Goal: Information Seeking & Learning: Learn about a topic

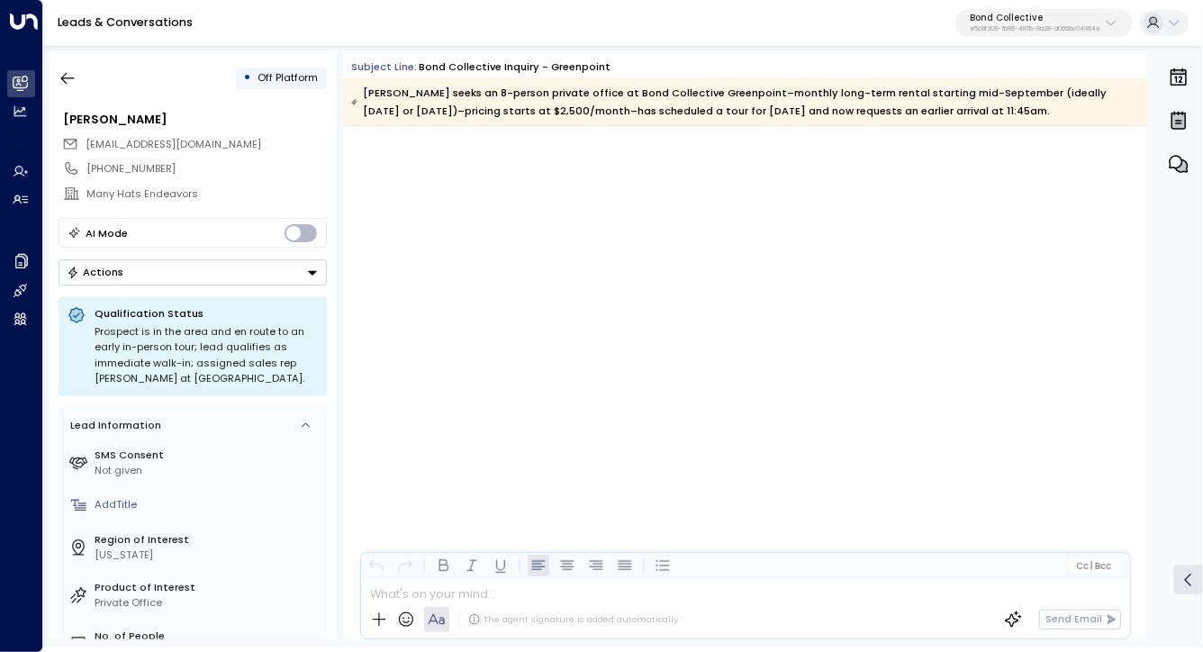
scroll to position [5257, 0]
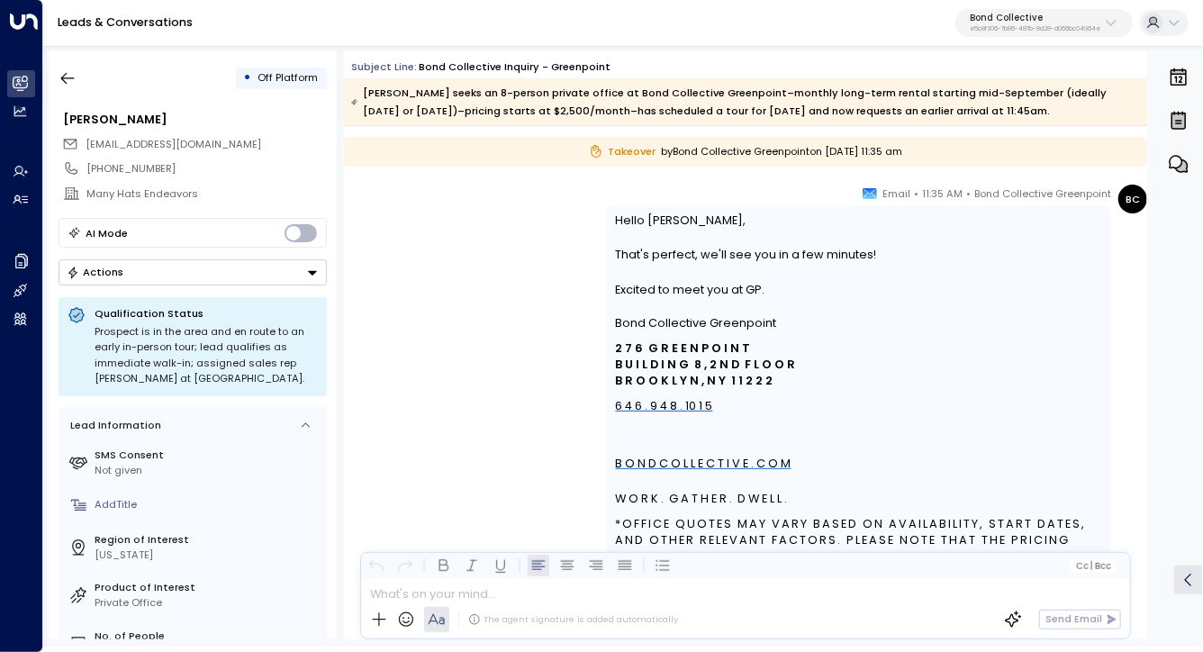
click at [1109, 31] on button "Bond Collective e5c8f306-7b86-487b-8d28-d066bc04964e" at bounding box center [1044, 23] width 177 height 29
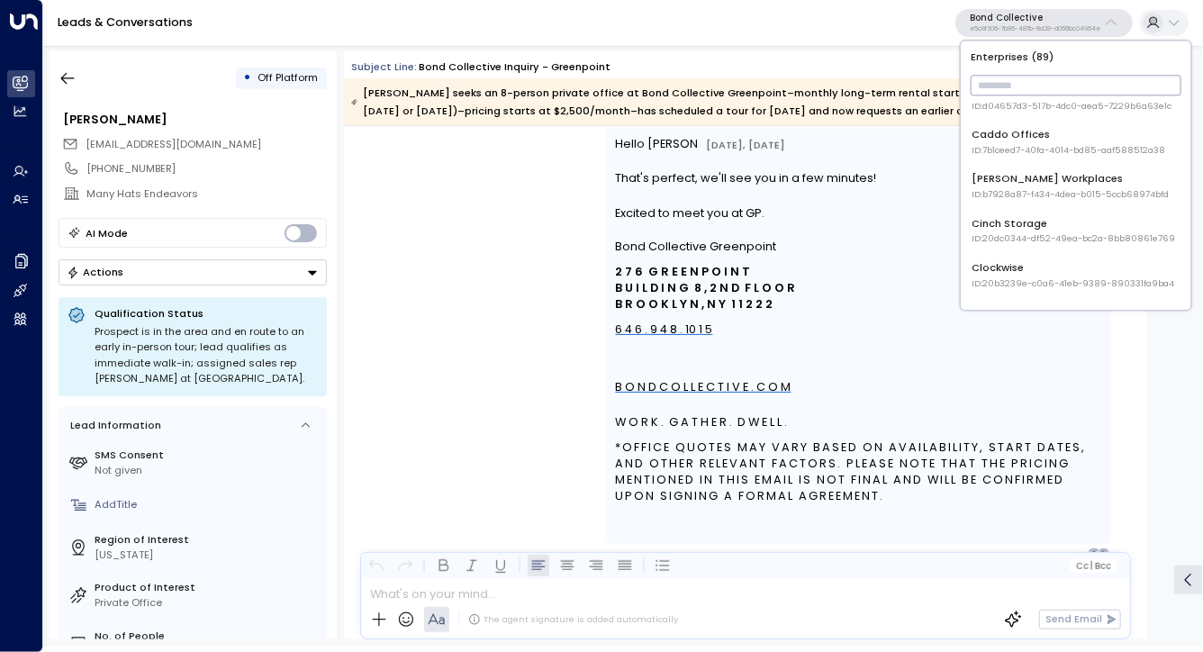
scroll to position [5345, 0]
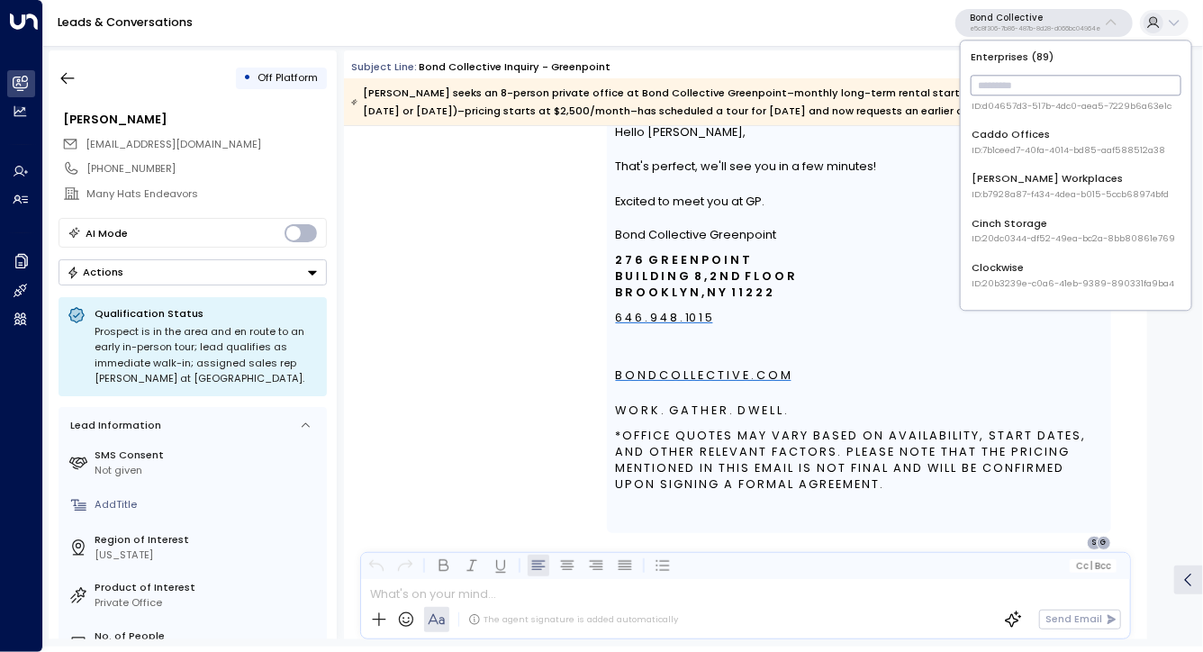
click at [1033, 233] on span "ID: 20dc0344-df52-49ea-bc2a-8bb80861e769" at bounding box center [1075, 239] width 204 height 13
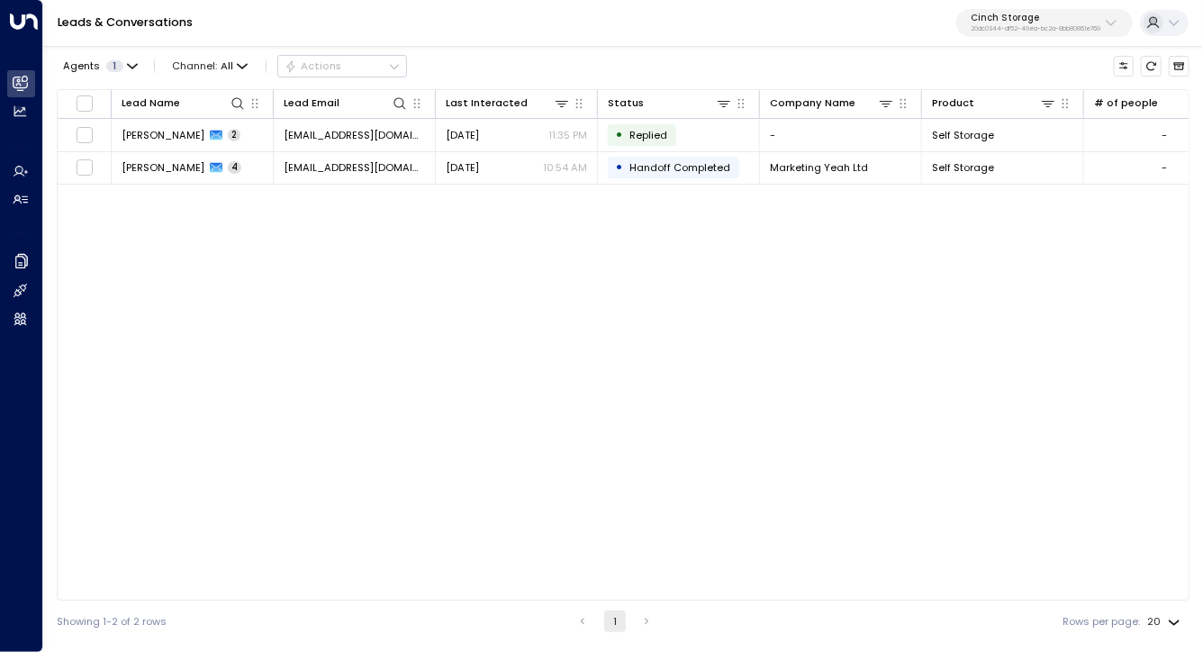
click at [1092, 27] on p "20dc0344-df52-49ea-bc2a-8bb80861e769" at bounding box center [1036, 28] width 130 height 7
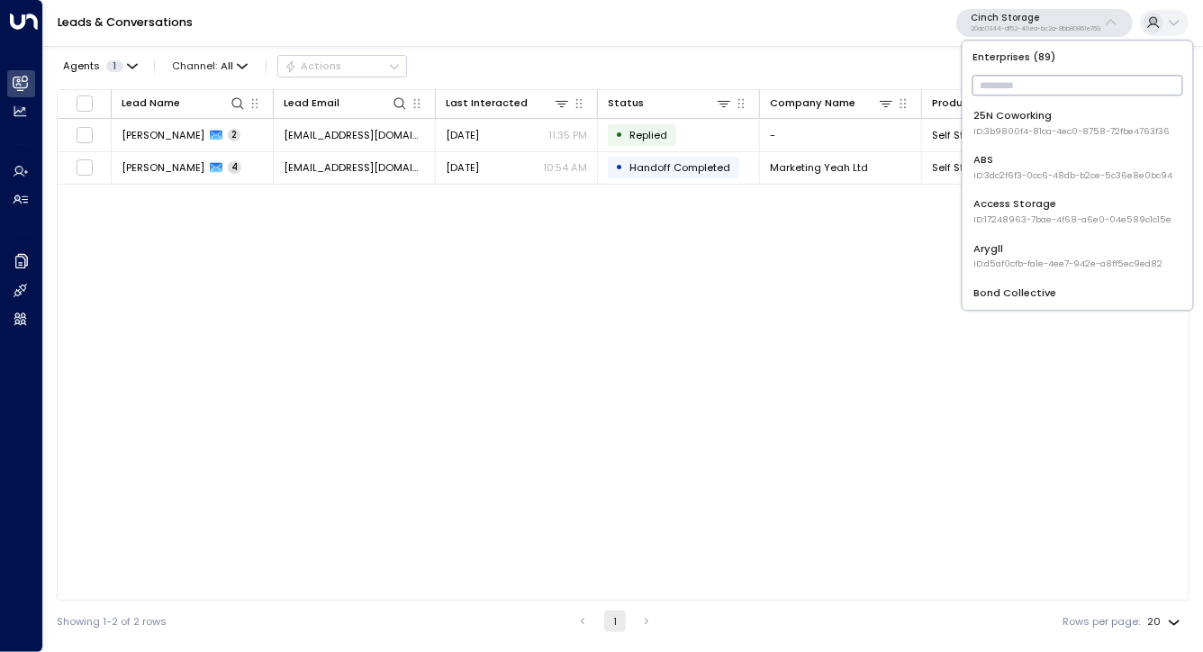
type input "*"
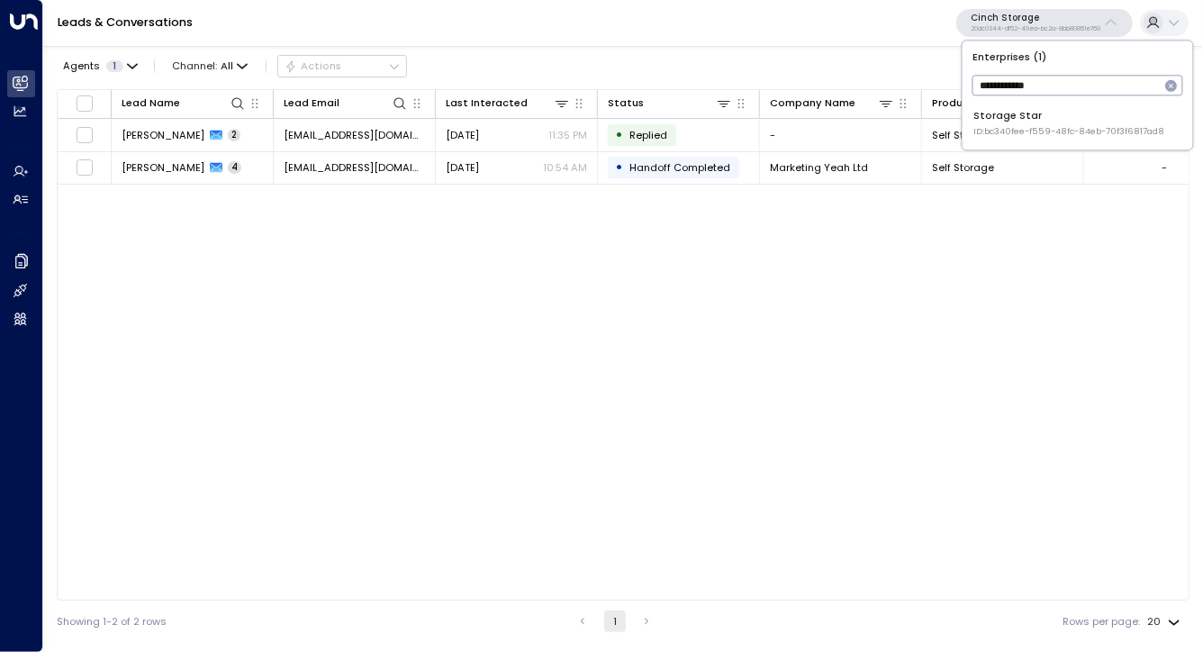
type input "**********"
click at [1072, 110] on div "Storage Star ID: bc340fee-f559-48fc-84eb-70f3f6817ad8" at bounding box center [1069, 123] width 191 height 30
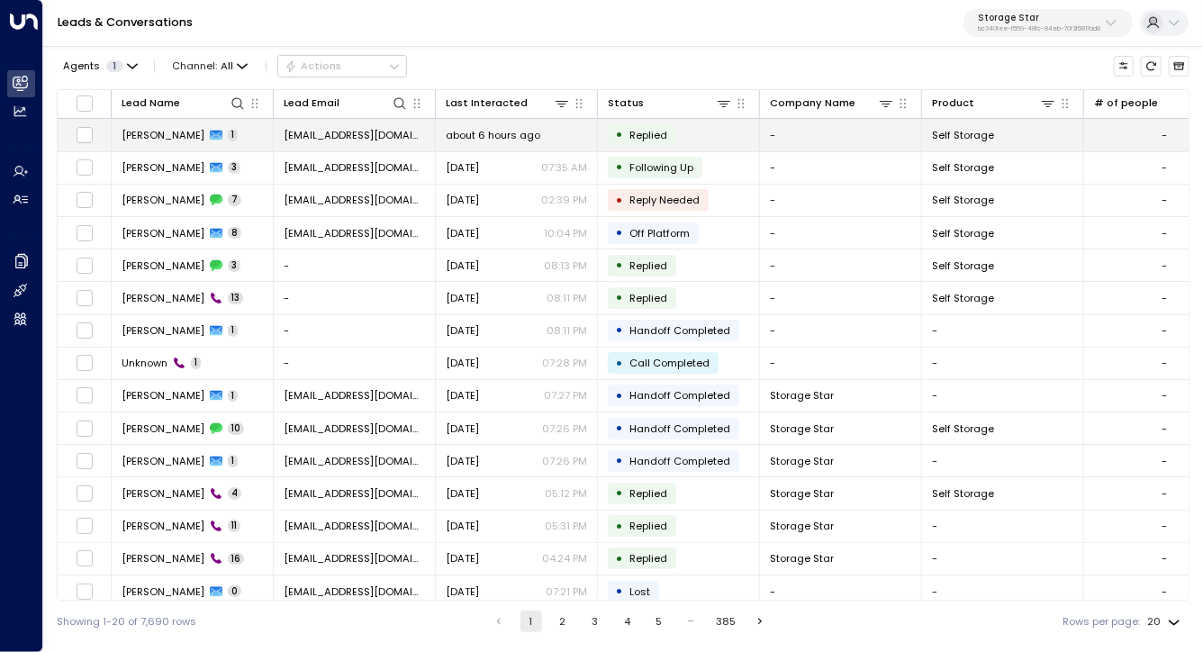
click at [723, 132] on td "• Replied" at bounding box center [679, 135] width 162 height 32
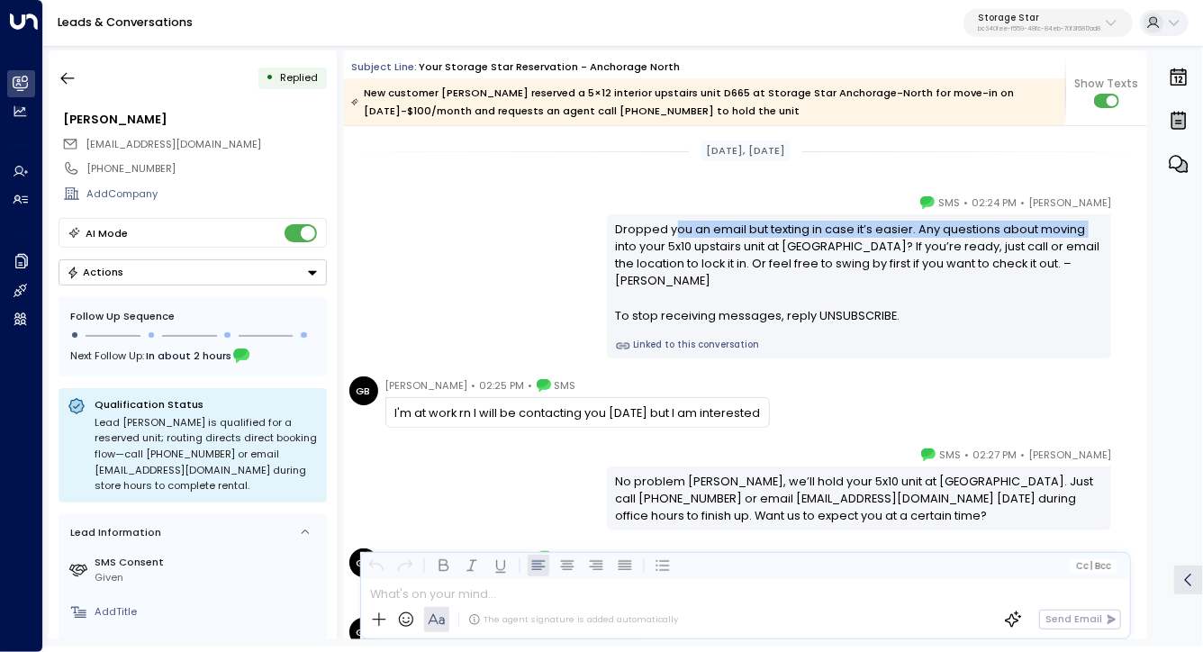
drag, startPoint x: 572, startPoint y: 183, endPoint x: 1044, endPoint y: 434, distance: 534.7
drag, startPoint x: 569, startPoint y: 168, endPoint x: 821, endPoint y: 275, distance: 274.0
click at [821, 275] on div "Dropped you an email but texting in case it’s easier. Any questions about movin…" at bounding box center [859, 273] width 487 height 104
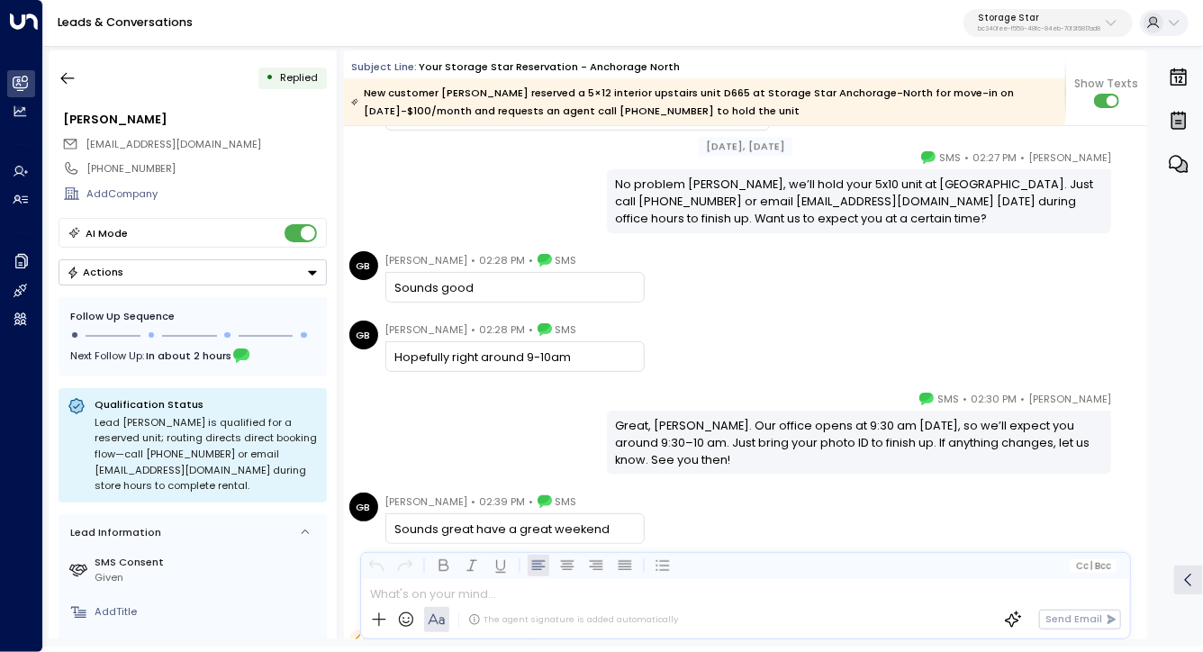
scroll to position [297, 0]
click at [648, 444] on div "Great, Gregory. Our office opens at 9:30 am Monday, so we’ll expect you around …" at bounding box center [859, 443] width 487 height 52
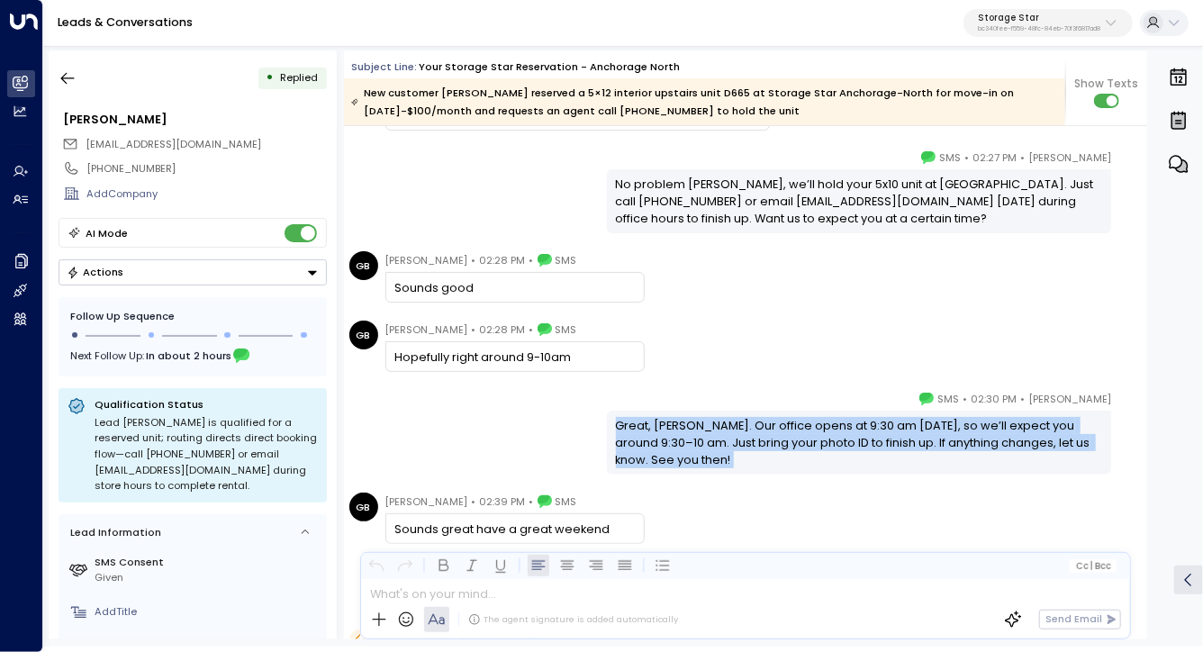
click at [648, 444] on div "Great, Gregory. Our office opens at 9:30 am Monday, so we’ll expect you around …" at bounding box center [859, 443] width 487 height 52
click at [725, 473] on div "Great, Gregory. Our office opens at 9:30 am Monday, so we’ll expect you around …" at bounding box center [859, 442] width 504 height 63
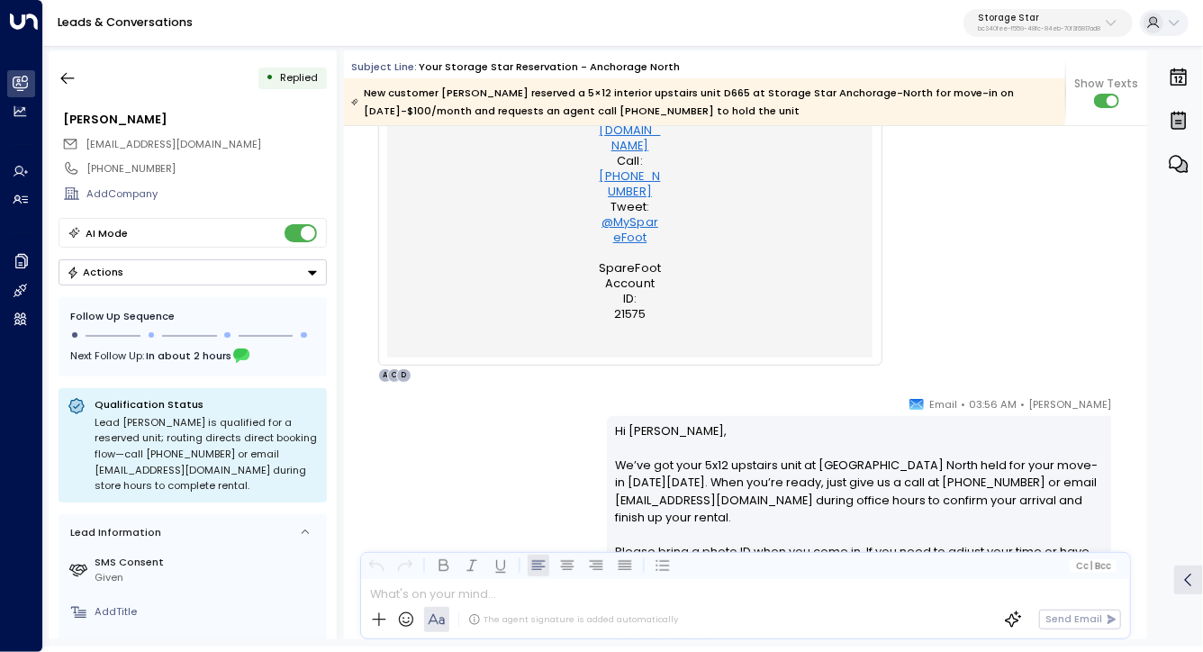
scroll to position [1940, 0]
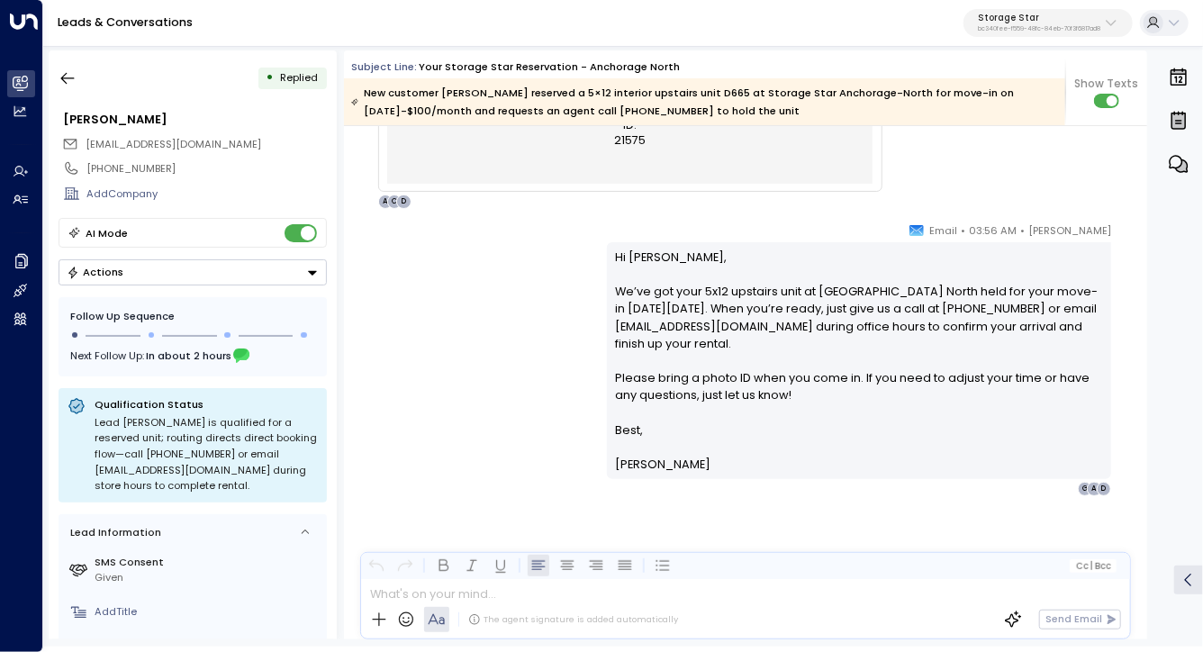
click at [1097, 492] on div "D" at bounding box center [1104, 489] width 14 height 14
click at [556, 446] on div "Celeste Harper • 03:56 AM • Email Hi Gregory, We’ve got your 5x12 upstairs unit…" at bounding box center [745, 359] width 803 height 275
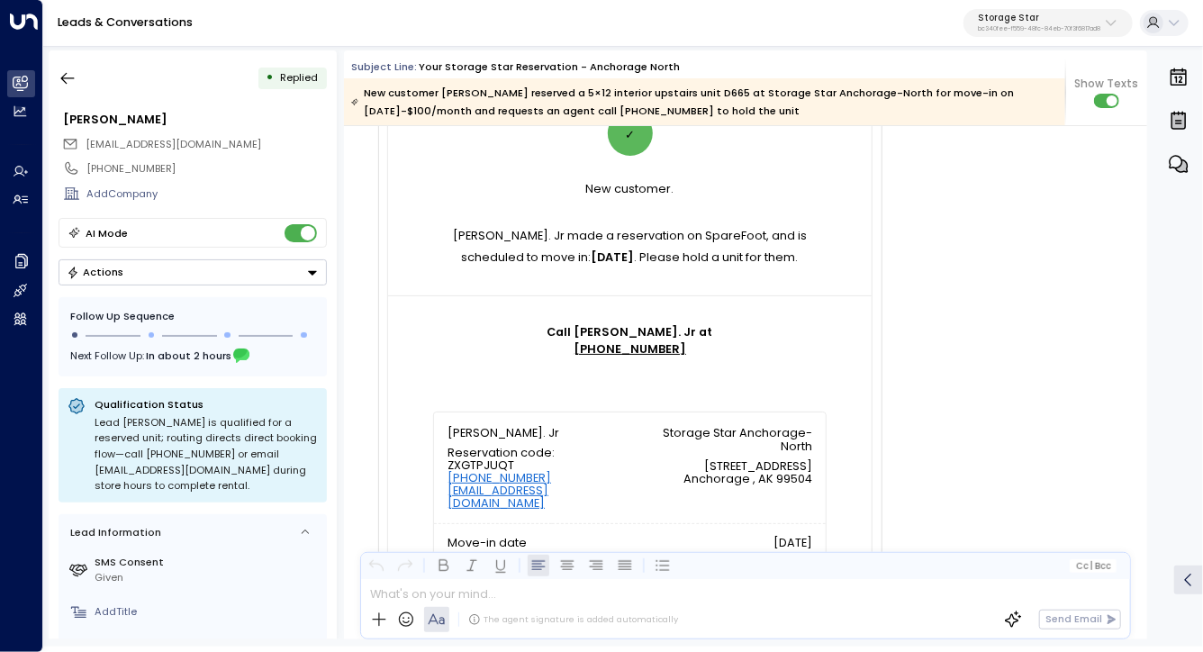
scroll to position [665, 0]
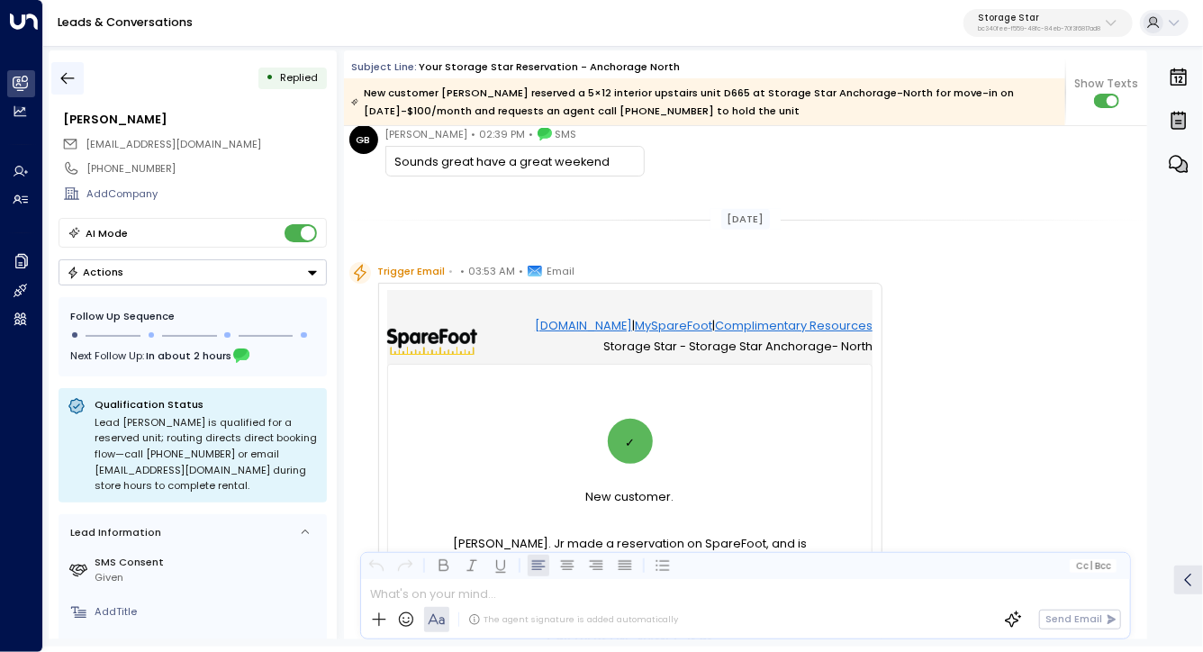
click at [72, 76] on icon "button" at bounding box center [68, 78] width 18 height 18
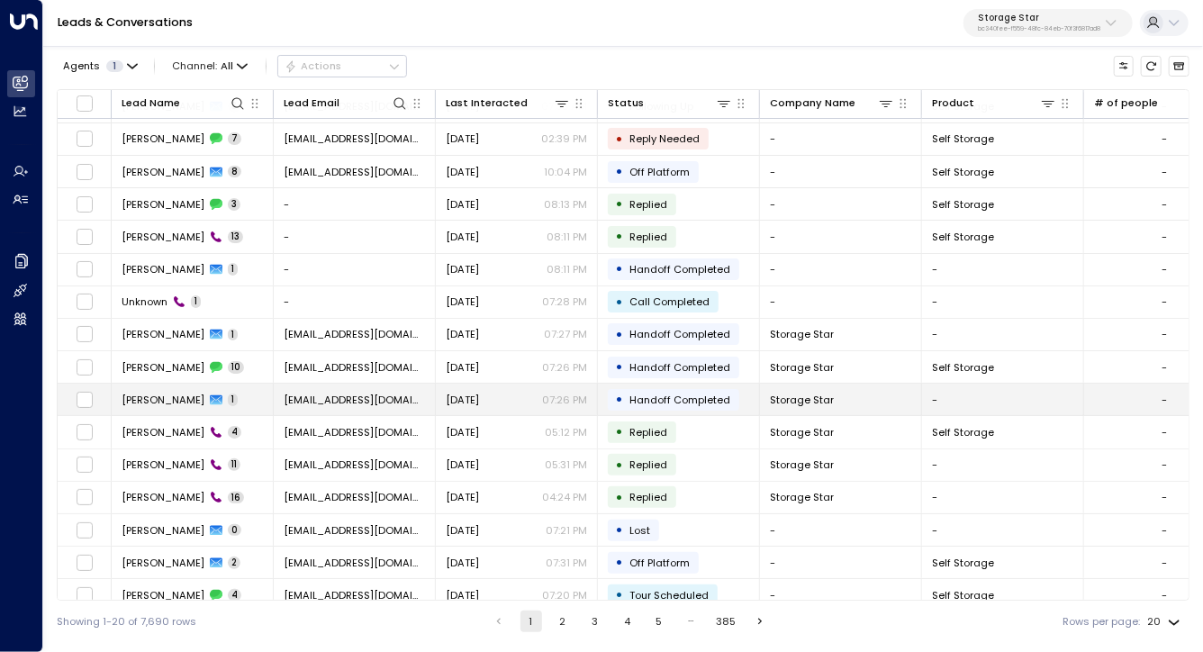
scroll to position [62, 0]
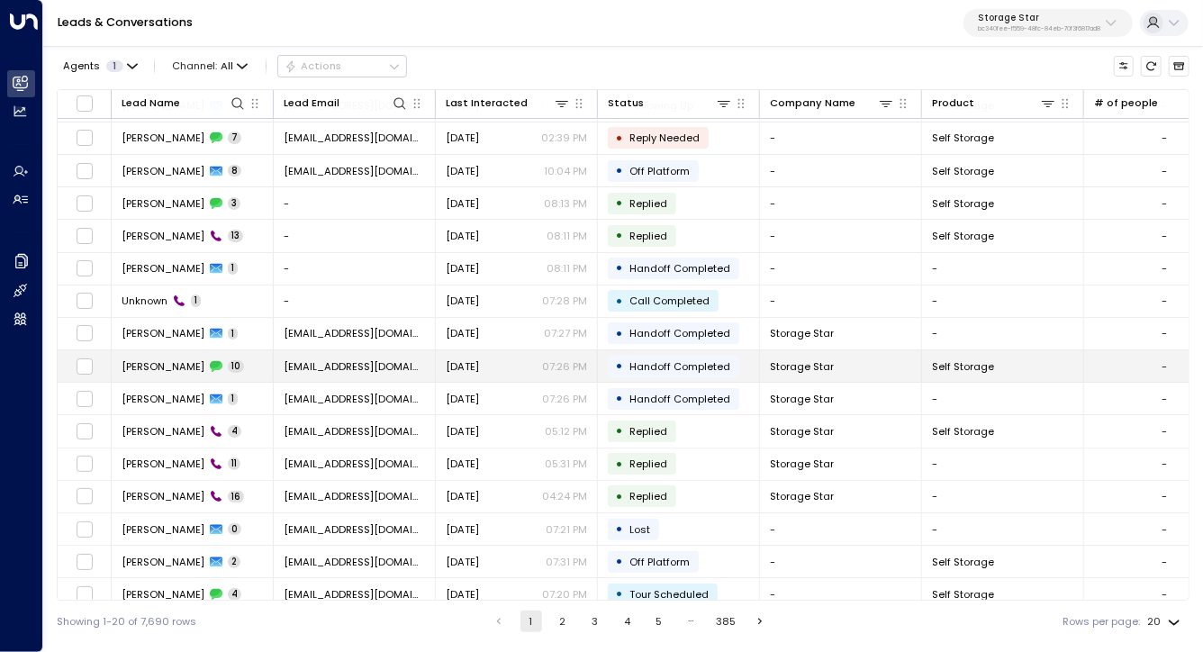
click at [165, 362] on span "Kathleen Harmon" at bounding box center [163, 366] width 83 height 14
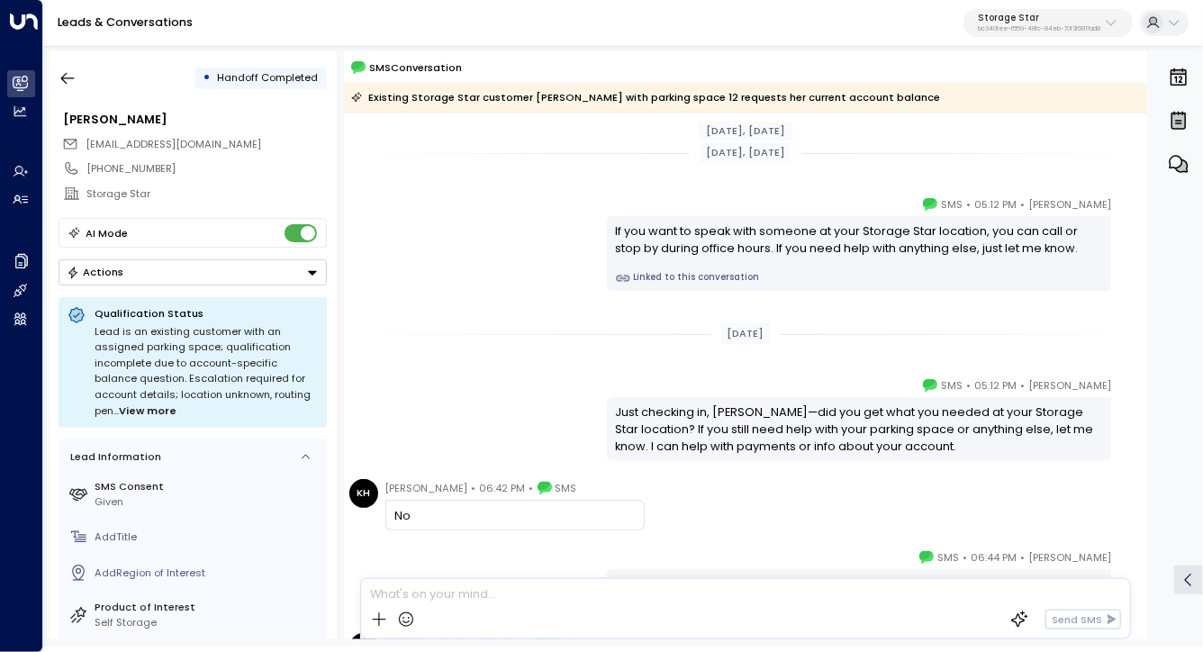
scroll to position [415, 0]
click at [586, 425] on div "Celeste Harper • 05:12 PM • SMS Just checking in, Kathleen—did you get what you…" at bounding box center [745, 420] width 803 height 85
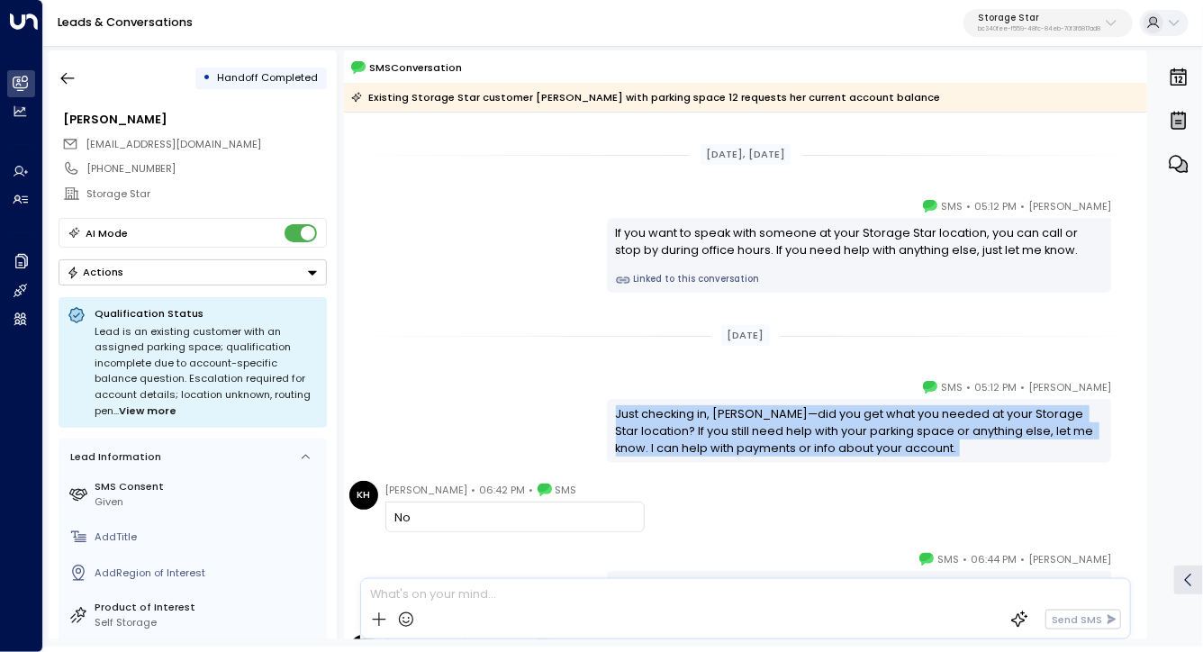
click at [586, 425] on div "Celeste Harper • 05:12 PM • SMS Just checking in, Kathleen—did you get what you…" at bounding box center [745, 420] width 803 height 85
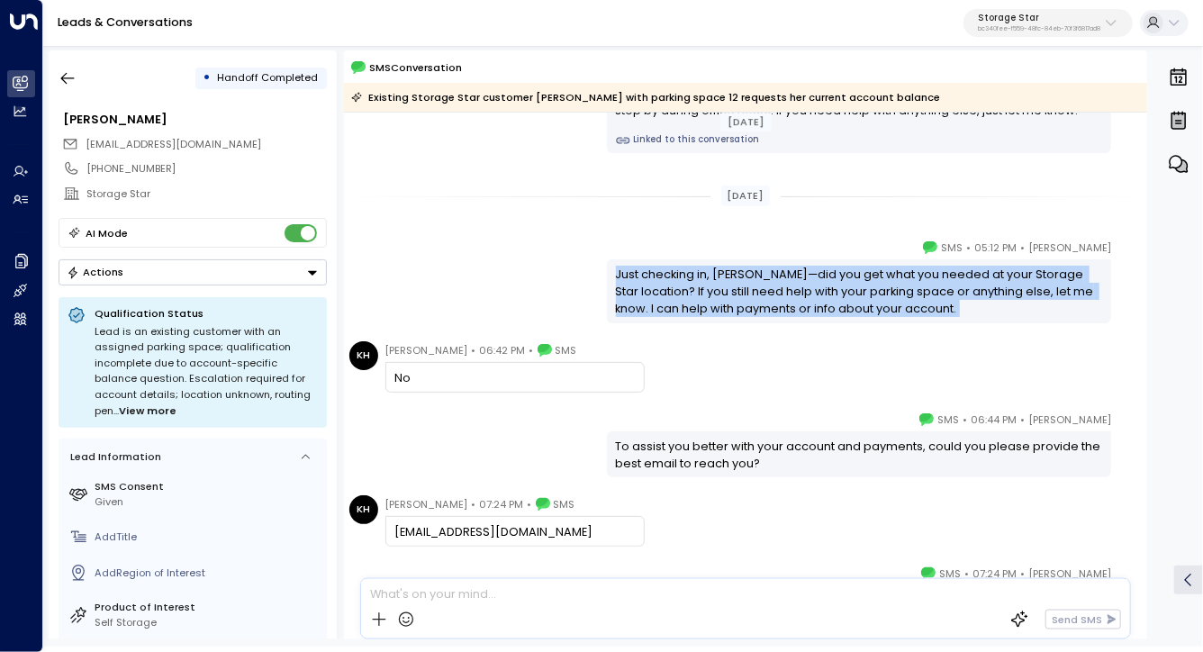
scroll to position [640, 0]
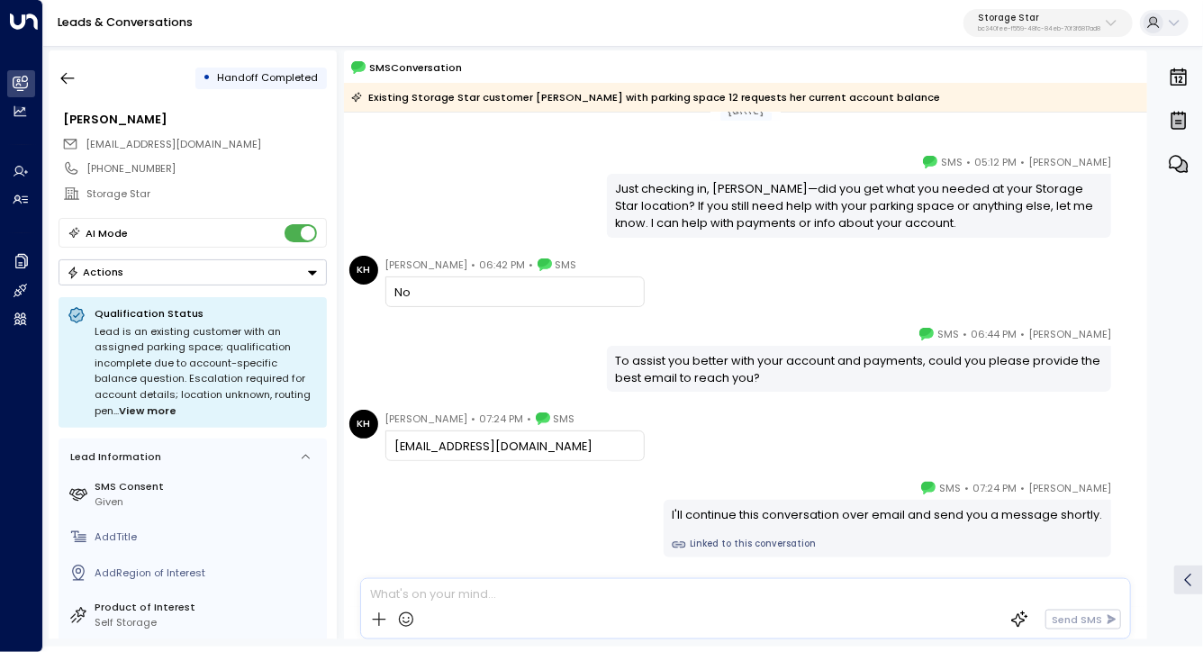
click at [480, 382] on div "Celeste Harper • 06:44 PM • SMS To assist you better with your account and paym…" at bounding box center [745, 358] width 803 height 67
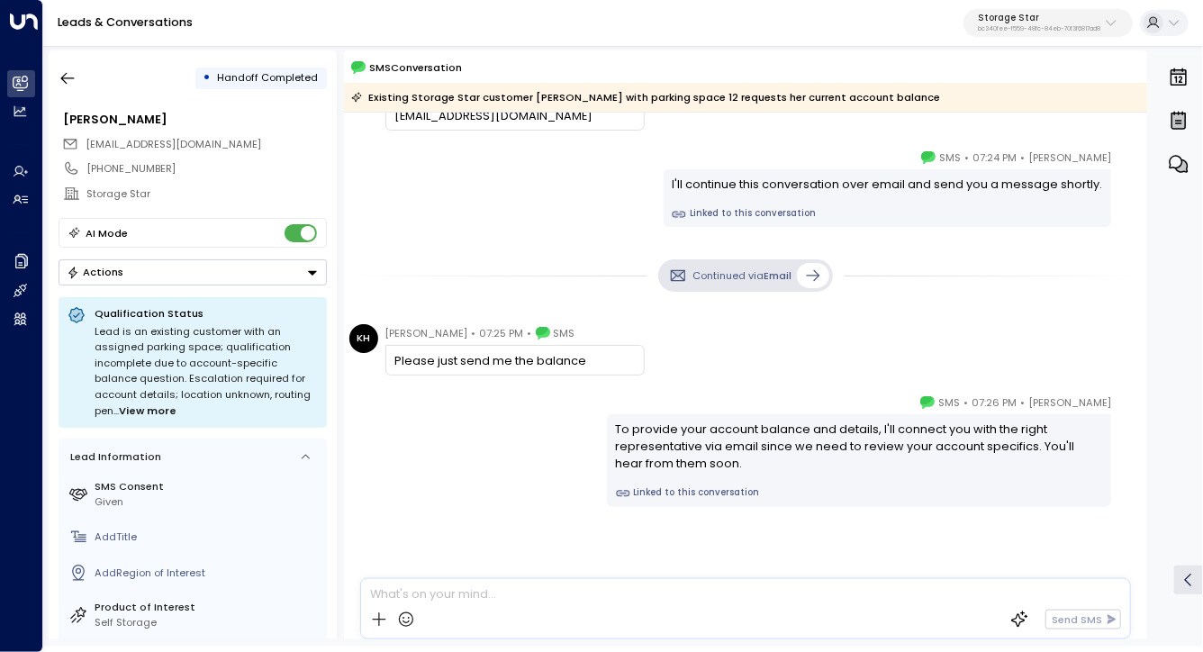
scroll to position [982, 0]
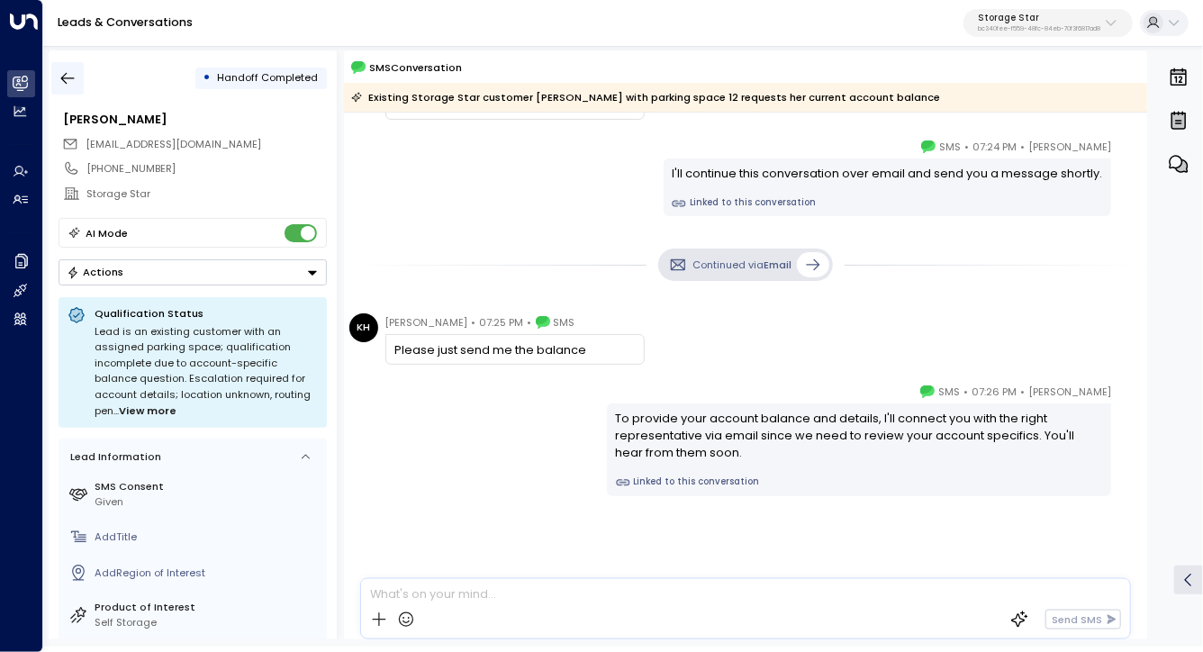
click at [55, 71] on button "button" at bounding box center [67, 78] width 32 height 32
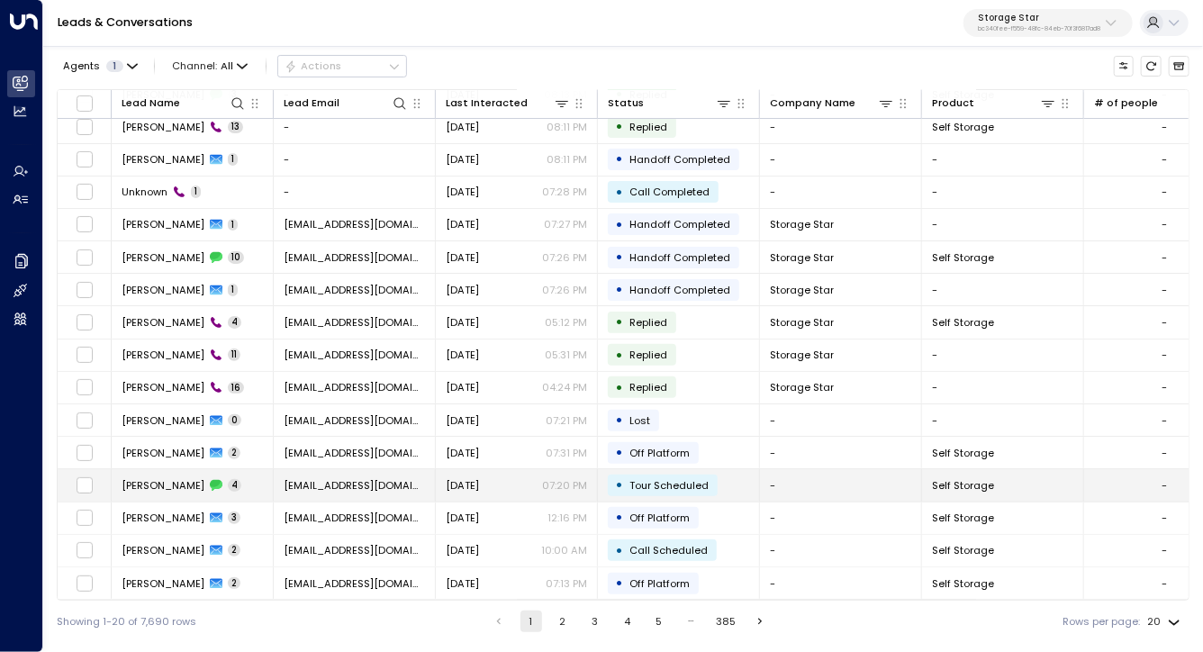
scroll to position [172, 0]
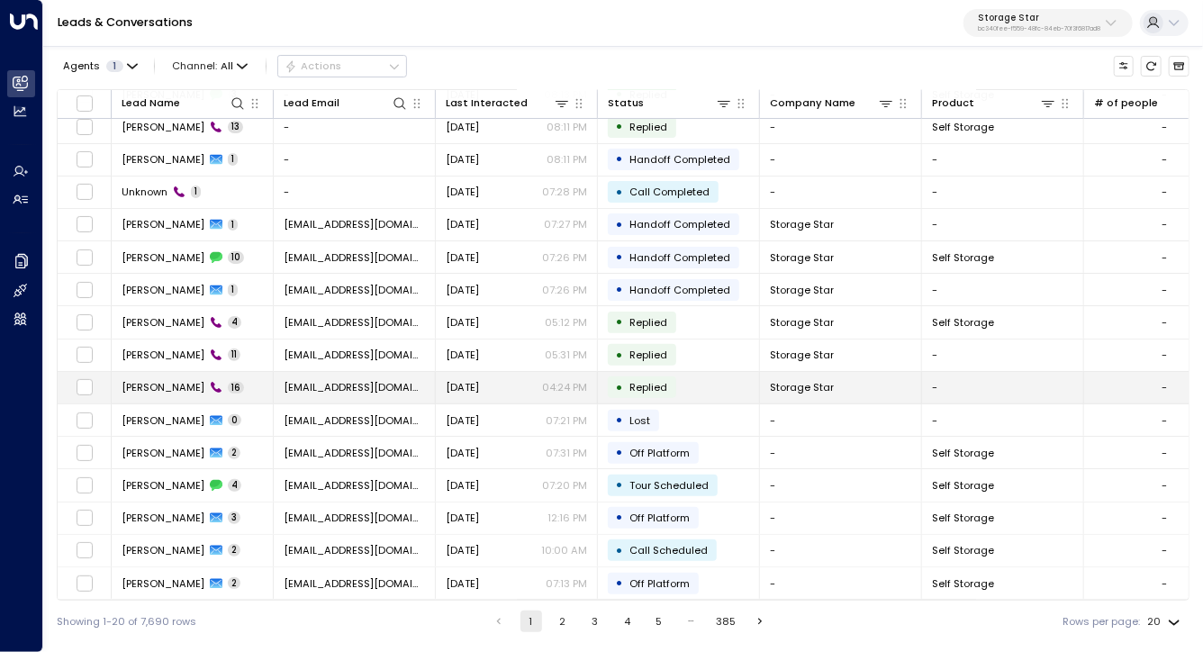
click at [178, 380] on span "Kathleen Harmon" at bounding box center [163, 387] width 83 height 14
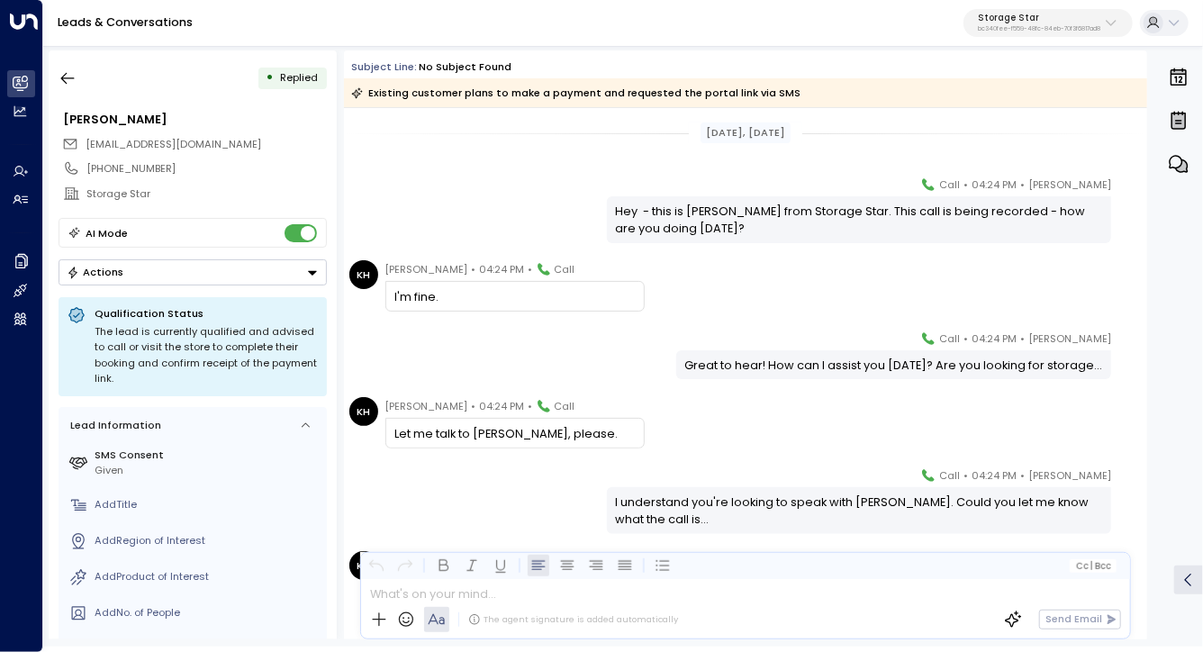
drag, startPoint x: 516, startPoint y: 239, endPoint x: 647, endPoint y: 379, distance: 191.8
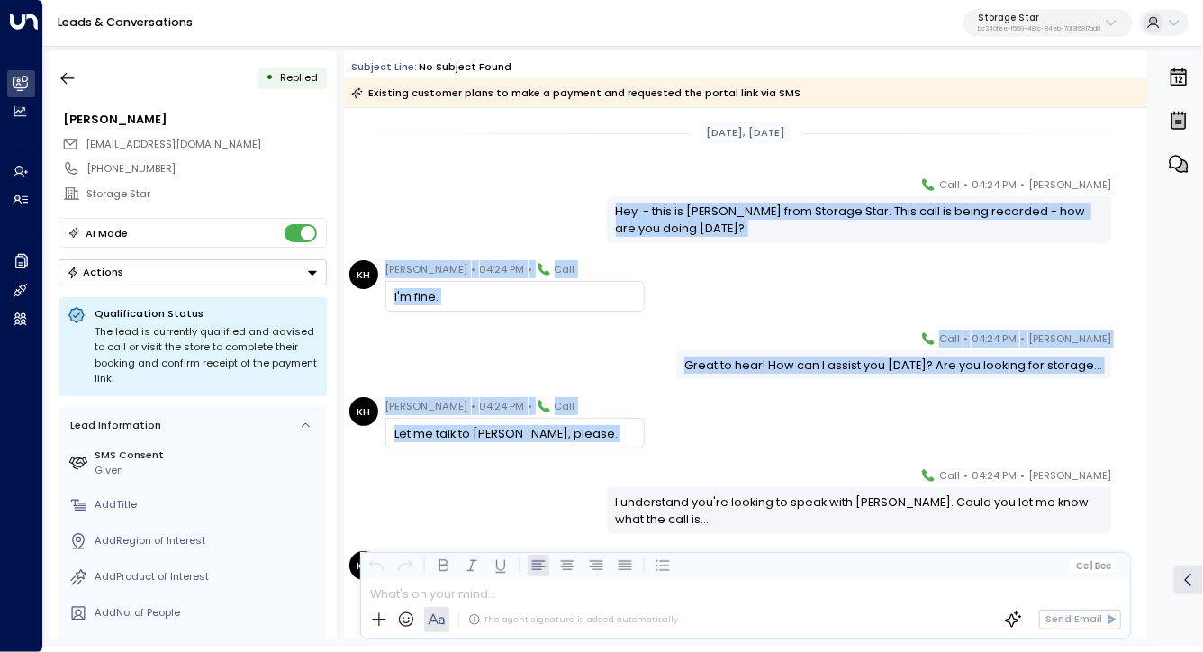
drag, startPoint x: 647, startPoint y: 379, endPoint x: 647, endPoint y: 440, distance: 60.3
click at [647, 440] on div "KH Kathleen Harmon • 04:24 PM • Call Let me talk to Nathan, please." at bounding box center [748, 422] width 798 height 51
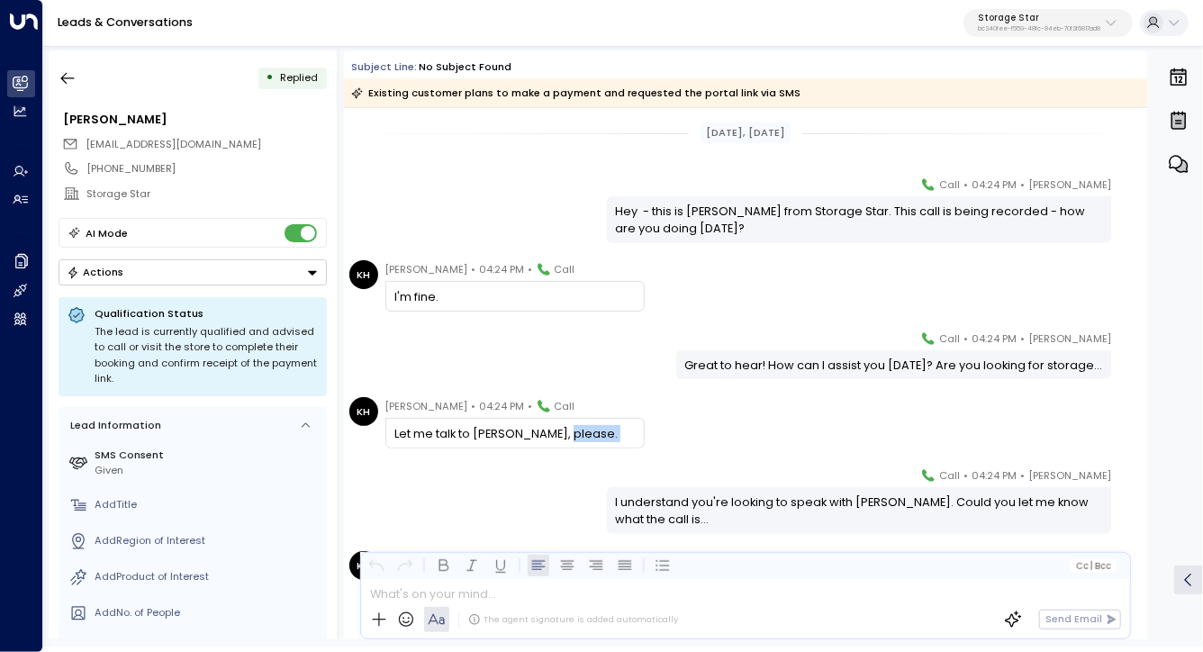
click at [647, 440] on div "KH Kathleen Harmon • 04:24 PM • Call Let me talk to Nathan, please." at bounding box center [748, 422] width 798 height 51
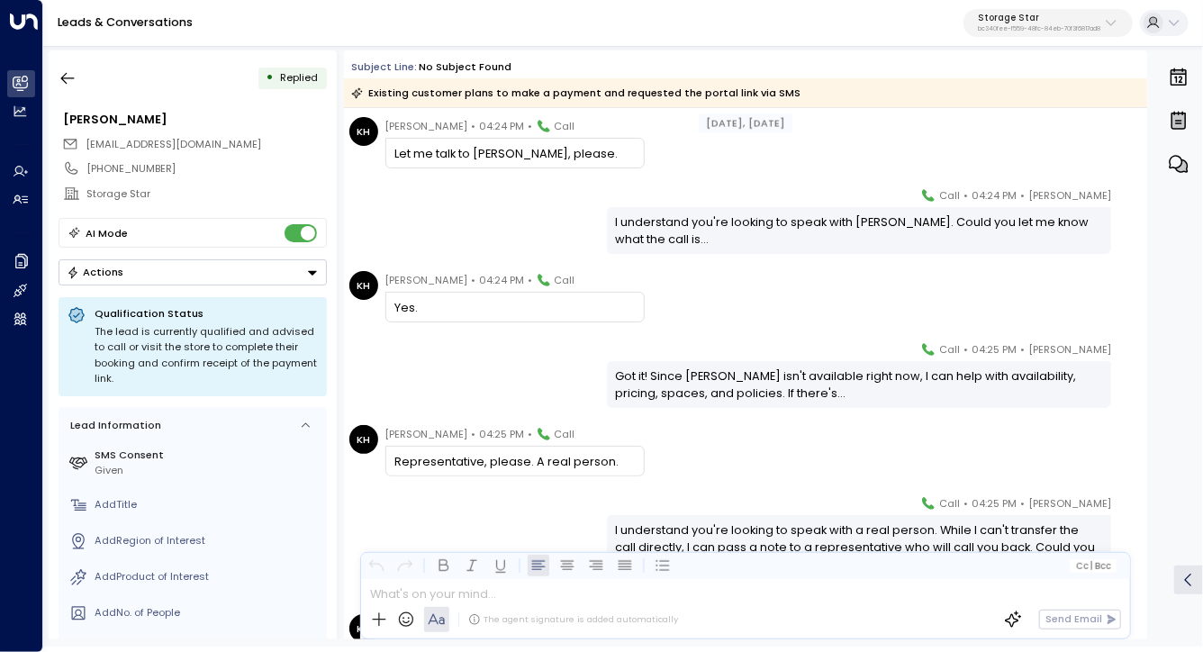
scroll to position [284, 0]
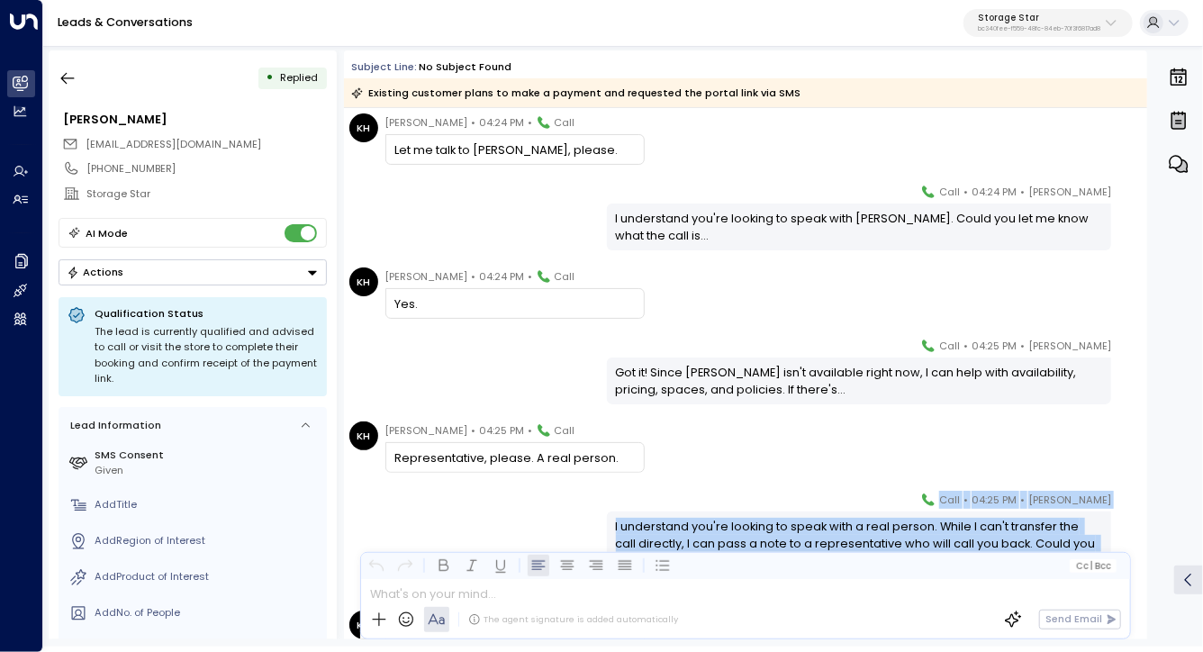
drag, startPoint x: 684, startPoint y: 333, endPoint x: 778, endPoint y: 506, distance: 196.7
click at [778, 506] on div "Aug 07, 1 month ago KH Kathleen Harmon • 04:24 PM • Call I'm fine. Celeste Harp…" at bounding box center [745, 546] width 803 height 1445
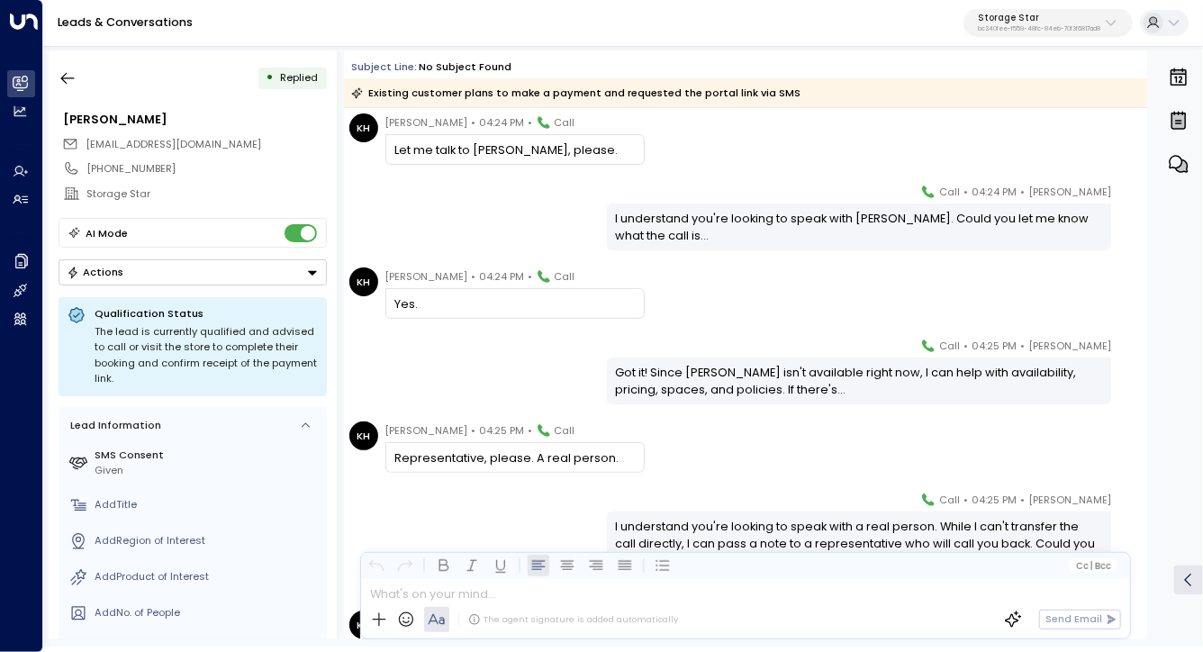
click at [759, 458] on div "KH Kathleen Harmon • 04:25 PM • Call Representative, please. A real person." at bounding box center [748, 447] width 798 height 51
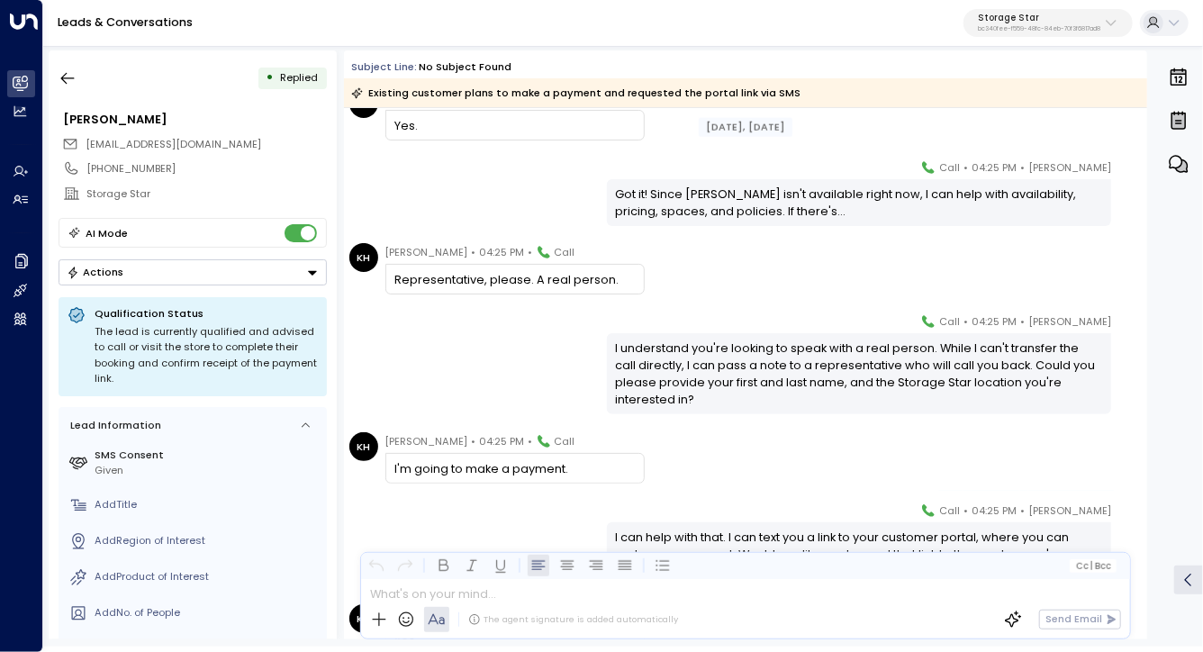
scroll to position [476, 0]
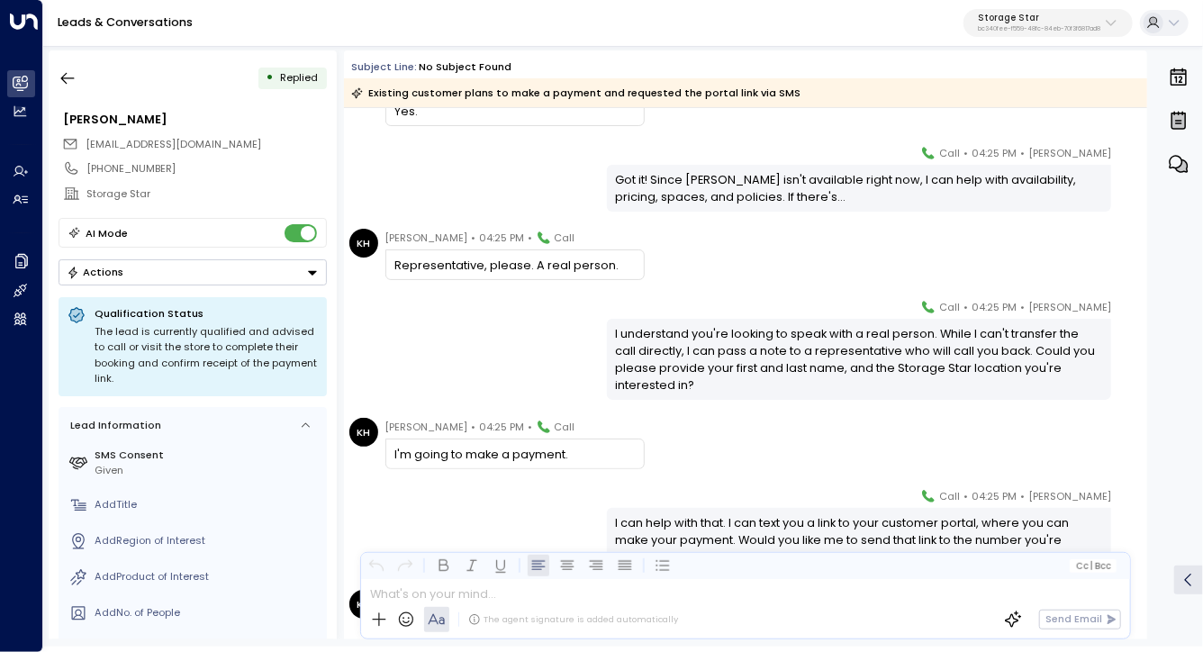
click at [739, 362] on div "I understand you're looking to speak with a real person. While I can't transfer…" at bounding box center [859, 359] width 487 height 69
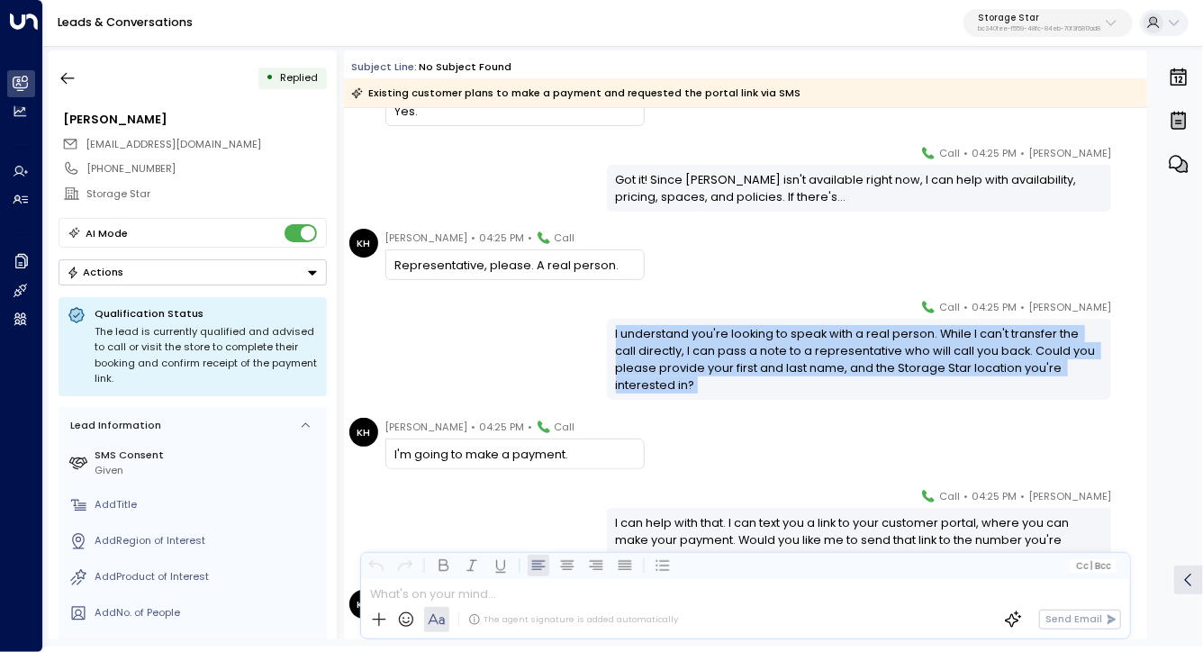
click at [744, 367] on div "I understand you're looking to speak with a real person. While I can't transfer…" at bounding box center [859, 359] width 487 height 69
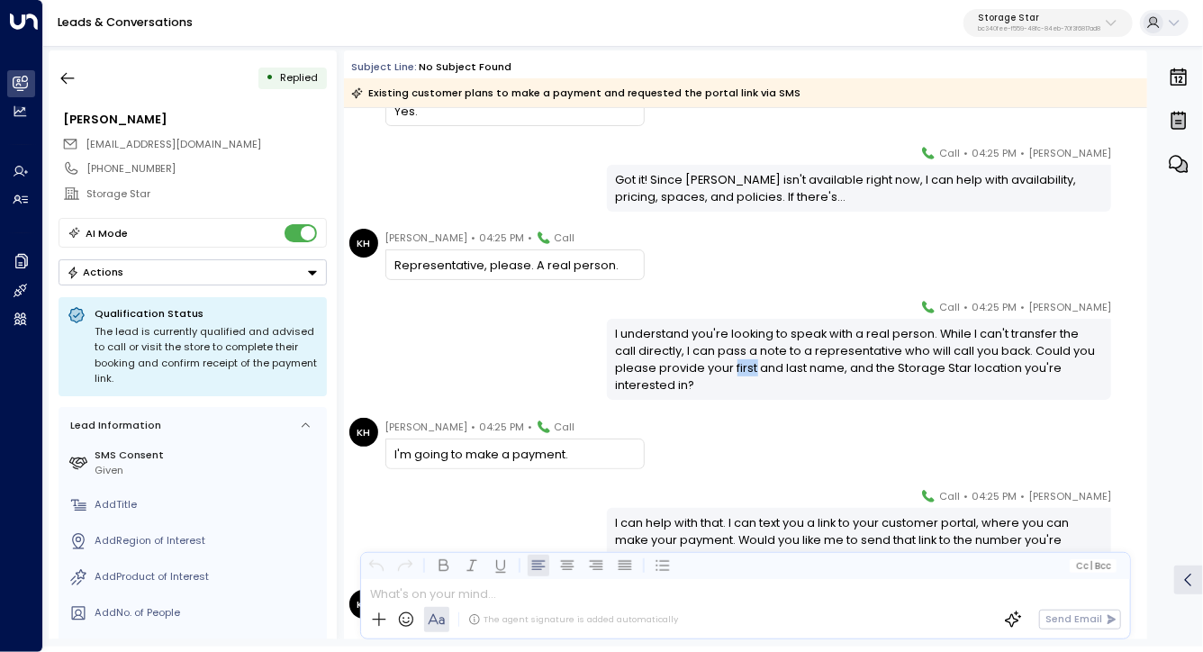
click at [744, 367] on div "I understand you're looking to speak with a real person. While I can't transfer…" at bounding box center [859, 359] width 487 height 69
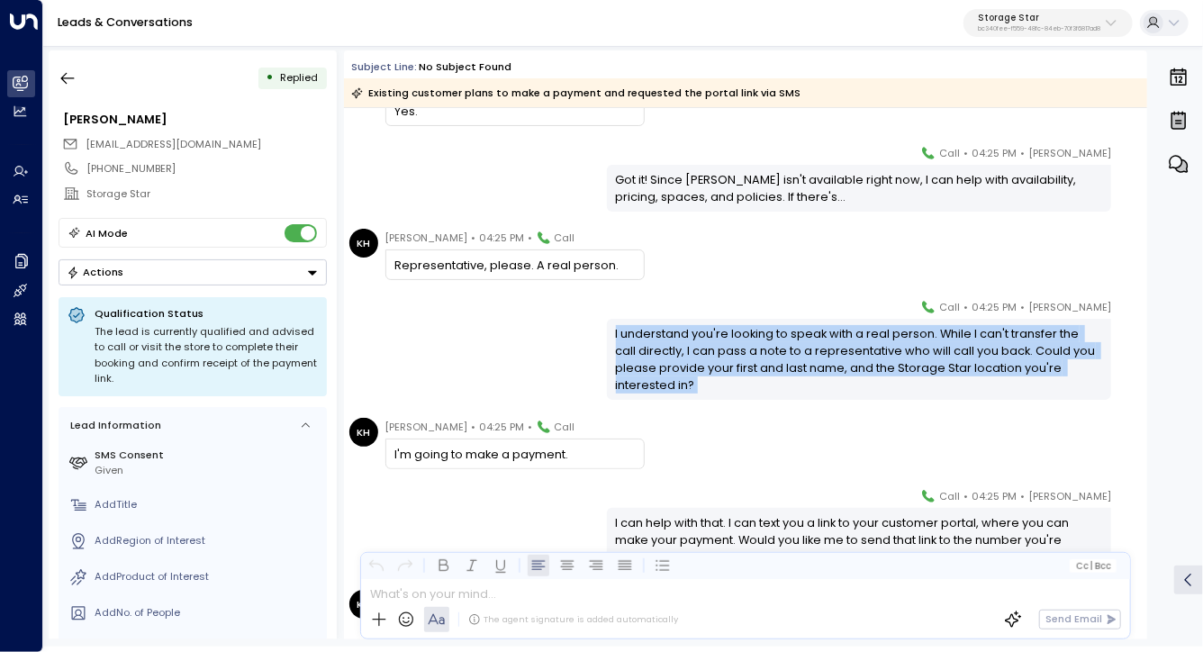
drag, startPoint x: 744, startPoint y: 367, endPoint x: 745, endPoint y: 440, distance: 73.0
click at [744, 377] on div "I understand you're looking to speak with a real person. While I can't transfer…" at bounding box center [859, 359] width 487 height 69
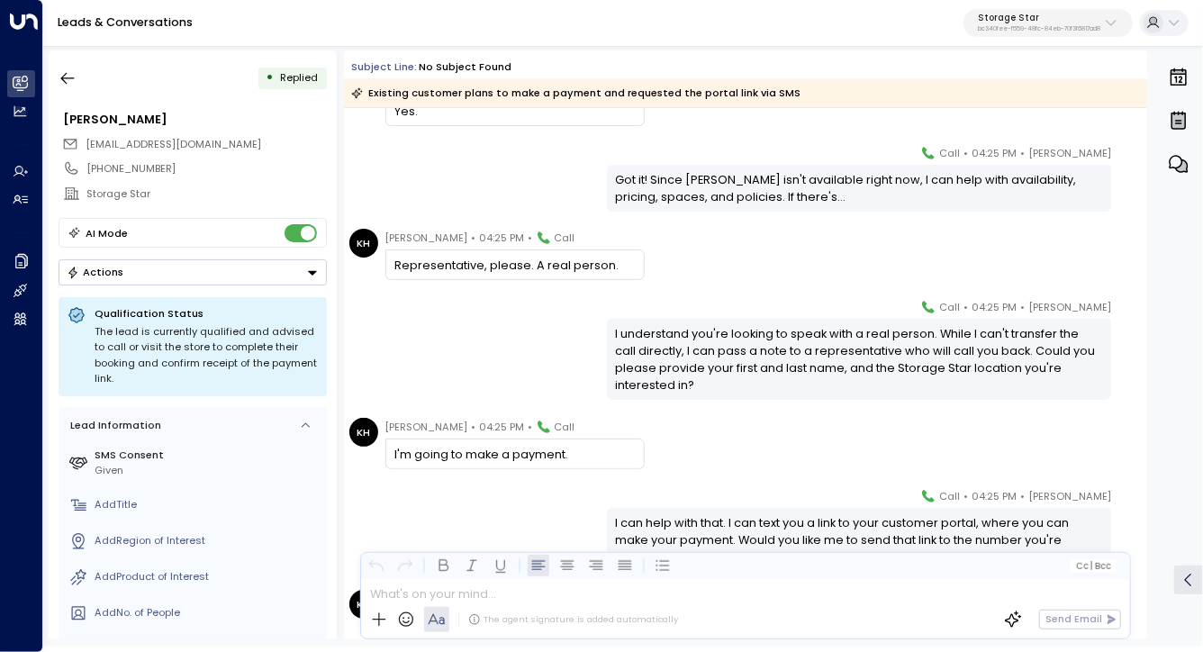
click at [744, 440] on div "KH Kathleen Harmon • 04:25 PM • Call I'm going to make a payment." at bounding box center [748, 443] width 798 height 51
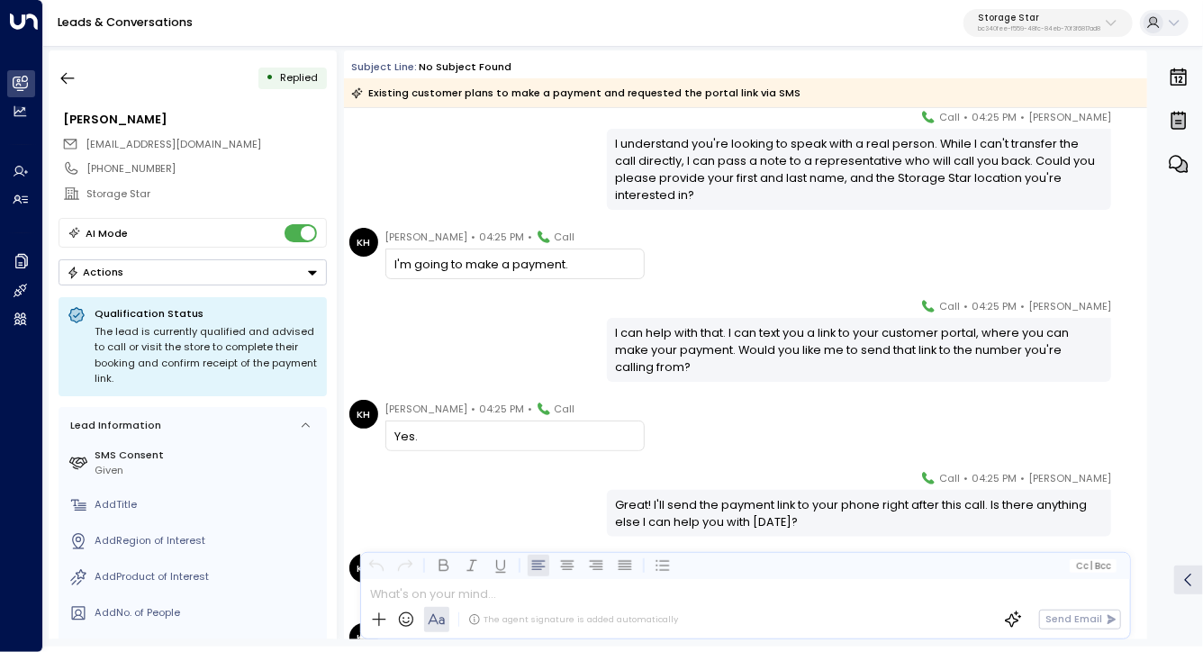
scroll to position [666, 0]
click at [773, 332] on div "I can help with that. I can text you a link to your customer portal, where you …" at bounding box center [859, 350] width 487 height 52
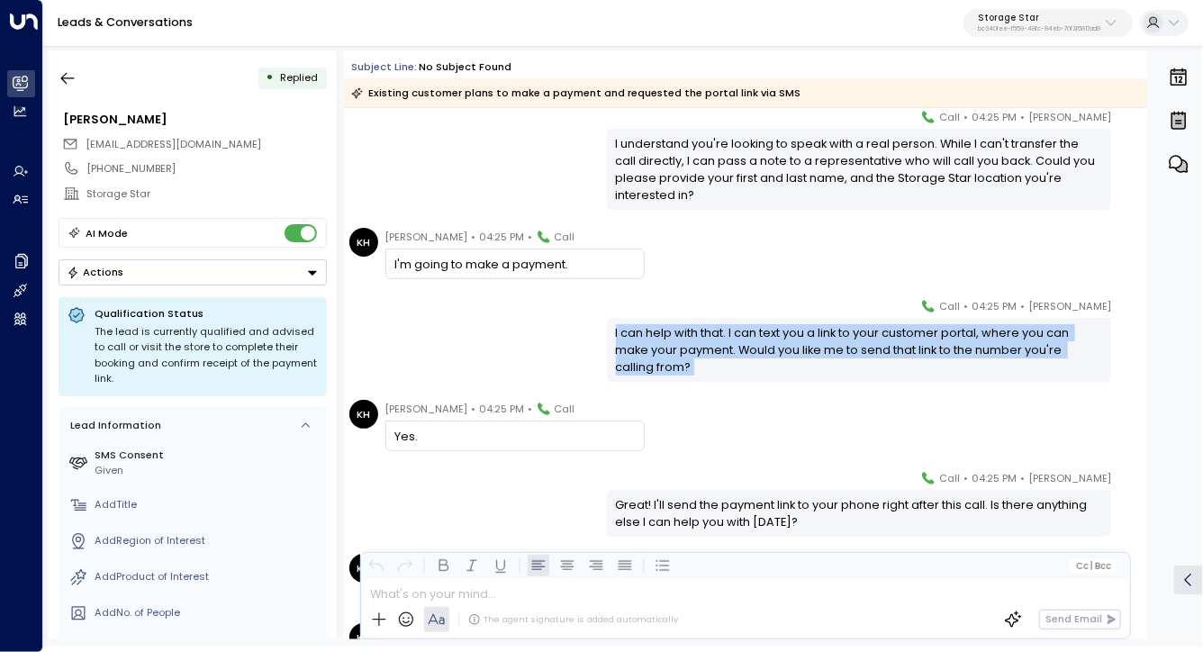
click at [773, 332] on div "I can help with that. I can text you a link to your customer portal, where you …" at bounding box center [859, 350] width 487 height 52
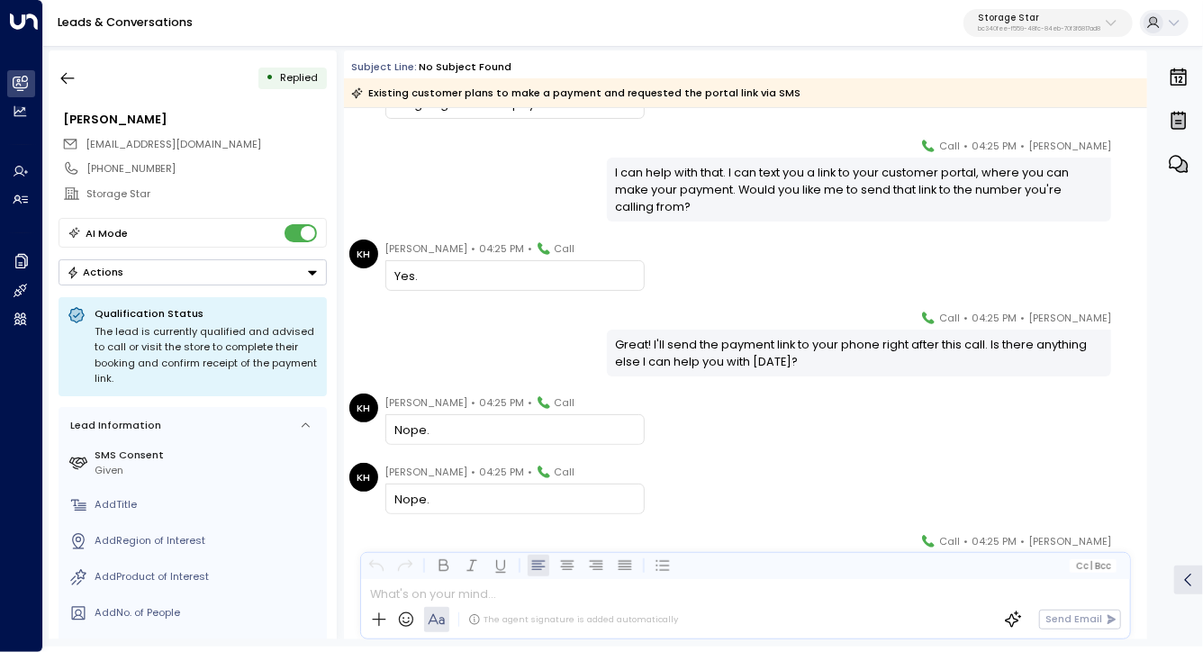
scroll to position [912, 0]
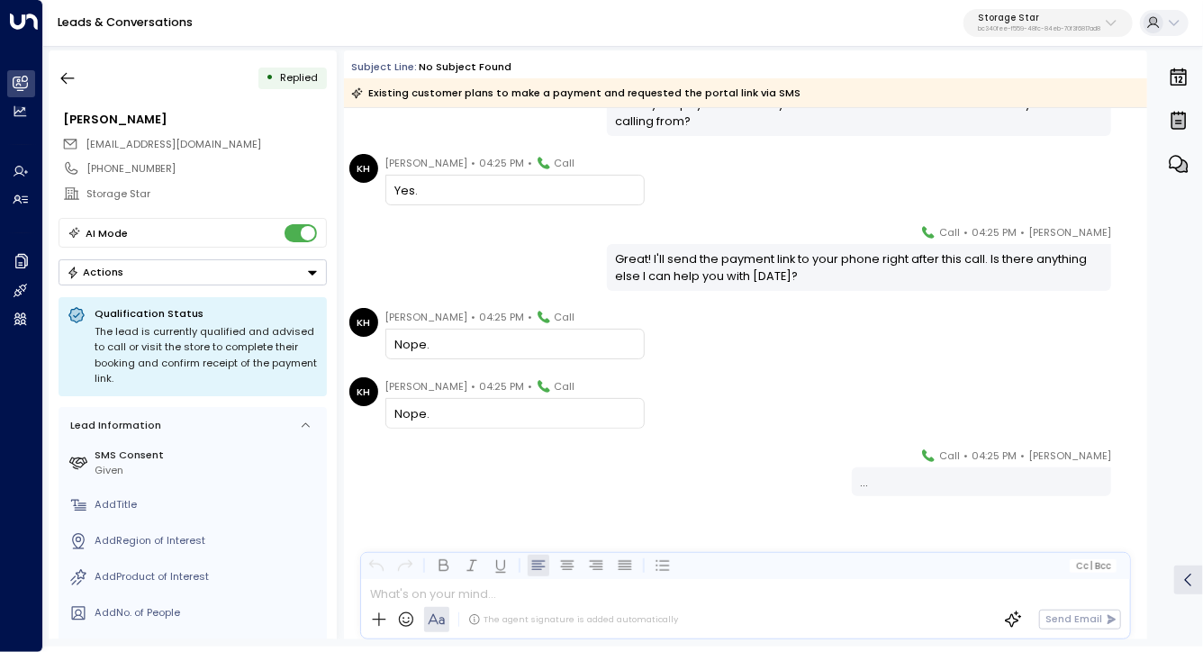
click at [50, 74] on div "• Replied Kathleen Harmon Khmediate@gmail.com +17373005580 Storage Star AI Mode…" at bounding box center [193, 344] width 288 height 589
click at [62, 80] on icon "button" at bounding box center [68, 78] width 18 height 18
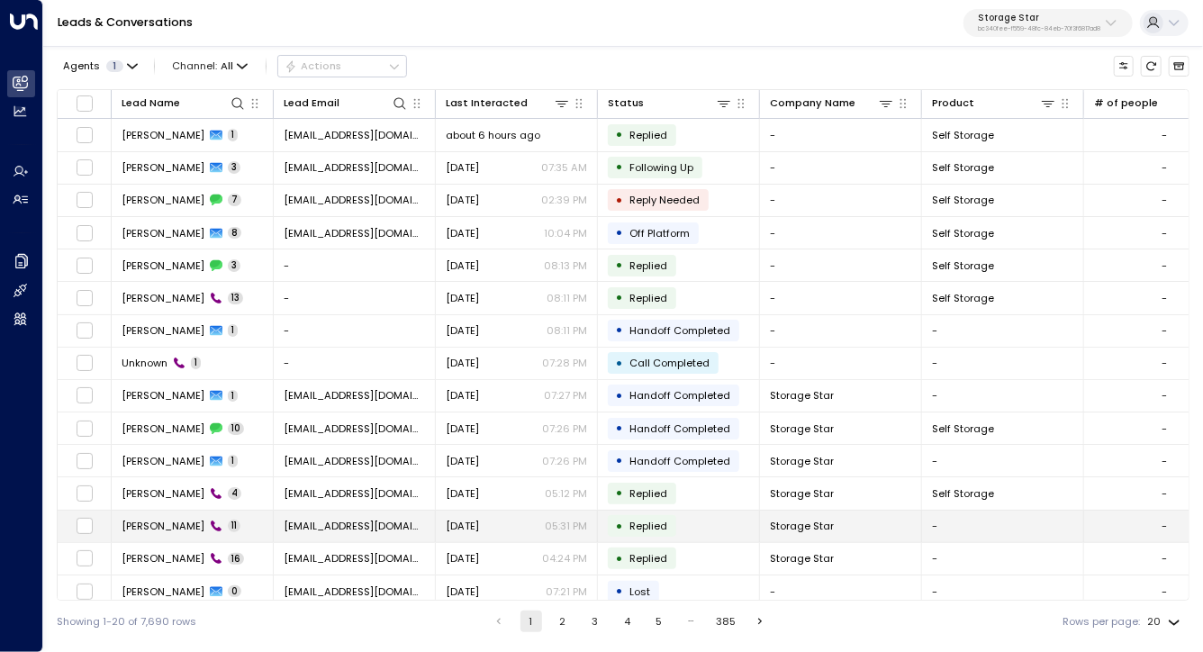
scroll to position [172, 0]
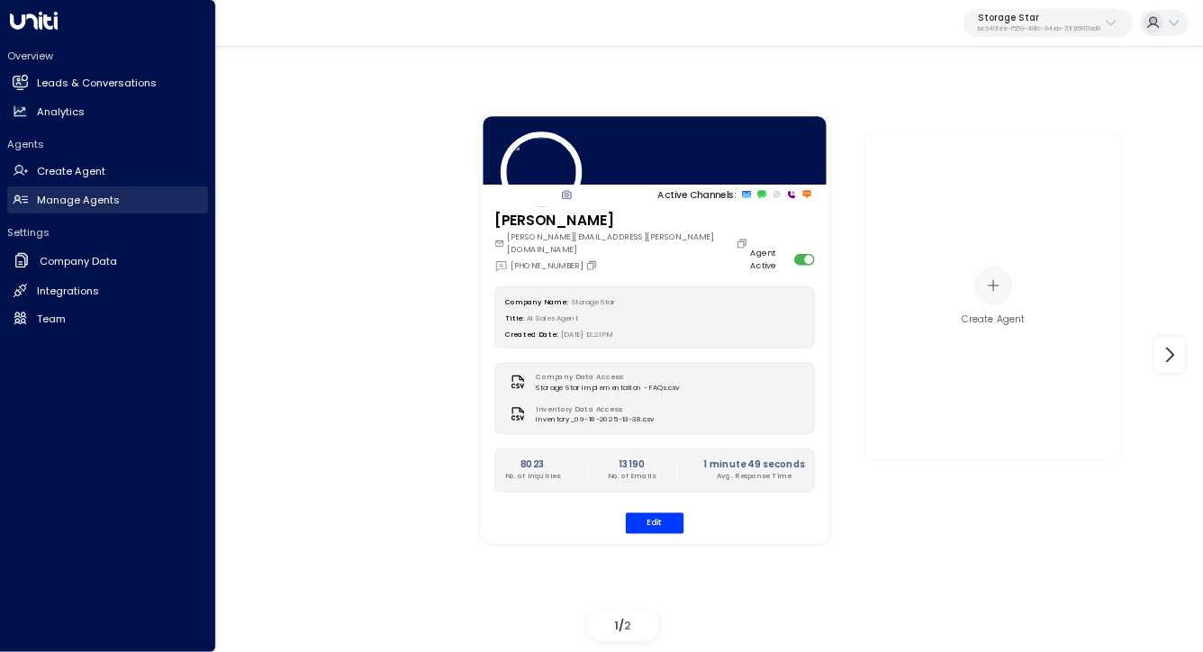
click at [83, 196] on h2 "Manage Agents" at bounding box center [78, 200] width 83 height 15
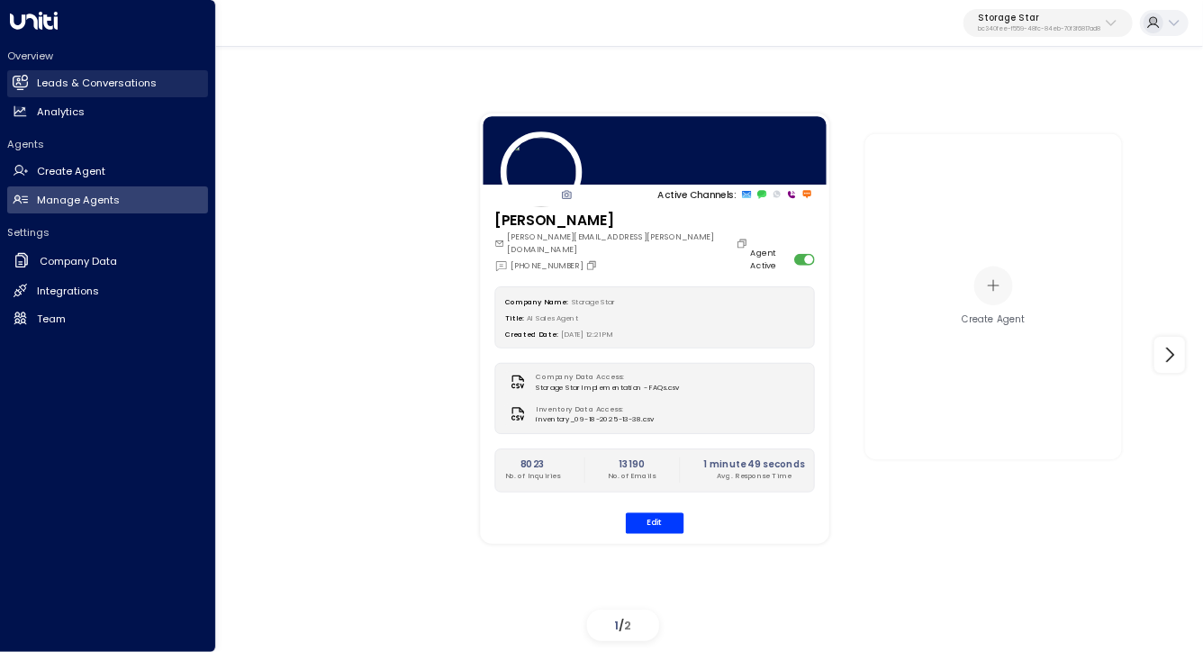
click at [119, 81] on h2 "Leads & Conversations" at bounding box center [97, 83] width 120 height 15
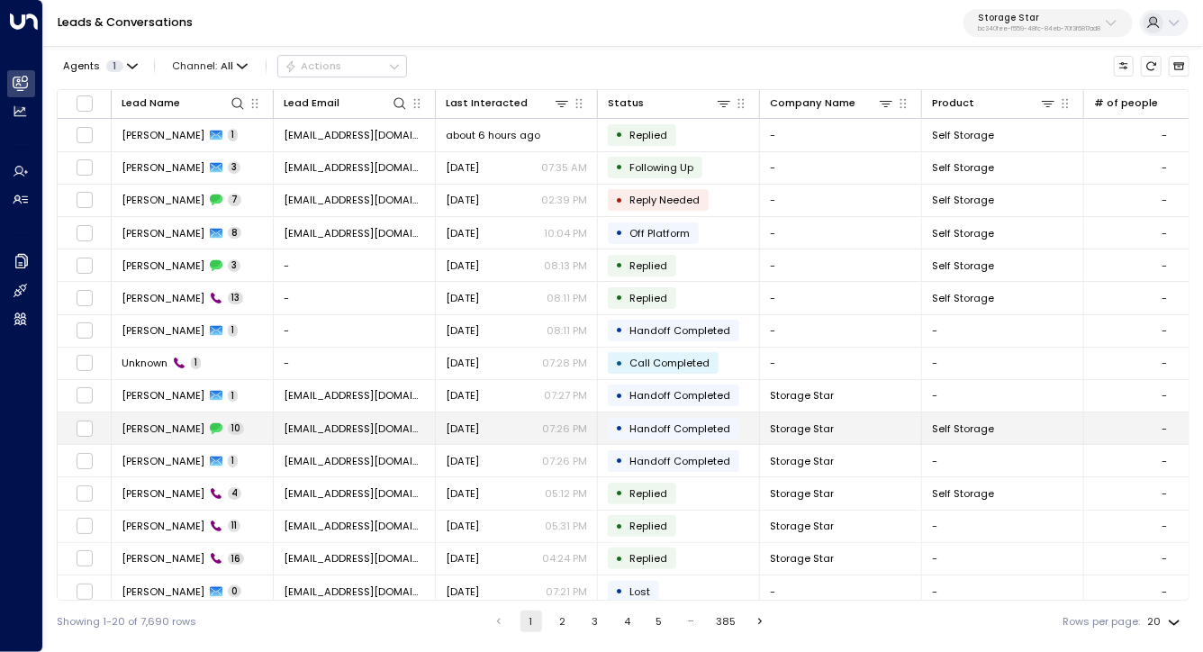
scroll to position [172, 0]
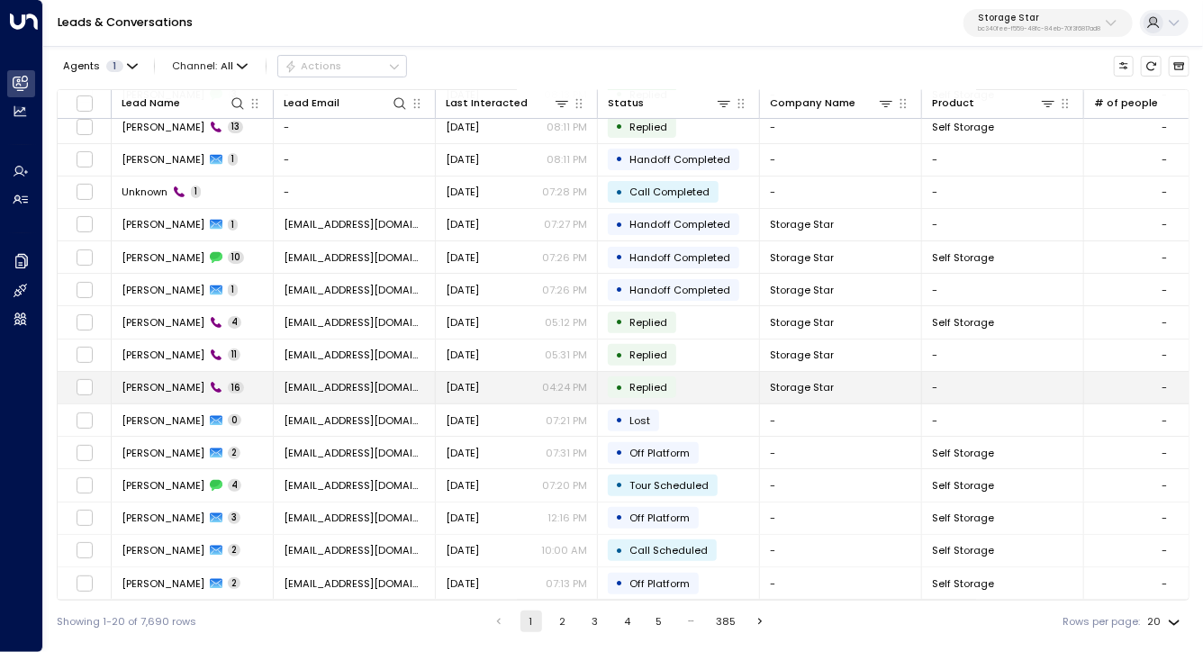
click at [168, 384] on span "[PERSON_NAME]" at bounding box center [163, 387] width 83 height 14
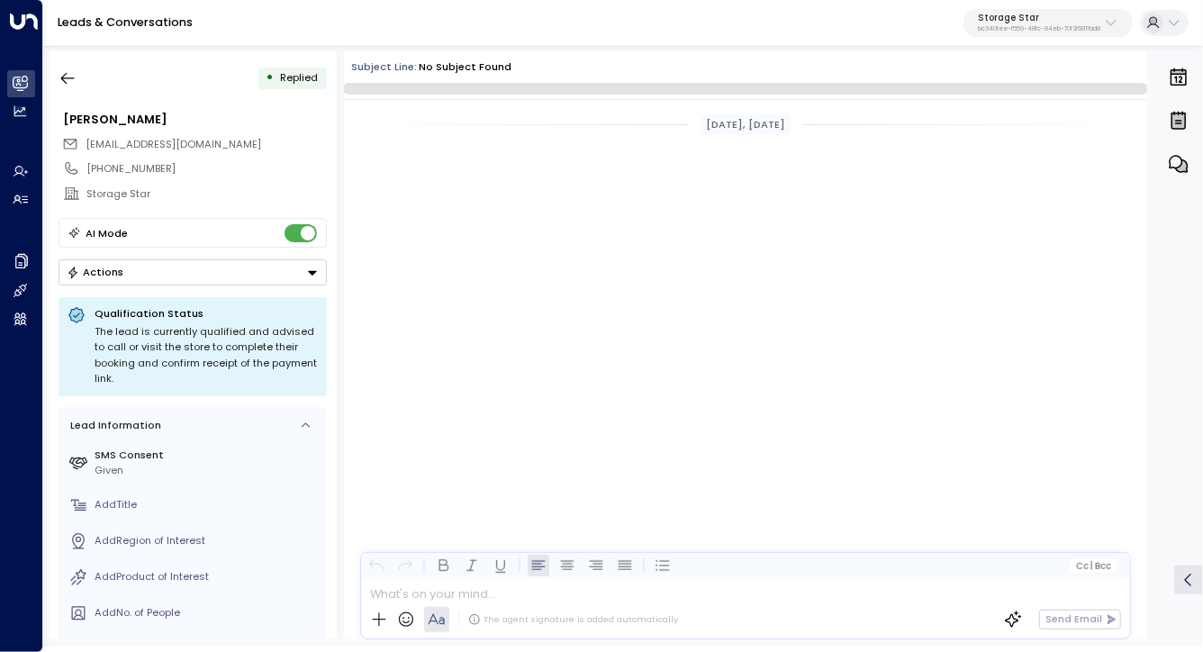
scroll to position [1252, 0]
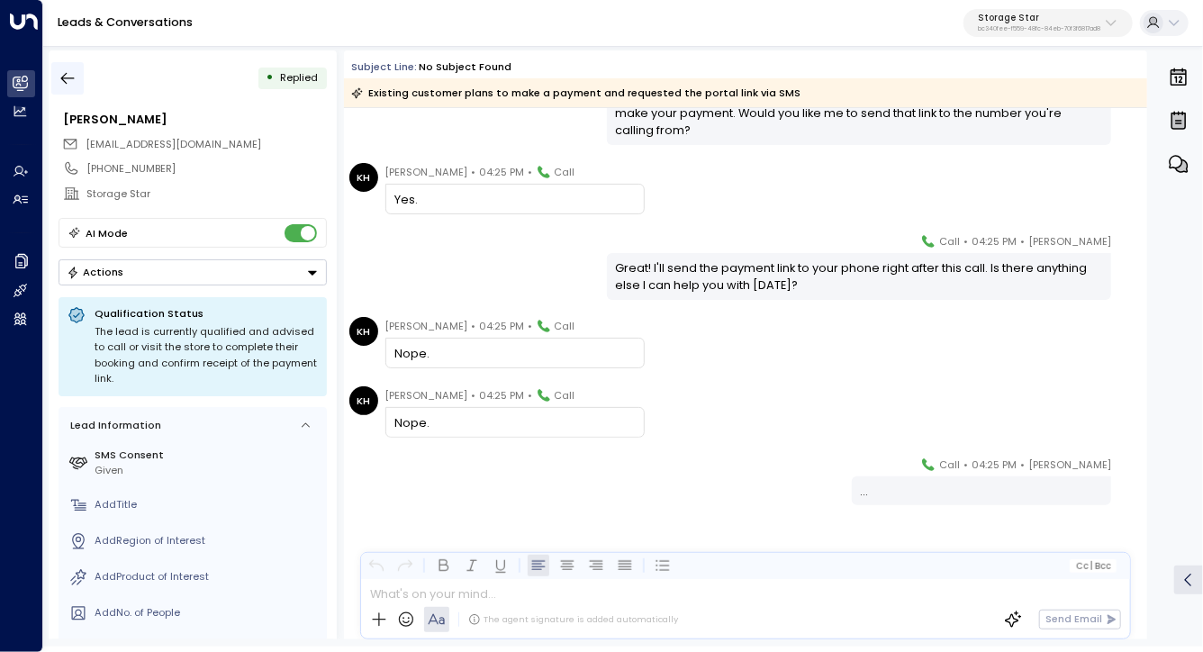
click at [59, 70] on icon "button" at bounding box center [68, 78] width 18 height 18
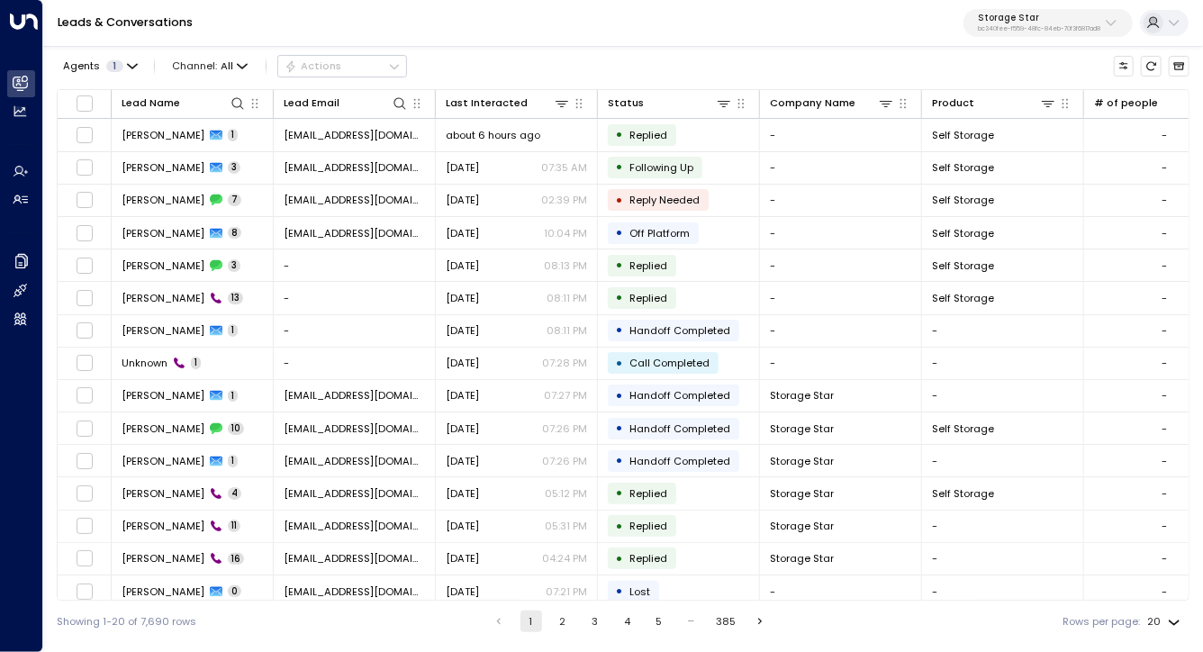
click at [597, 612] on button "3" at bounding box center [596, 622] width 22 height 22
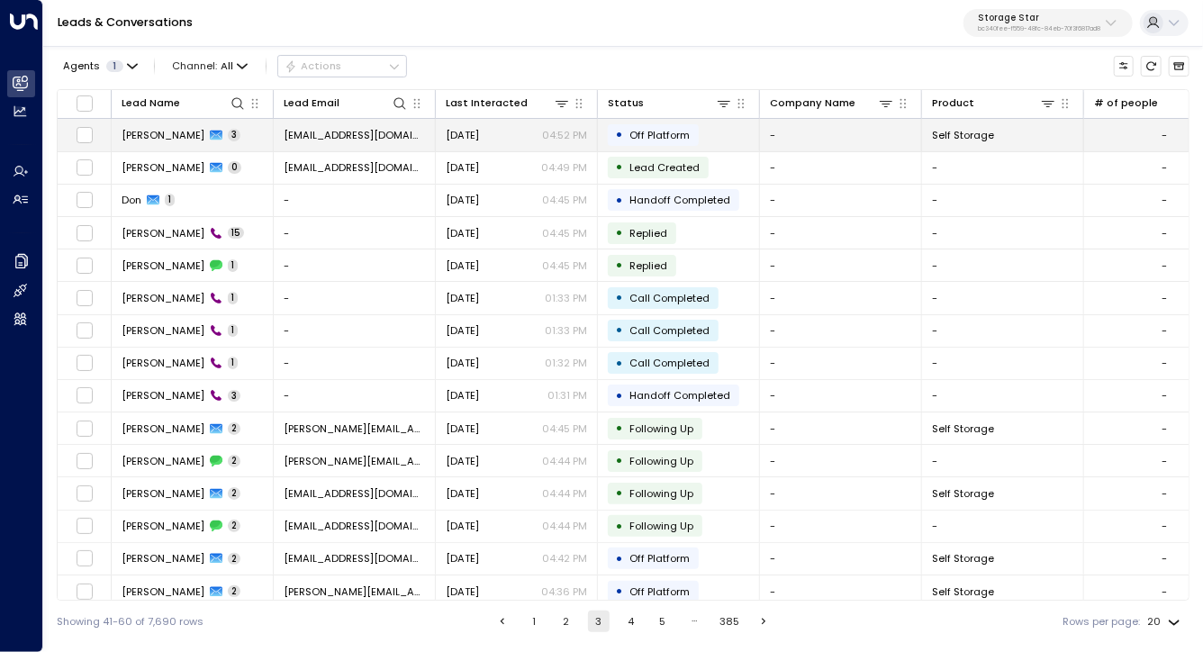
click at [156, 139] on span "[PERSON_NAME]" at bounding box center [163, 135] width 83 height 14
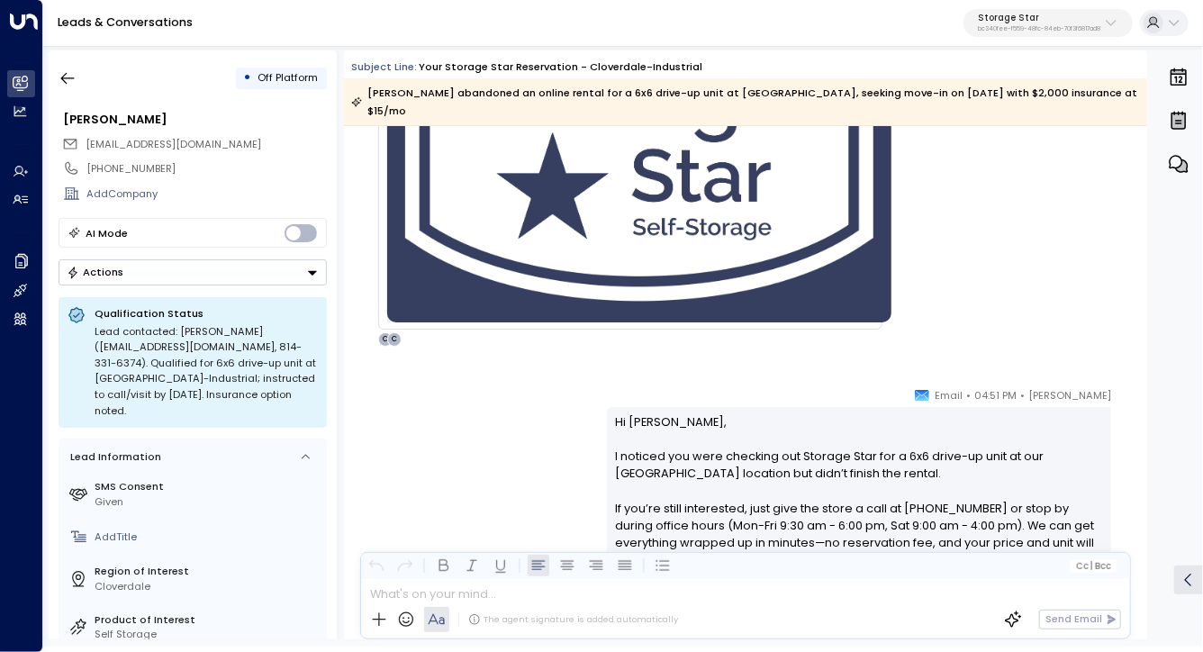
scroll to position [585, 0]
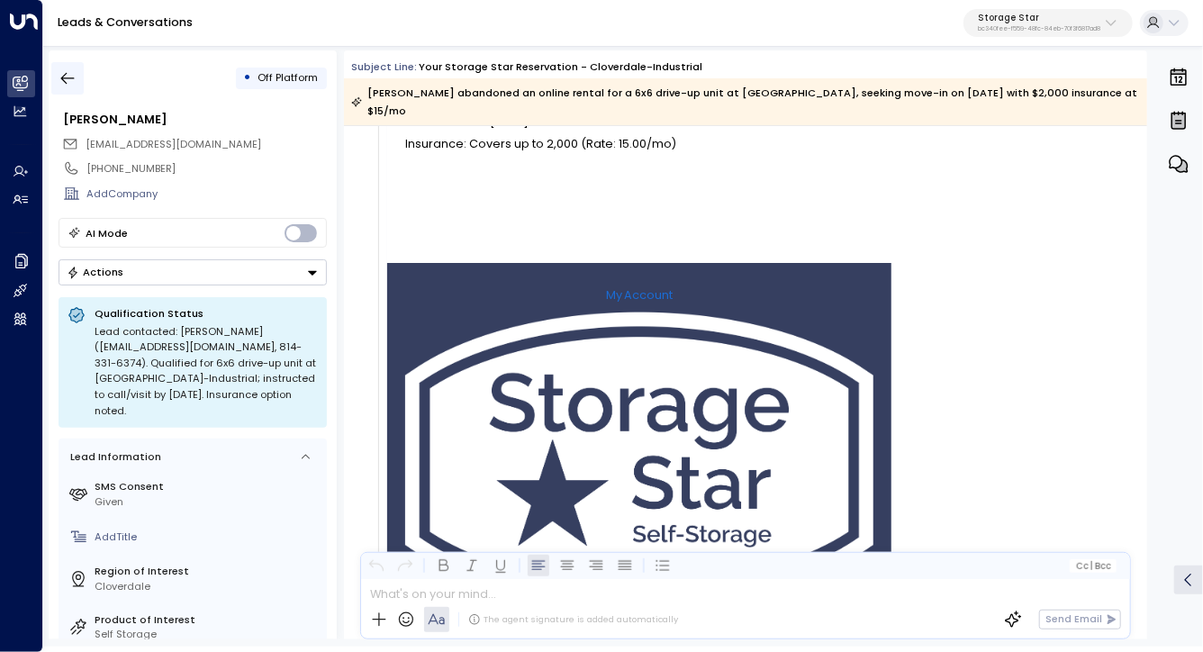
click at [61, 67] on button "button" at bounding box center [67, 78] width 32 height 32
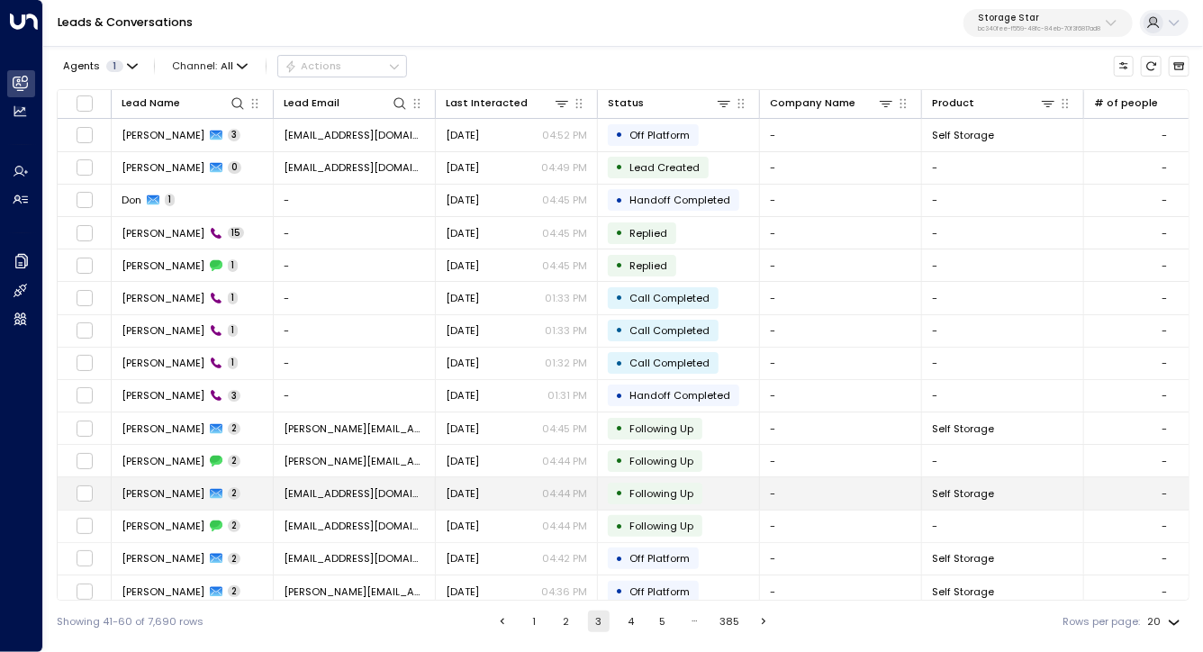
scroll to position [172, 0]
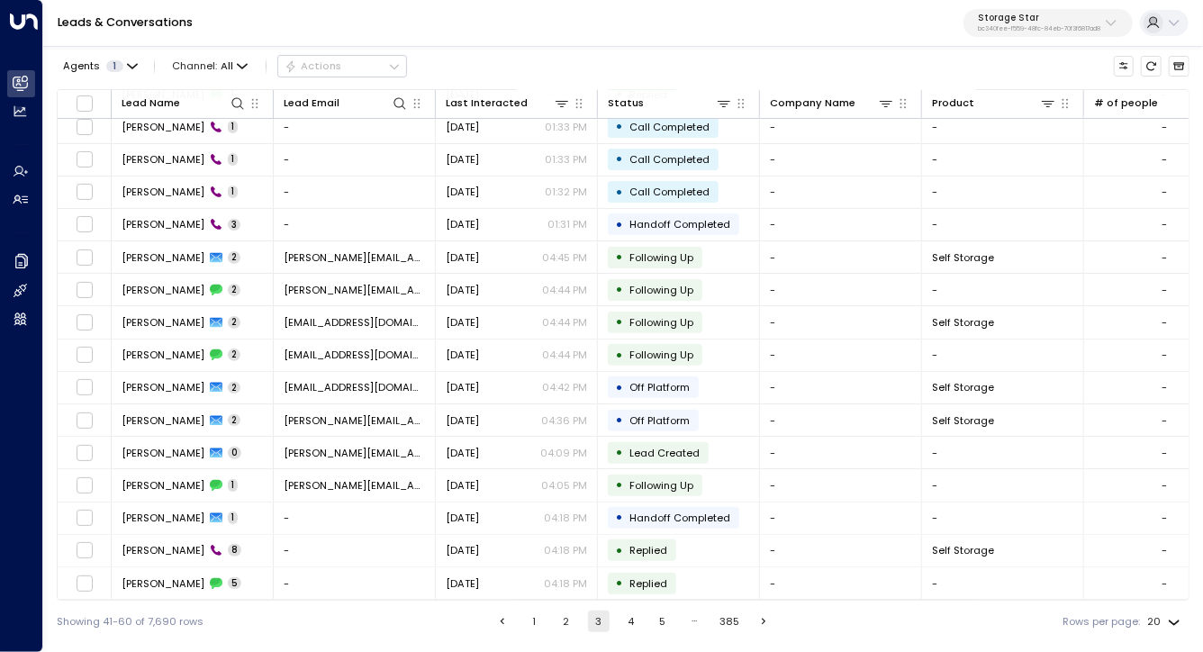
click at [609, 614] on ul "1 2 3 4 5 … 385" at bounding box center [634, 622] width 286 height 22
click at [626, 614] on button "4" at bounding box center [631, 622] width 22 height 22
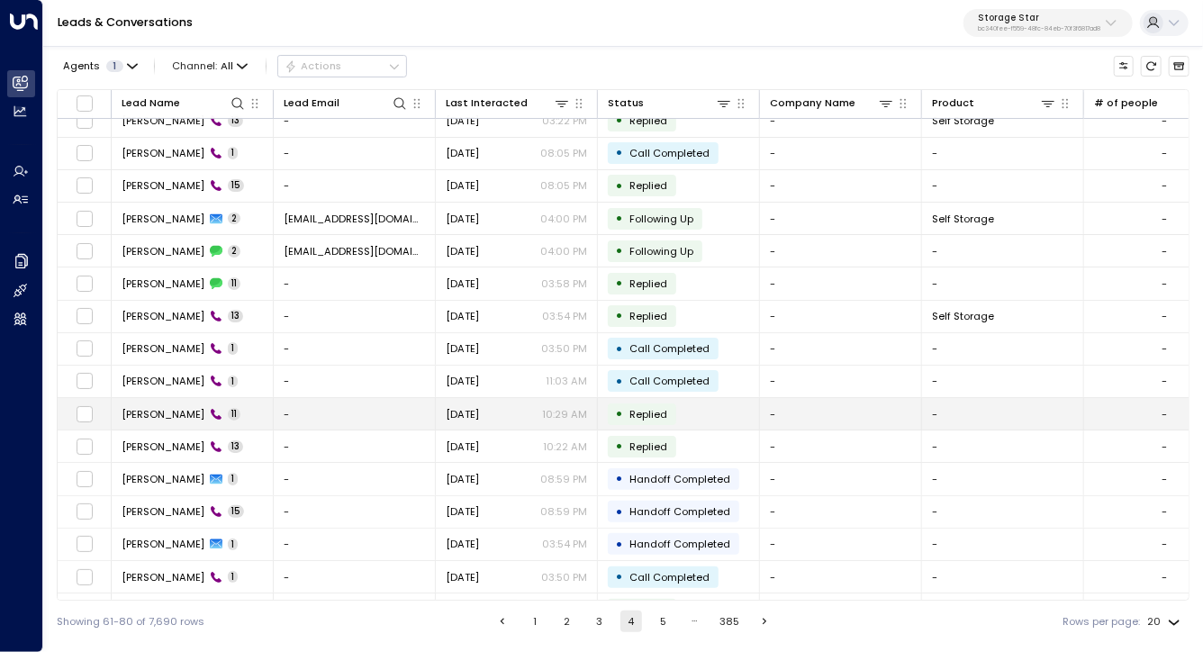
scroll to position [11, 0]
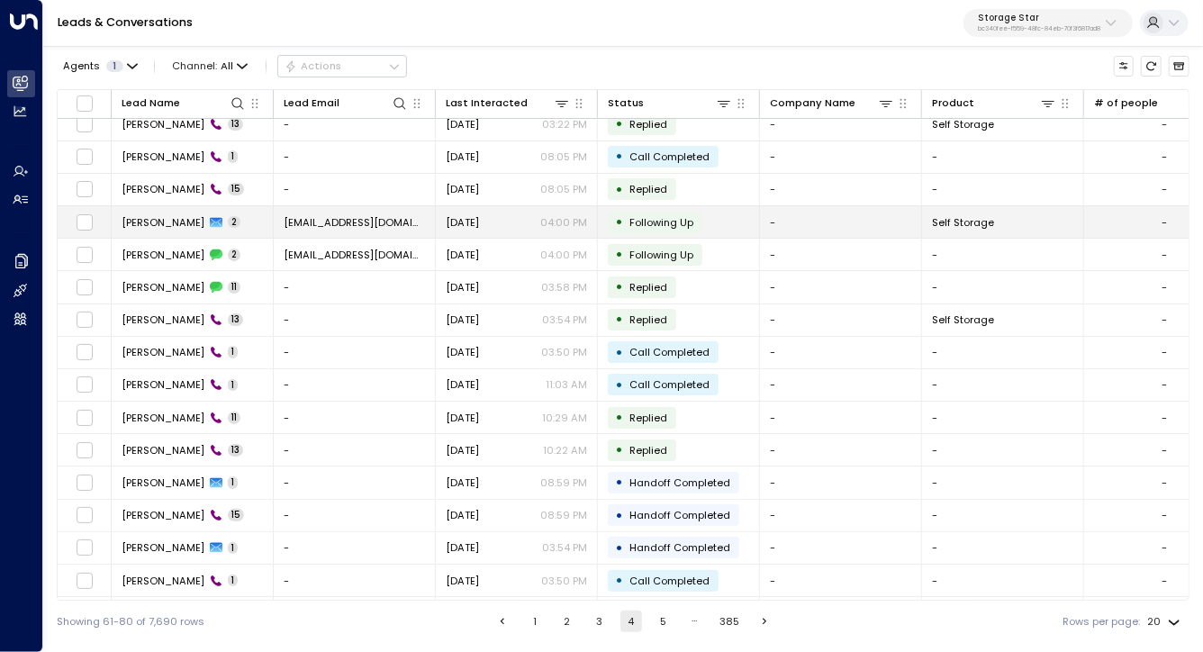
click at [167, 222] on span "Paul Wheeler" at bounding box center [163, 222] width 83 height 14
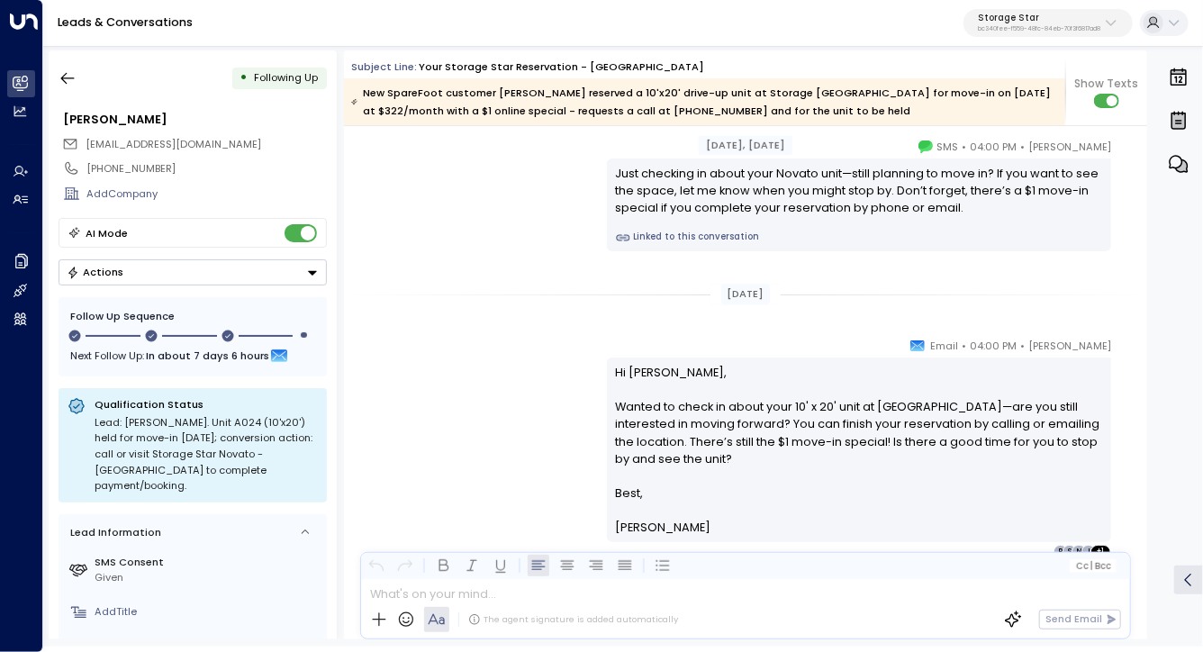
scroll to position [2035, 0]
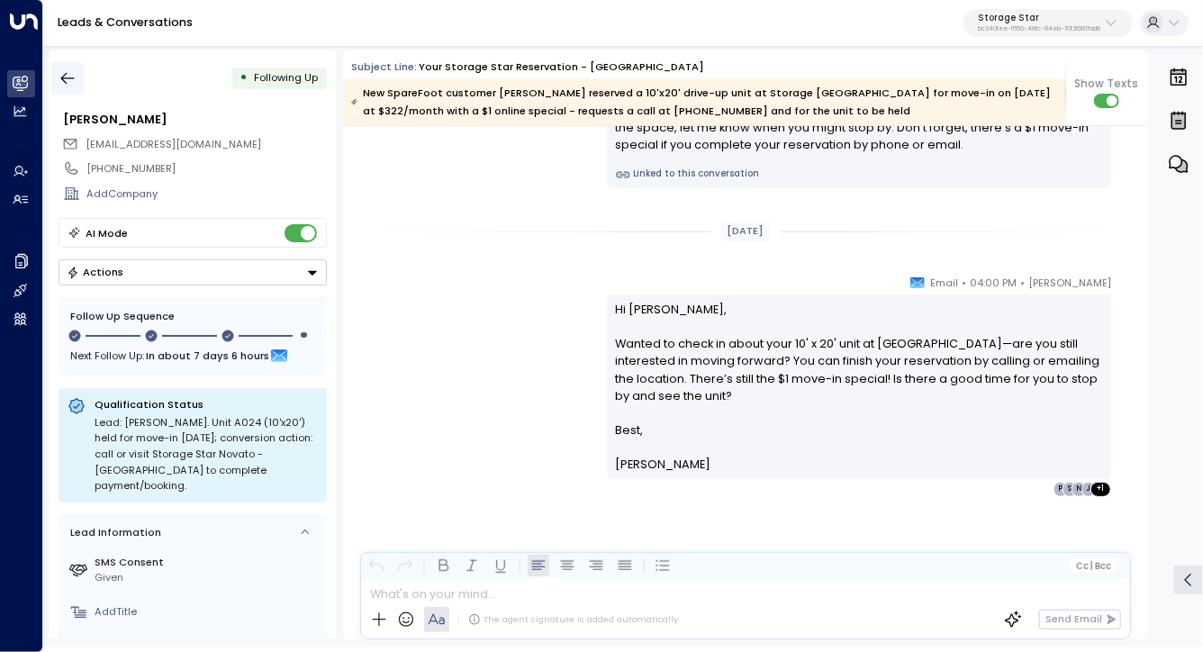
click at [68, 69] on icon "button" at bounding box center [68, 78] width 18 height 18
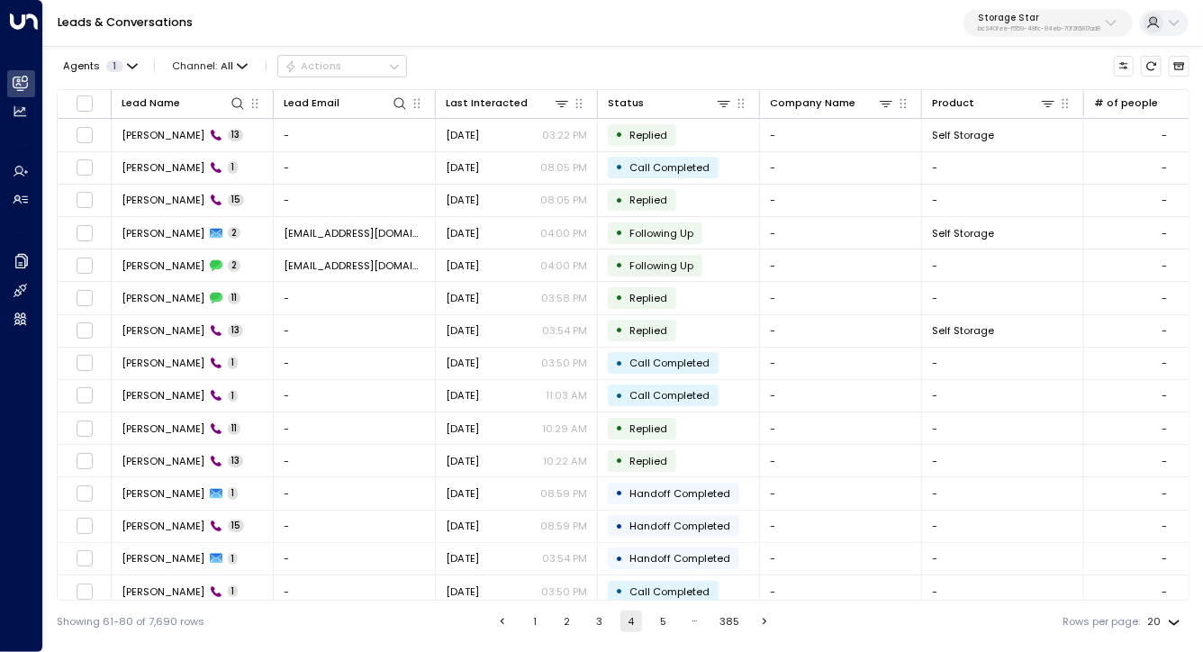
click at [660, 620] on button "5" at bounding box center [663, 622] width 22 height 22
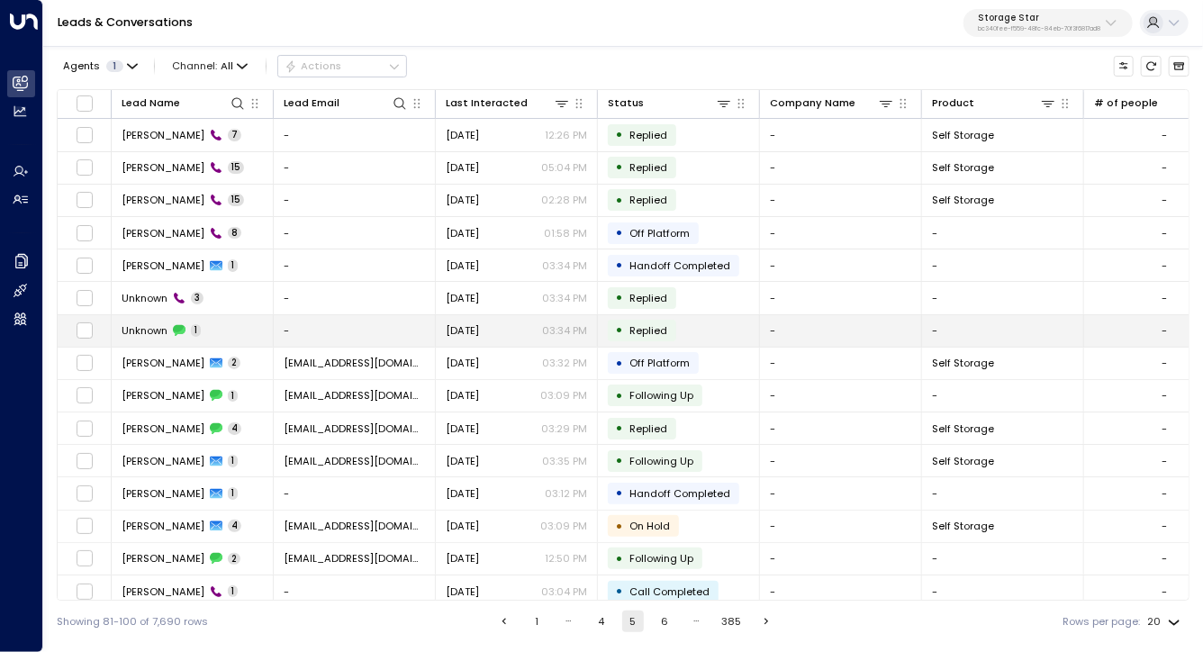
scroll to position [59, 0]
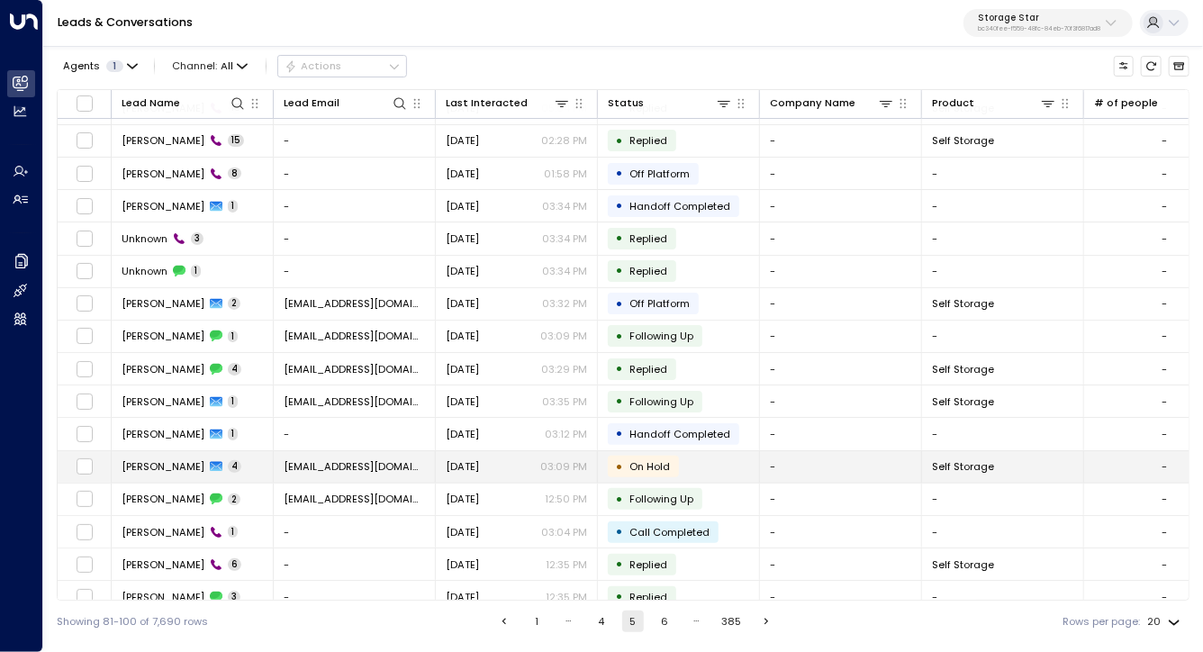
click at [133, 467] on span "Brian Stirling" at bounding box center [163, 466] width 83 height 14
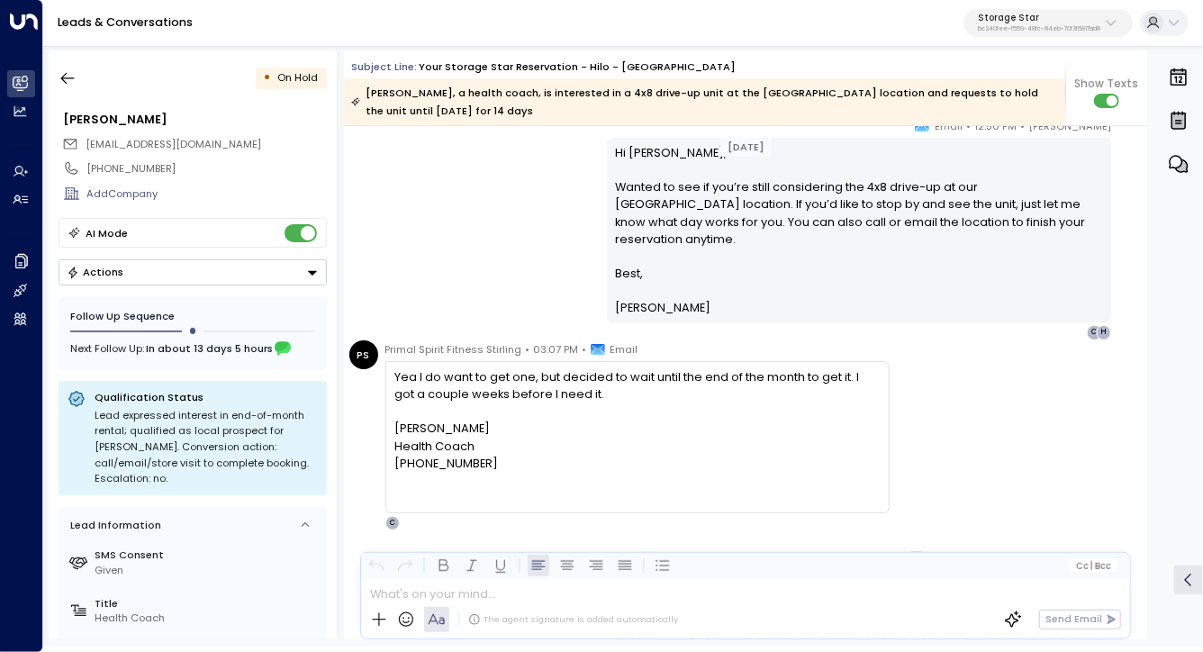
scroll to position [2058, 0]
click at [684, 385] on div "Yea I do want to get one, but decided to wait until the end of the month to get…" at bounding box center [636, 420] width 485 height 104
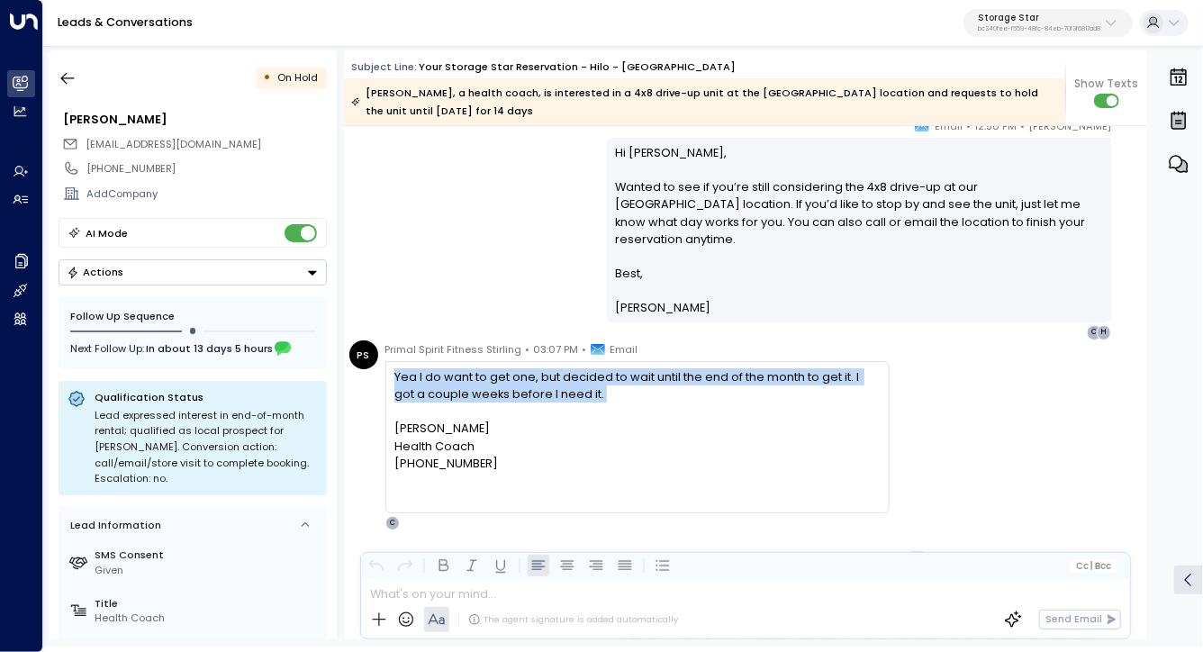
click at [684, 385] on div "Yea I do want to get one, but decided to wait until the end of the month to get…" at bounding box center [636, 420] width 485 height 104
drag, startPoint x: 684, startPoint y: 385, endPoint x: 687, endPoint y: 516, distance: 131.5
click at [687, 516] on div "Primal Spirit Fitness Stirling • 03:07 PM • Email Yea I do want to get one, but…" at bounding box center [637, 435] width 504 height 190
click at [689, 472] on div at bounding box center [636, 480] width 485 height 17
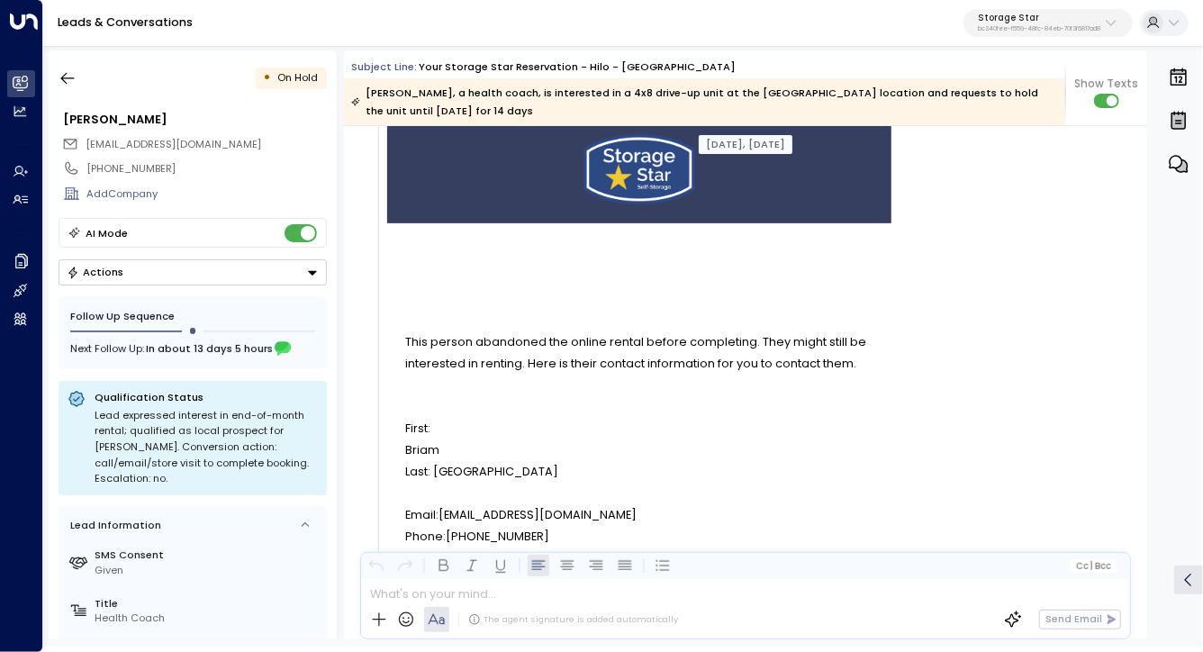
scroll to position [0, 0]
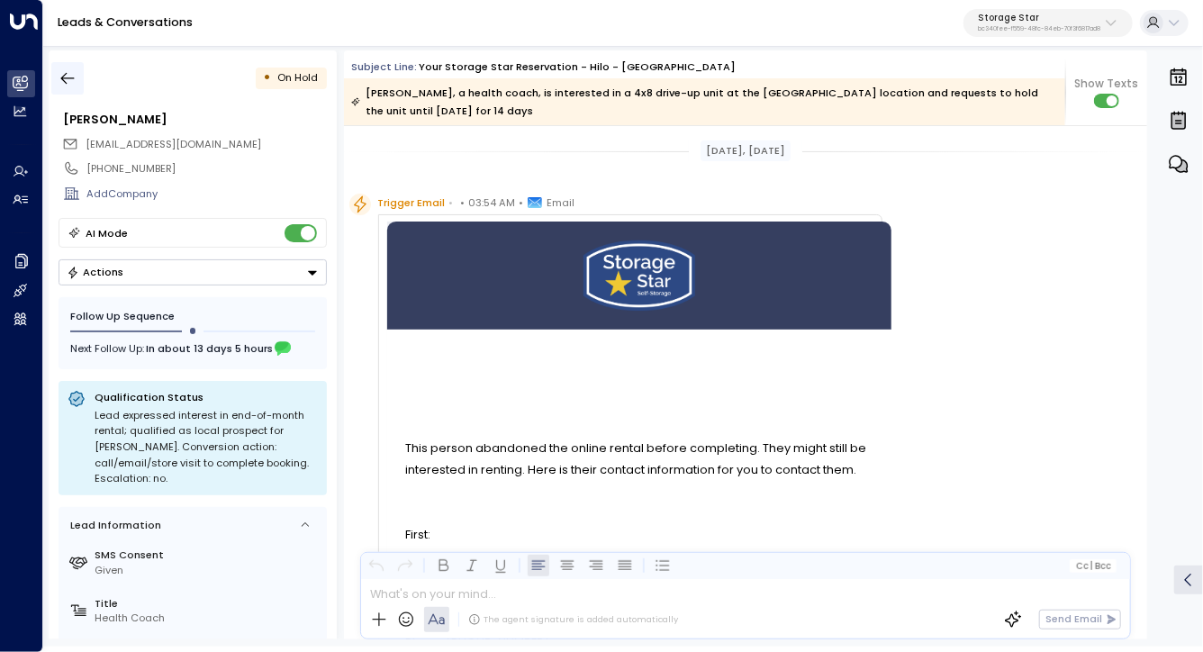
click at [65, 71] on icon "button" at bounding box center [68, 78] width 18 height 18
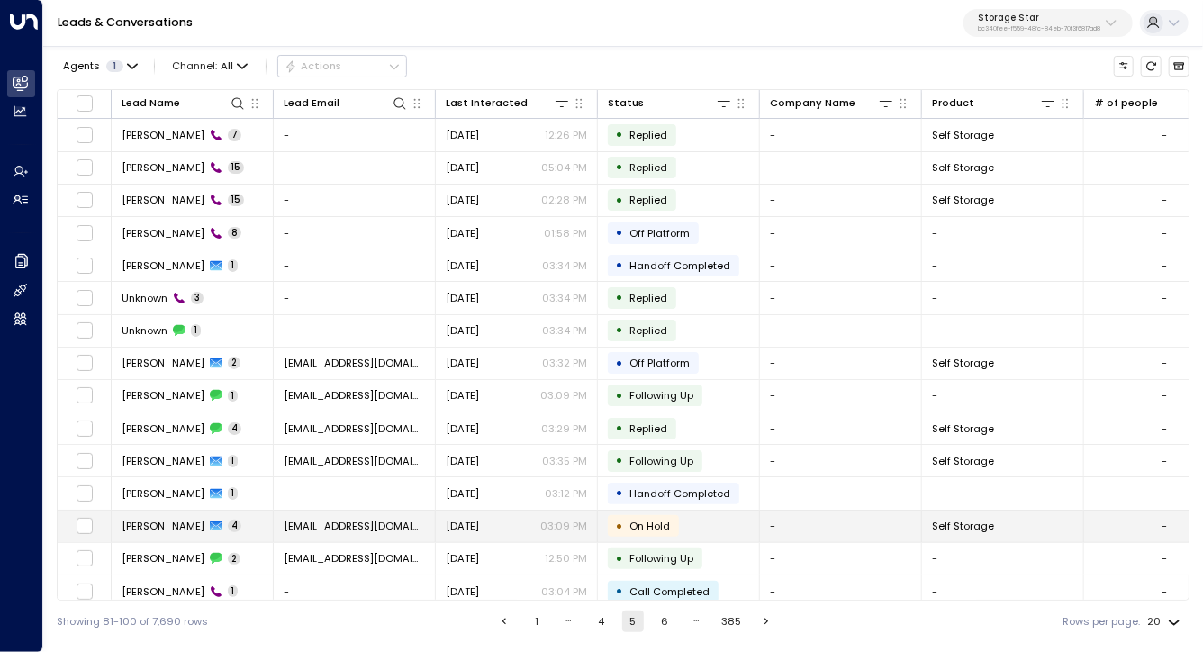
scroll to position [172, 0]
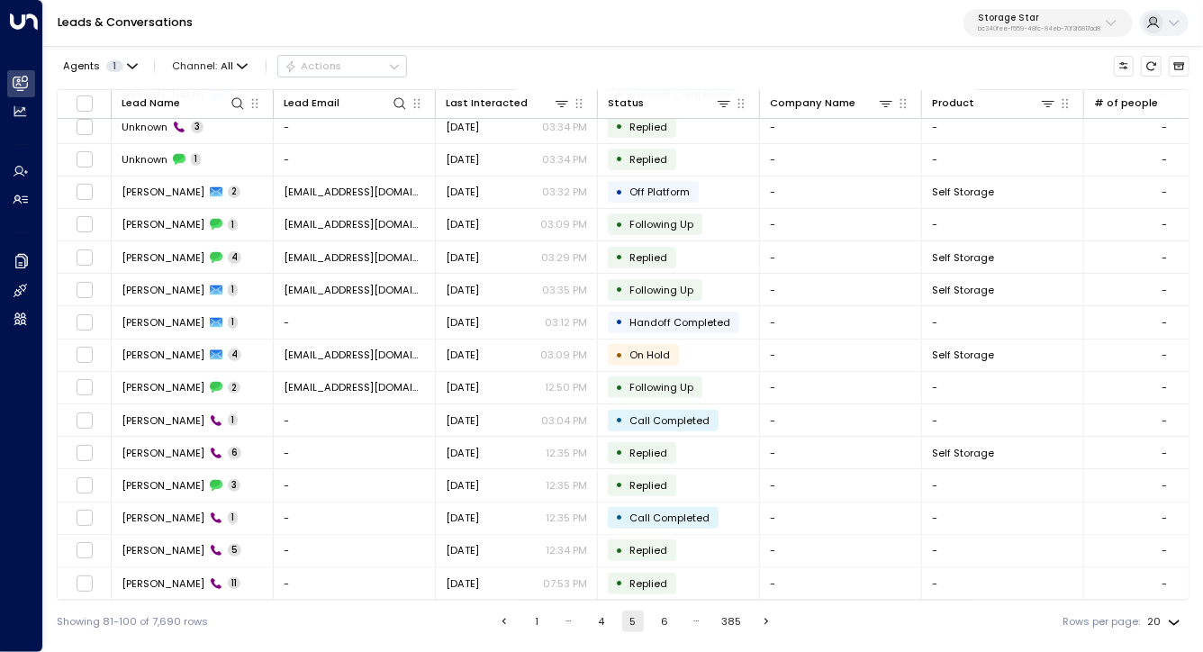
click at [664, 622] on button "6" at bounding box center [665, 622] width 22 height 22
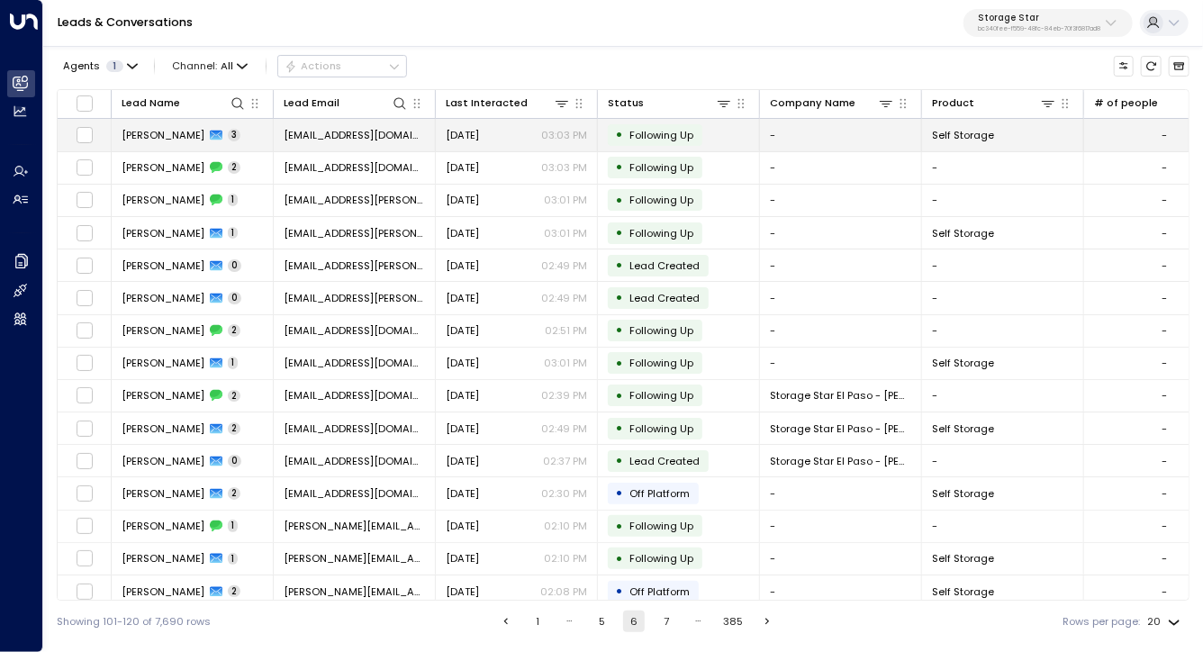
click at [156, 120] on td "Rebecca Jackson 3" at bounding box center [193, 135] width 162 height 32
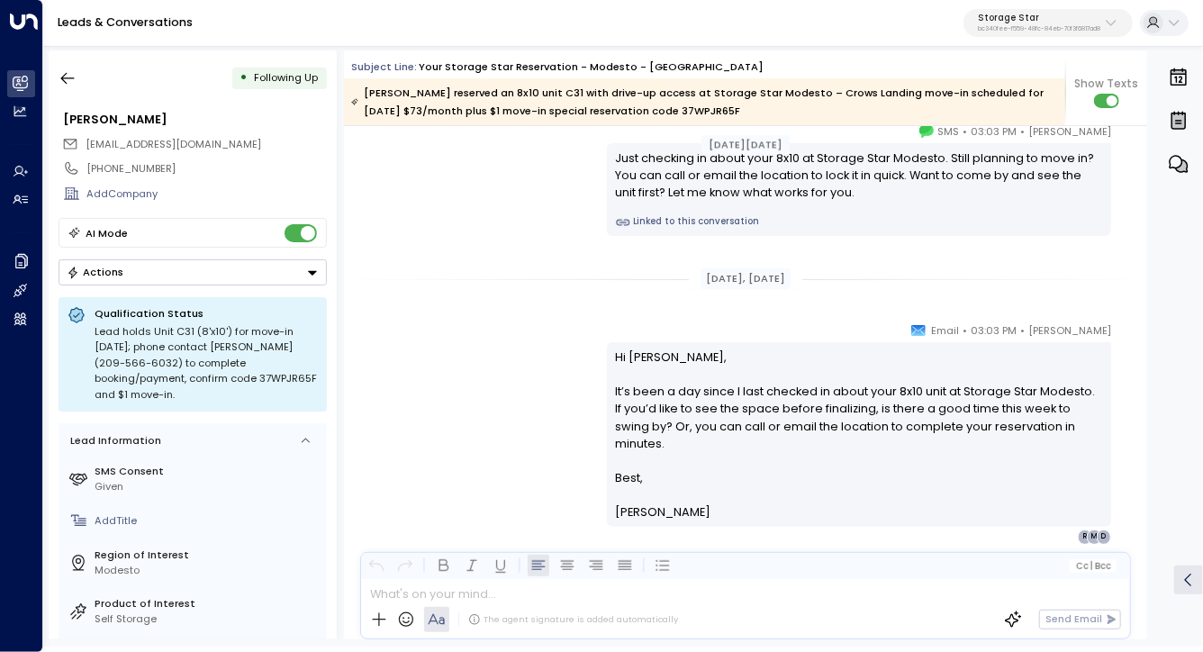
scroll to position [2369, 0]
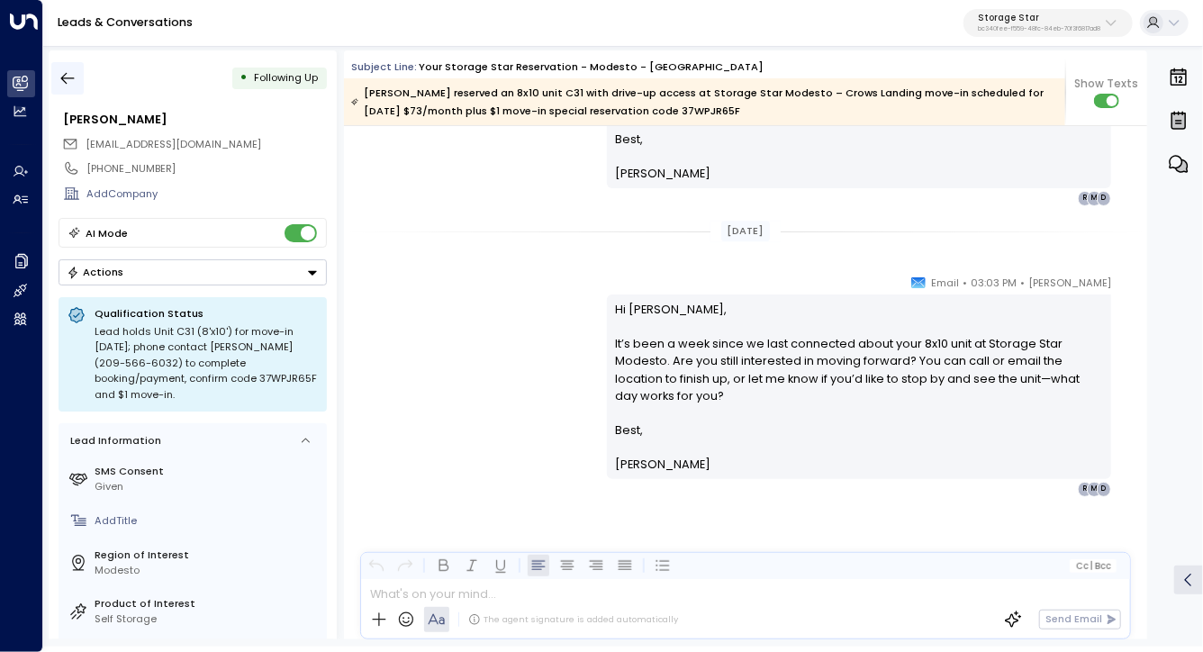
click at [75, 76] on icon "button" at bounding box center [68, 78] width 18 height 18
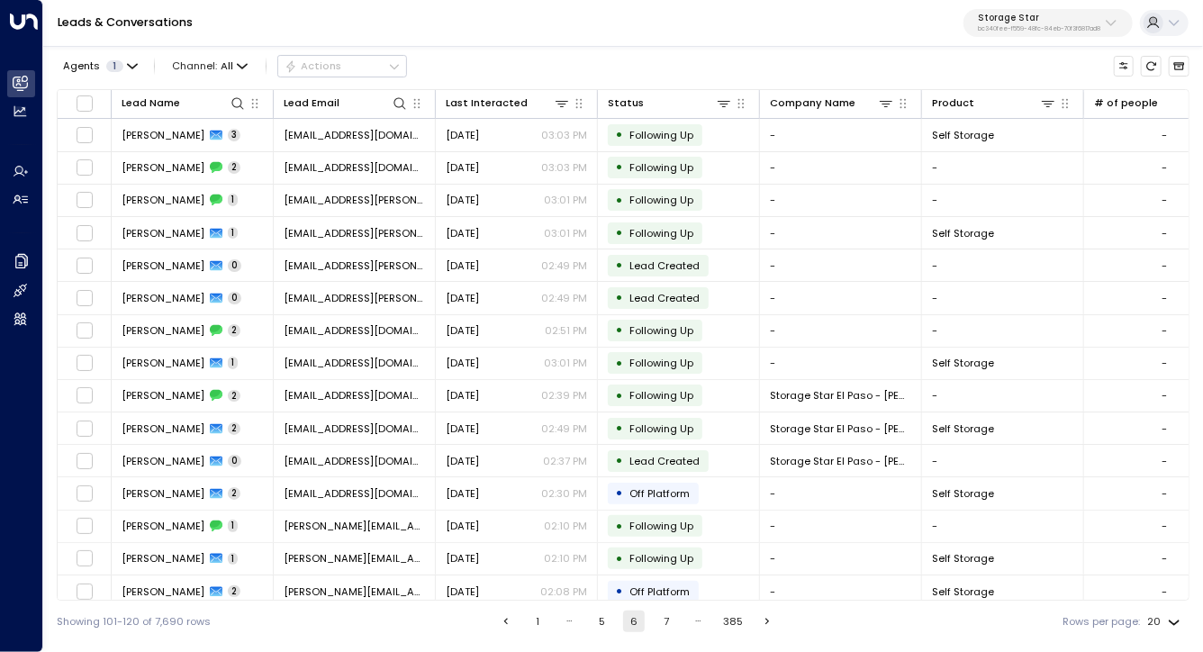
scroll to position [172, 0]
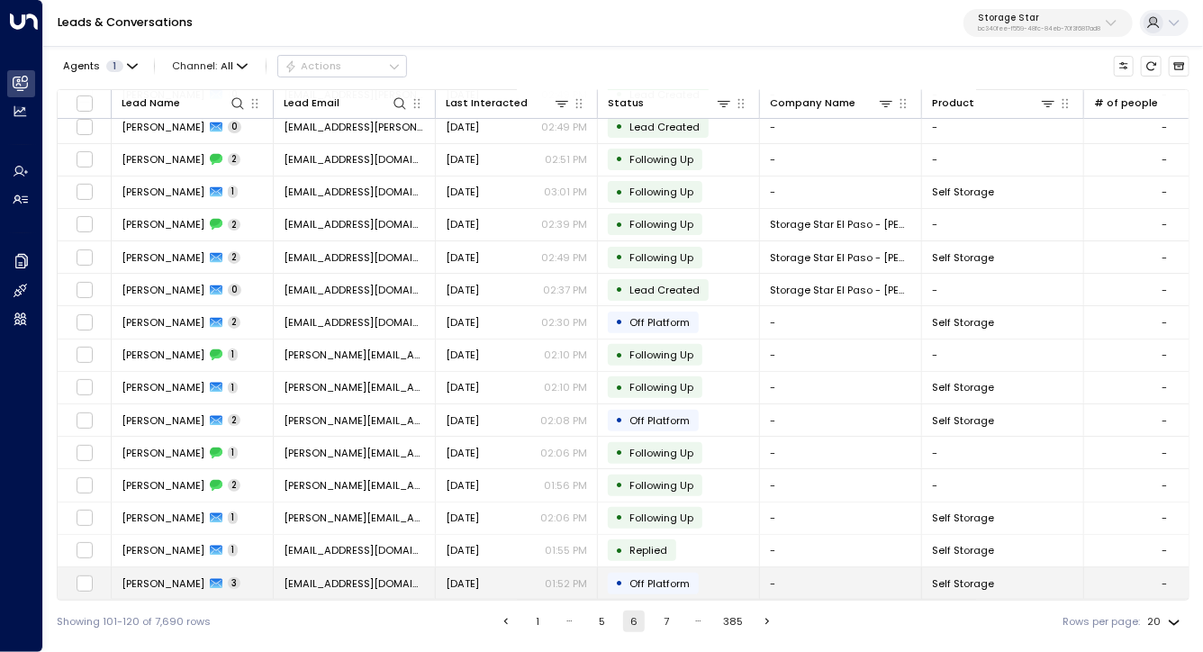
click at [179, 576] on span "Craig Jimerson" at bounding box center [163, 583] width 83 height 14
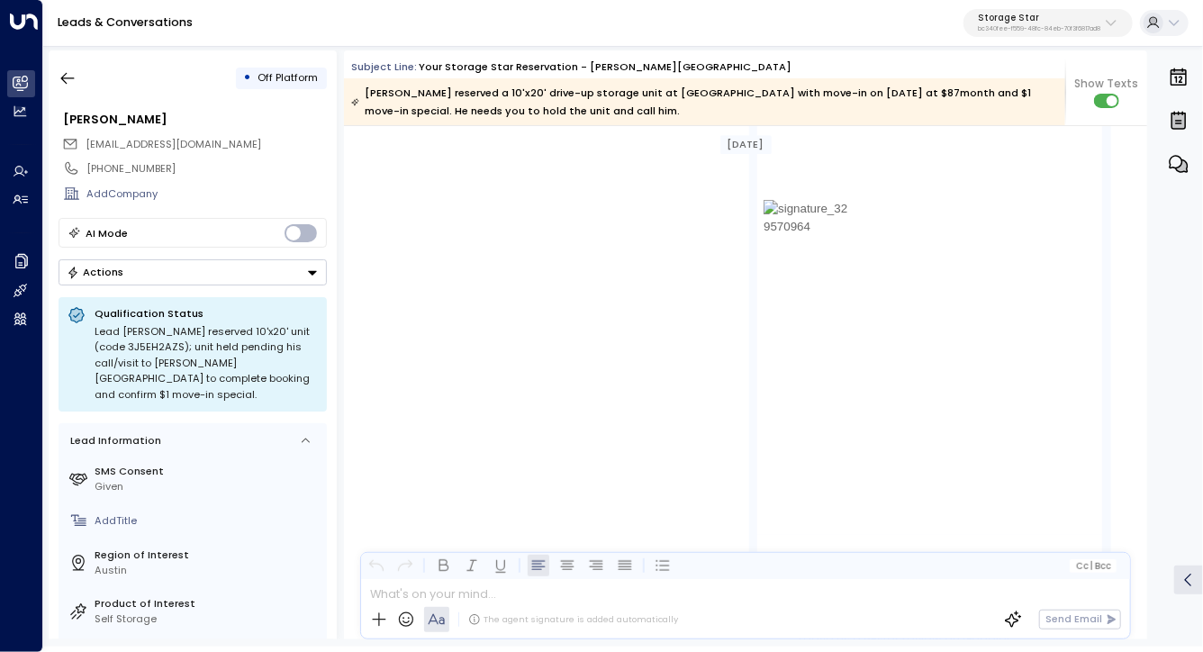
scroll to position [3026, 0]
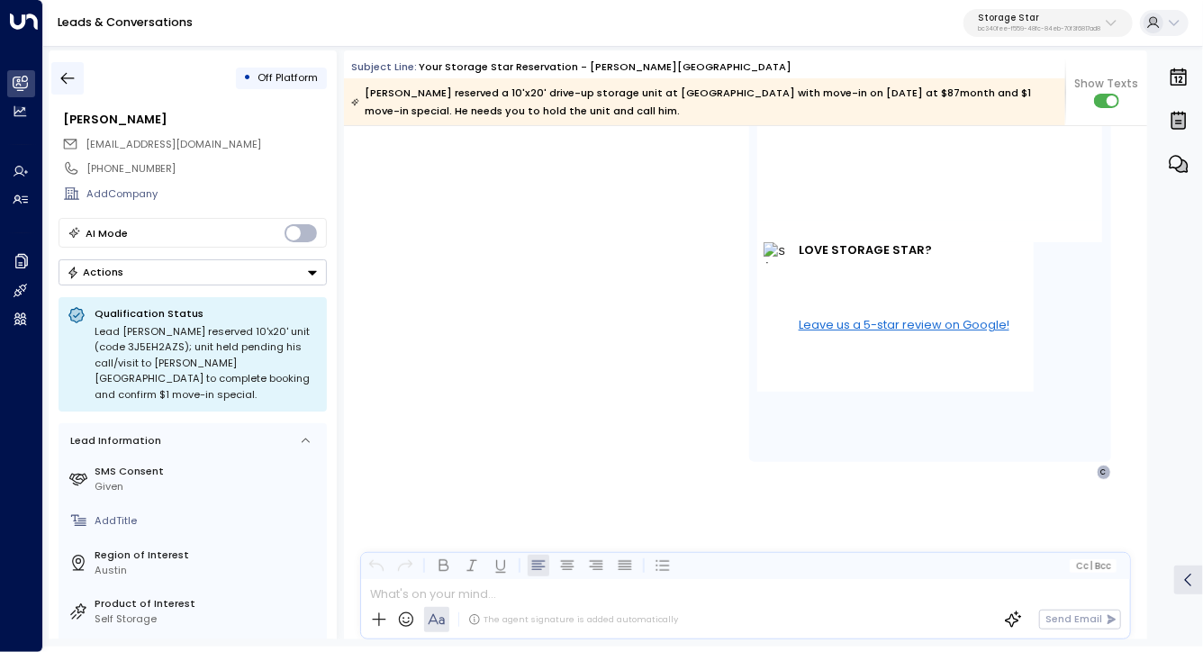
click at [59, 79] on icon "button" at bounding box center [68, 78] width 18 height 18
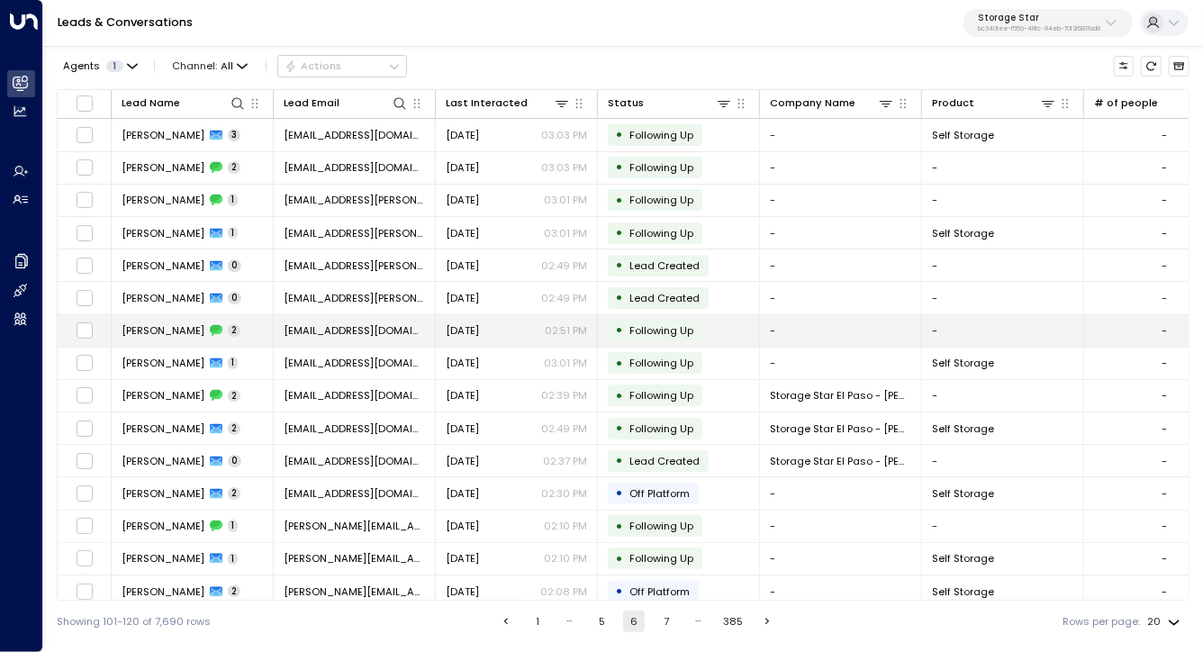
scroll to position [172, 0]
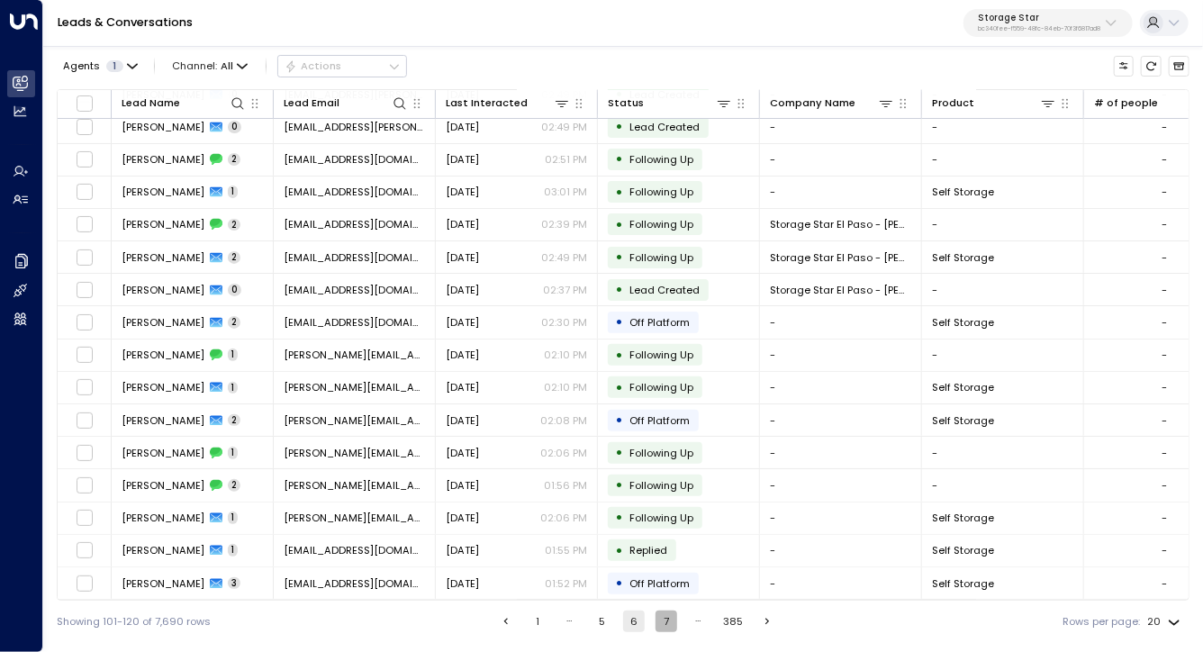
click at [666, 628] on button "7" at bounding box center [667, 622] width 22 height 22
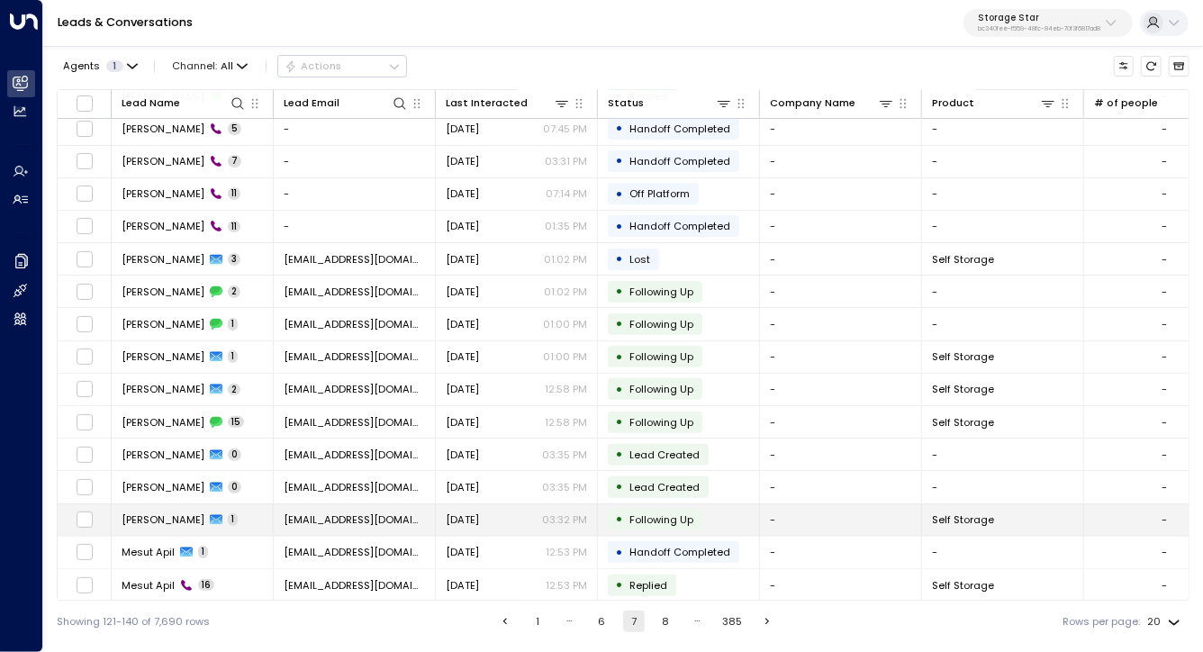
scroll to position [172, 0]
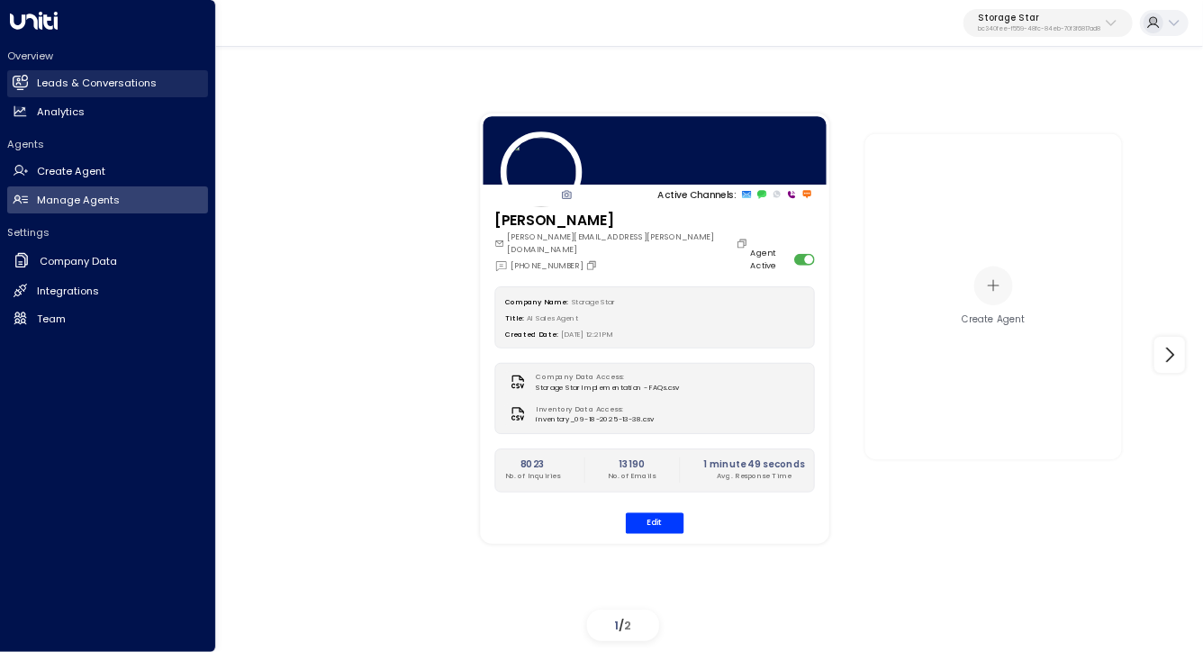
click at [63, 80] on h2 "Leads & Conversations" at bounding box center [97, 83] width 120 height 15
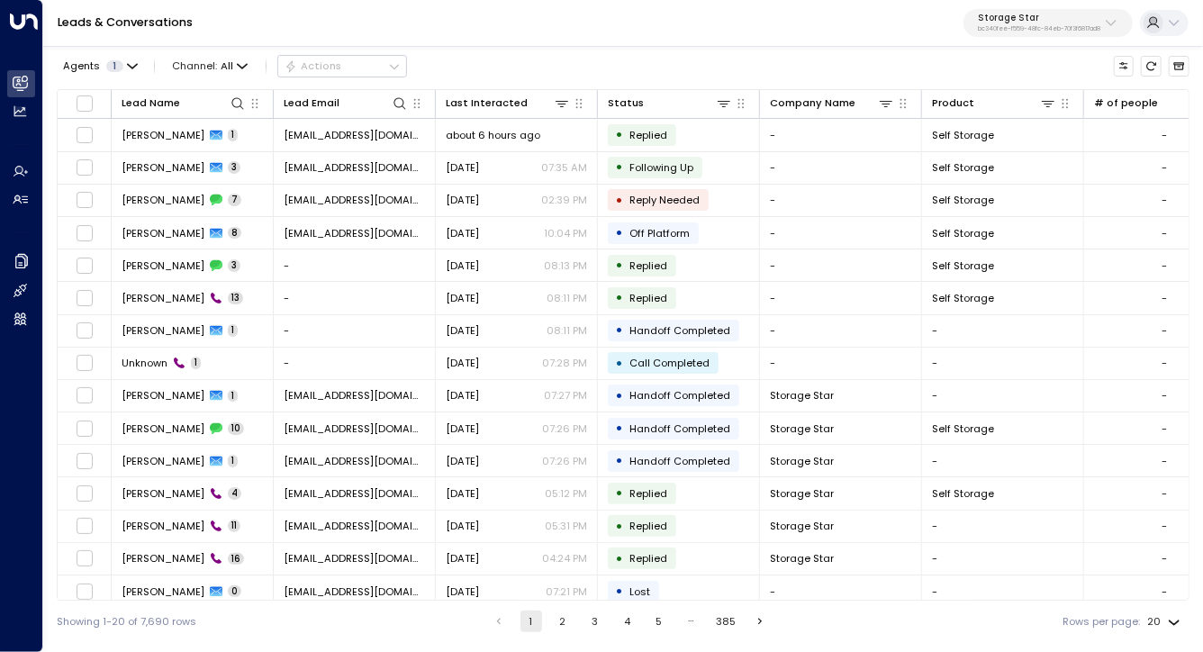
drag, startPoint x: 322, startPoint y: 25, endPoint x: 255, endPoint y: 25, distance: 66.6
click at [255, 25] on div "Leads & Conversations Storage Star bc340fee-f559-48fc-84eb-70f3f6817ad8" at bounding box center [623, 23] width 1160 height 47
click at [322, 32] on div "Leads & Conversations Storage Star bc340fee-f559-48fc-84eb-70f3f6817ad8" at bounding box center [623, 23] width 1160 height 47
click at [754, 620] on icon "Go to next page" at bounding box center [760, 621] width 13 height 13
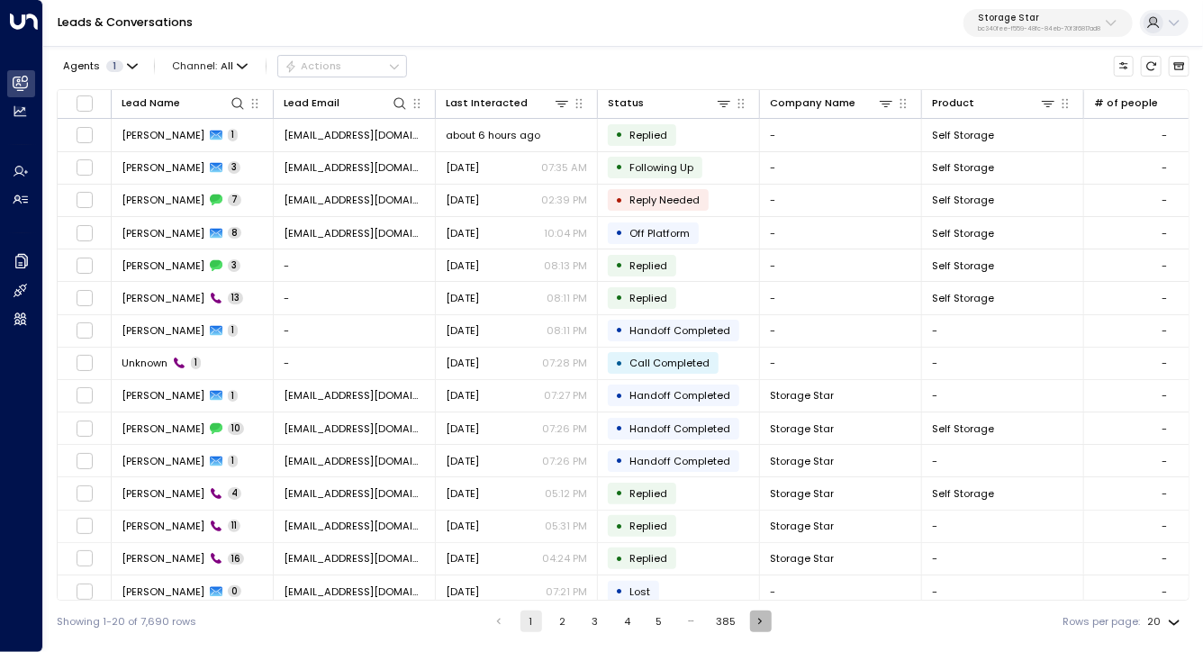
click at [754, 620] on icon "Go to next page" at bounding box center [760, 621] width 13 height 13
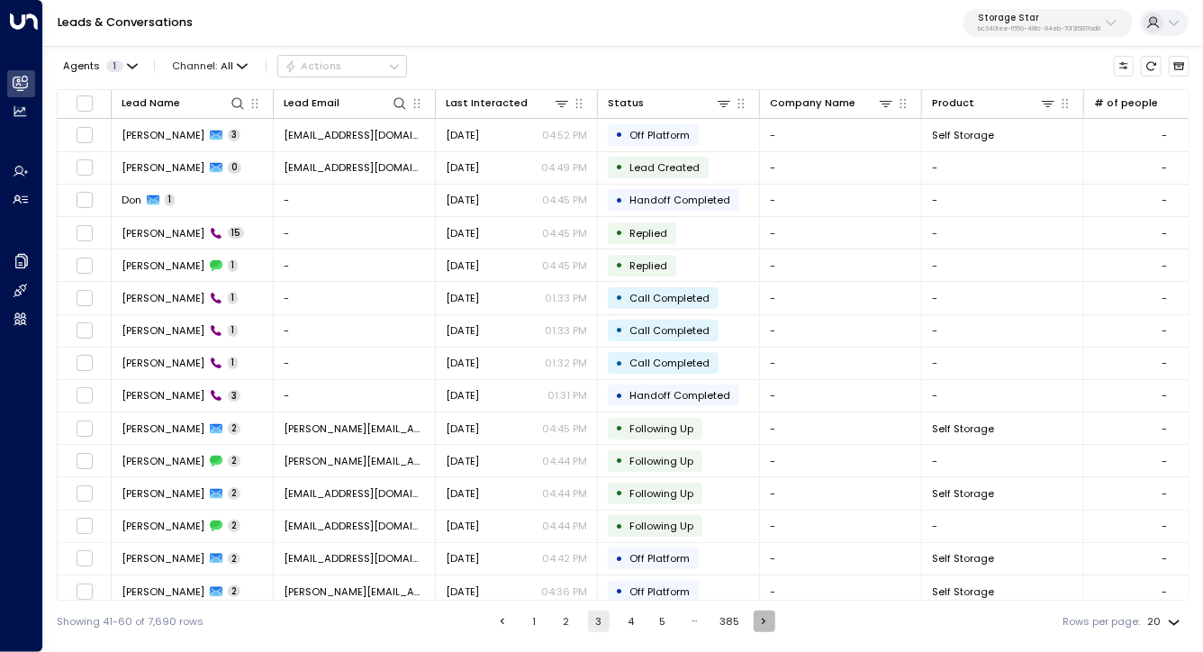
click at [754, 620] on button "Go to next page" at bounding box center [765, 622] width 22 height 22
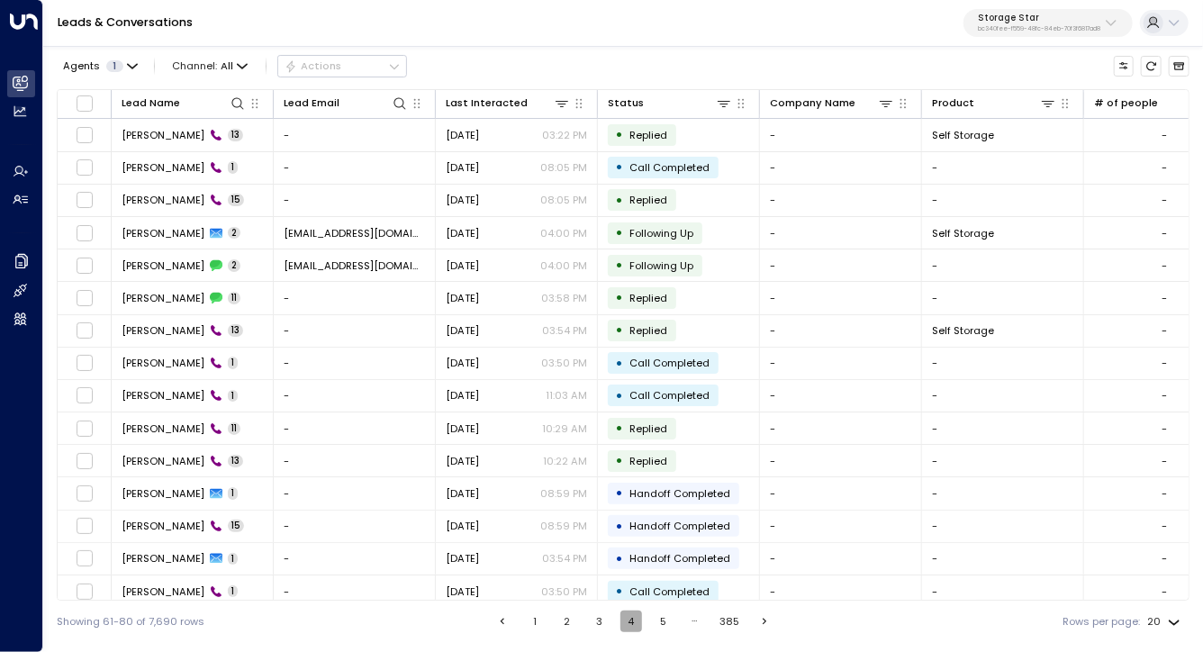
click at [626, 620] on button "4" at bounding box center [632, 622] width 22 height 22
click at [655, 620] on button "5" at bounding box center [663, 622] width 22 height 22
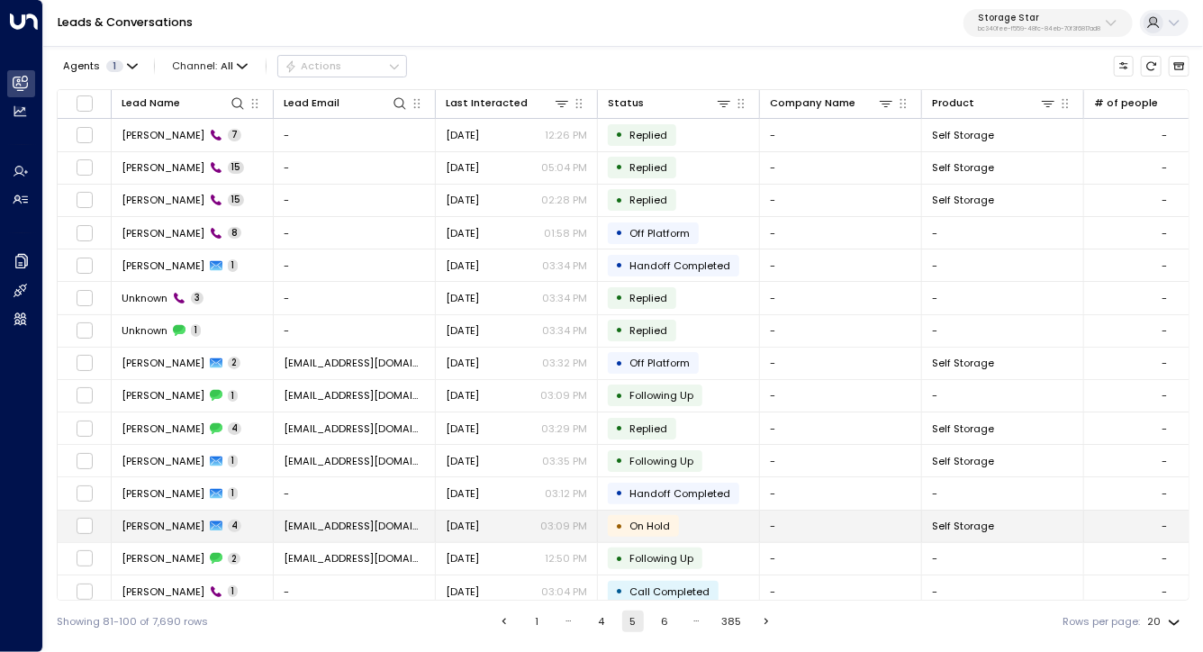
click at [161, 522] on span "Brian Stirling" at bounding box center [163, 526] width 83 height 14
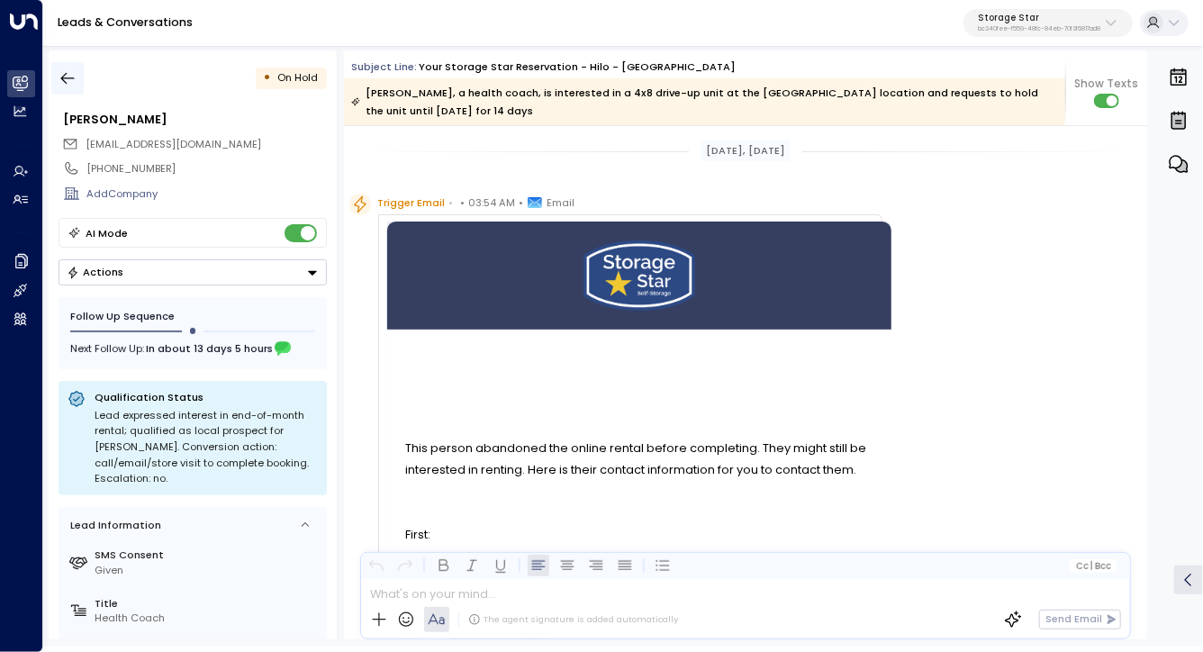
click at [74, 69] on icon "button" at bounding box center [68, 78] width 18 height 18
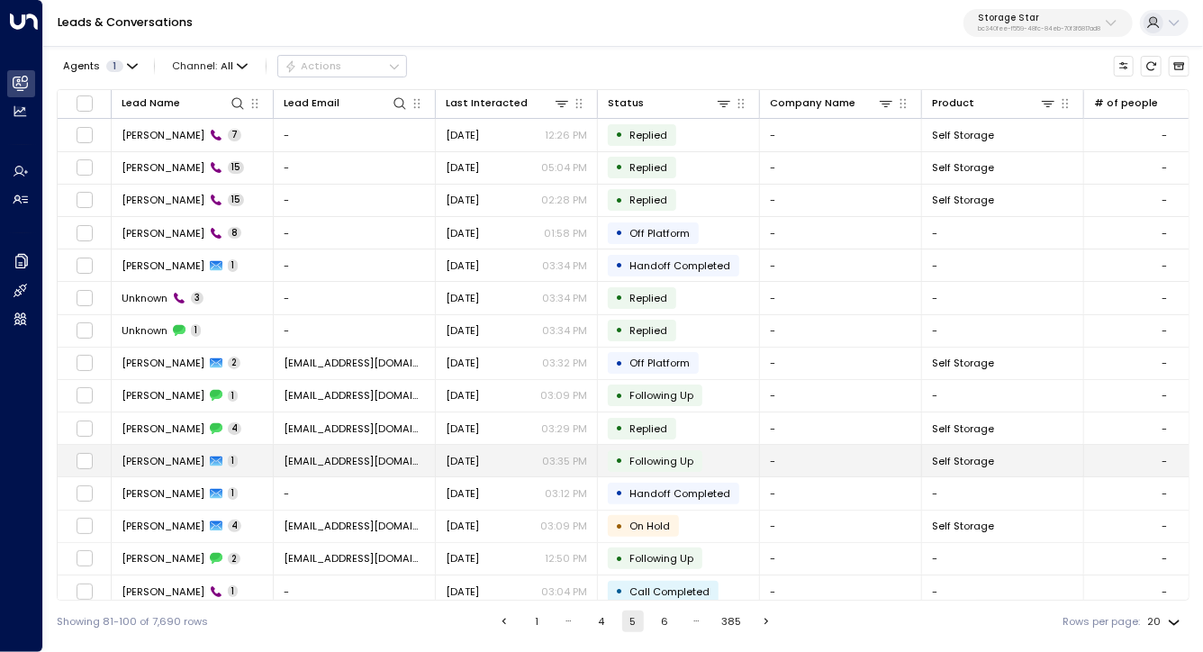
scroll to position [164, 0]
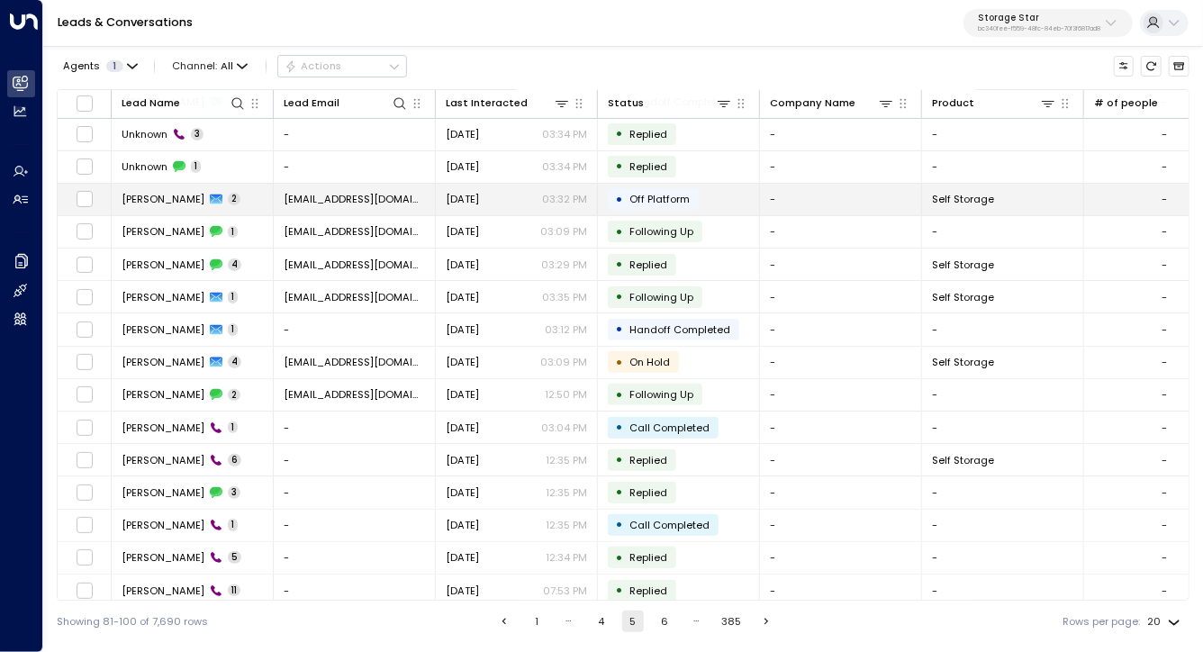
click at [157, 202] on span "Rhianna Miller" at bounding box center [163, 199] width 83 height 14
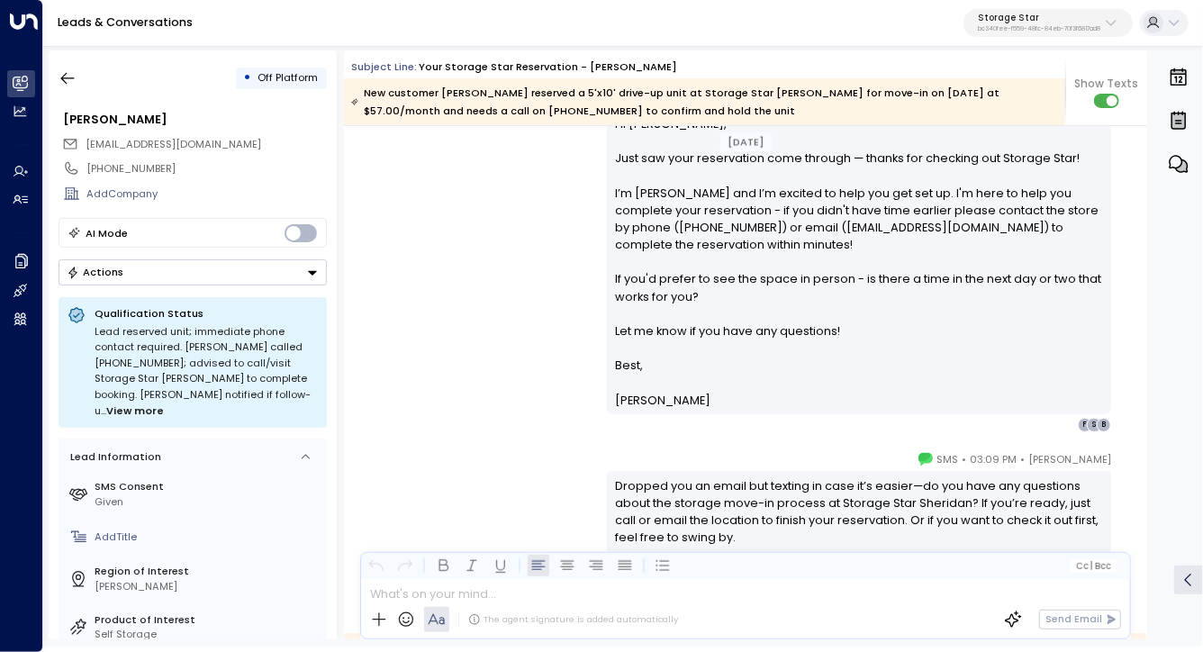
scroll to position [1690, 0]
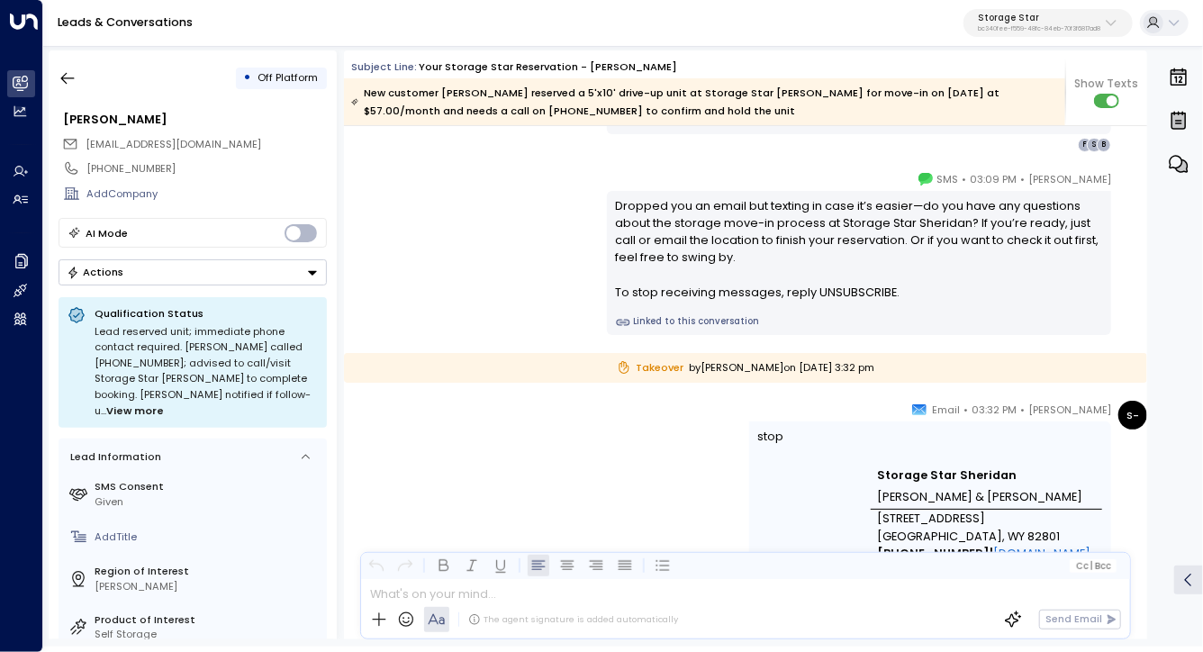
drag, startPoint x: 531, startPoint y: 487, endPoint x: 531, endPoint y: 135, distance: 352.2
click at [534, 266] on div "Celeste Harper • 03:09 PM • SMS Dropped you an email but texting in case it’s e…" at bounding box center [745, 252] width 803 height 165
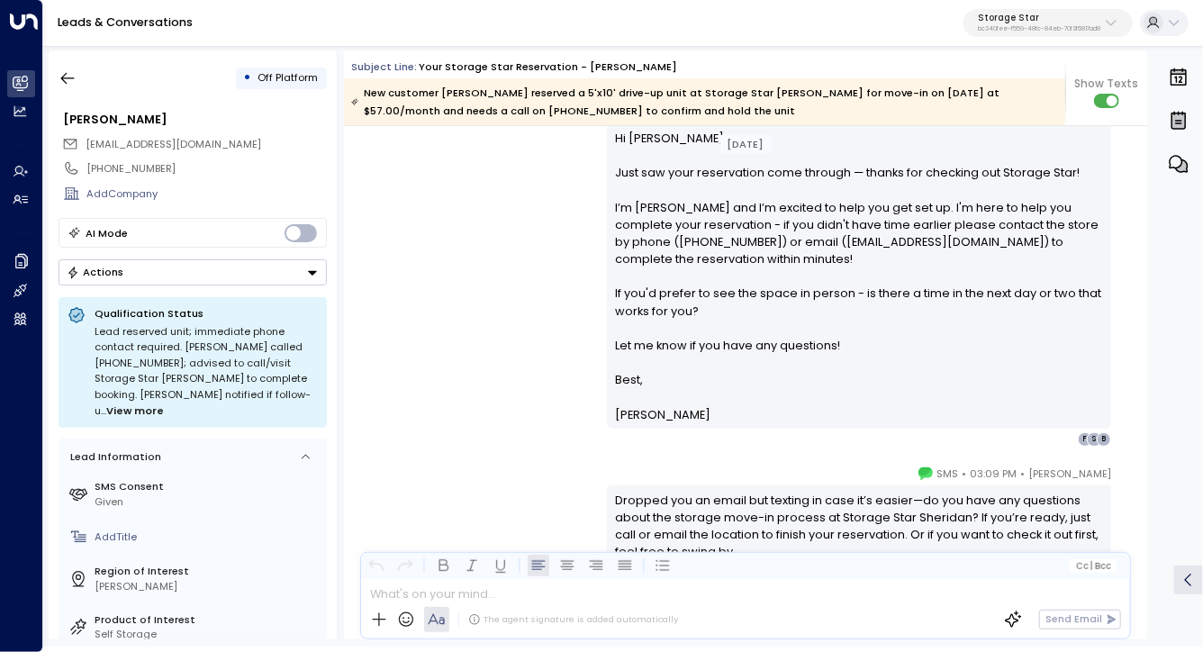
scroll to position [1128, 0]
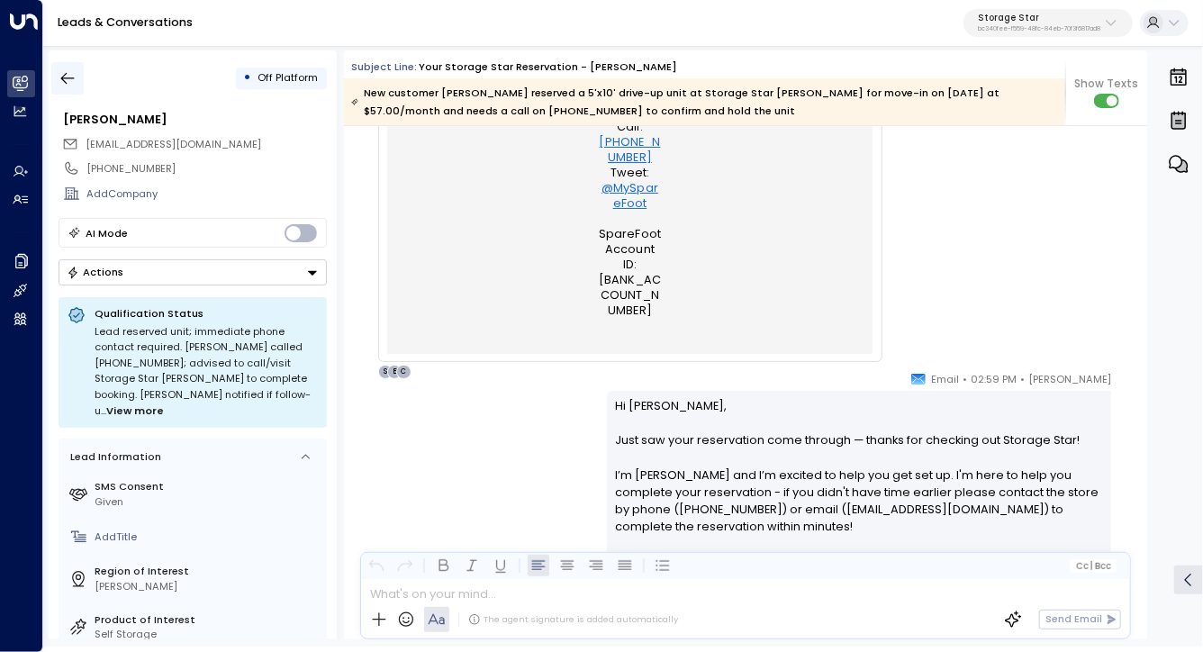
click at [67, 87] on button "button" at bounding box center [67, 78] width 32 height 32
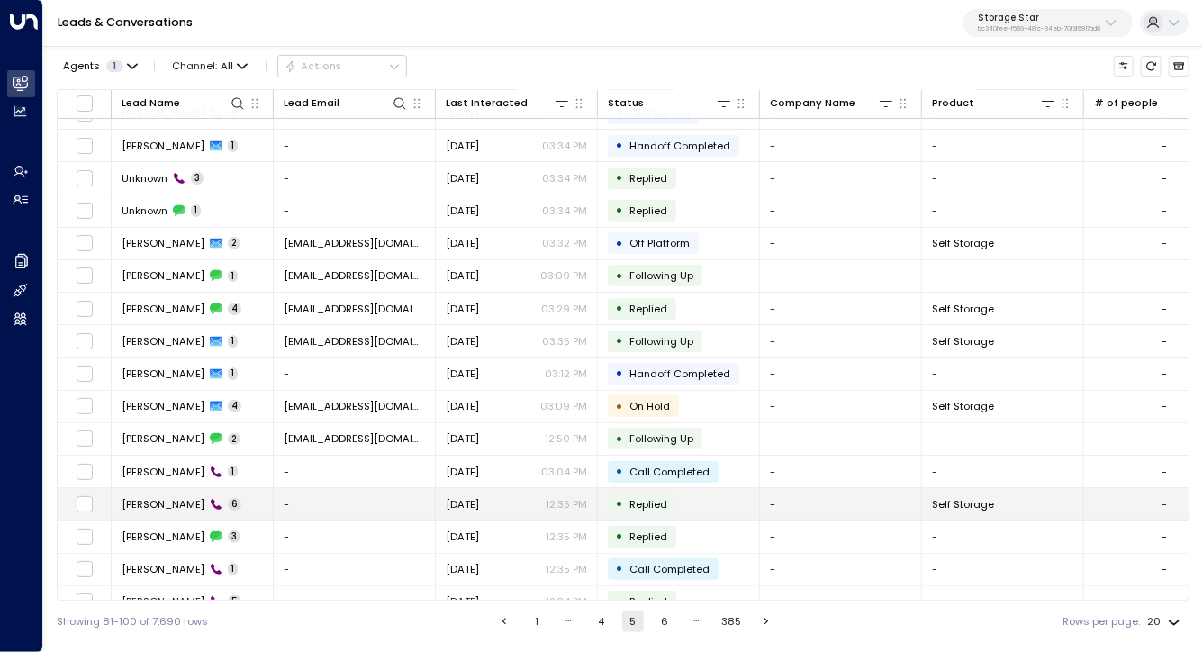
scroll to position [172, 0]
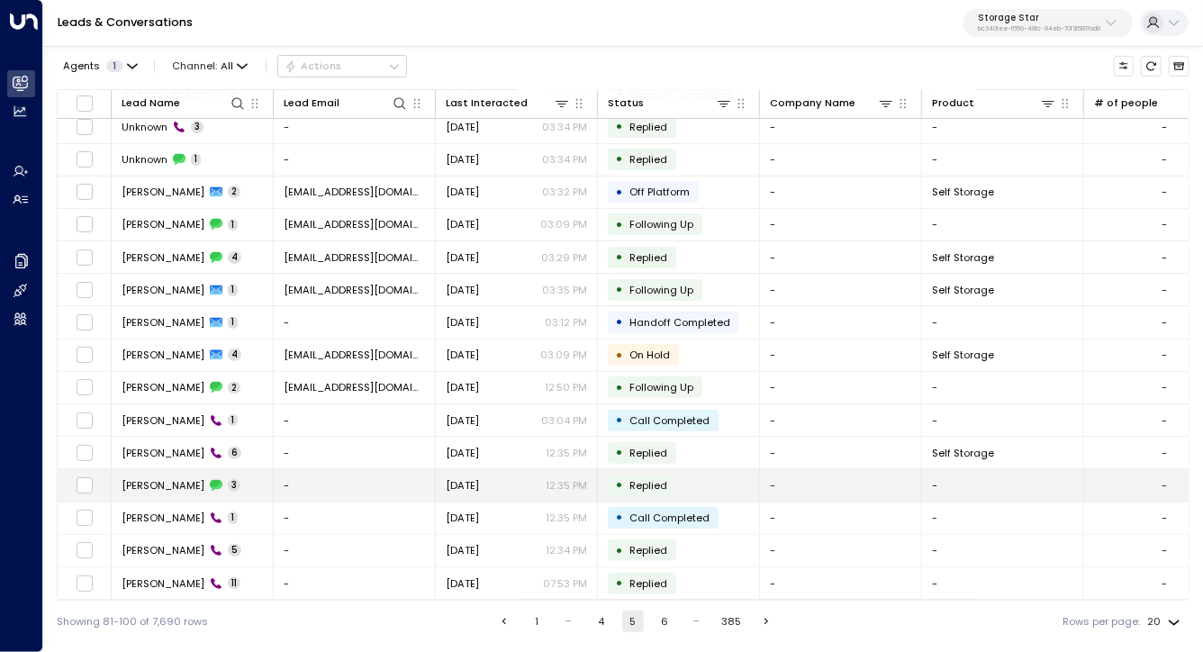
click at [160, 481] on span "Carla Peterson" at bounding box center [163, 485] width 83 height 14
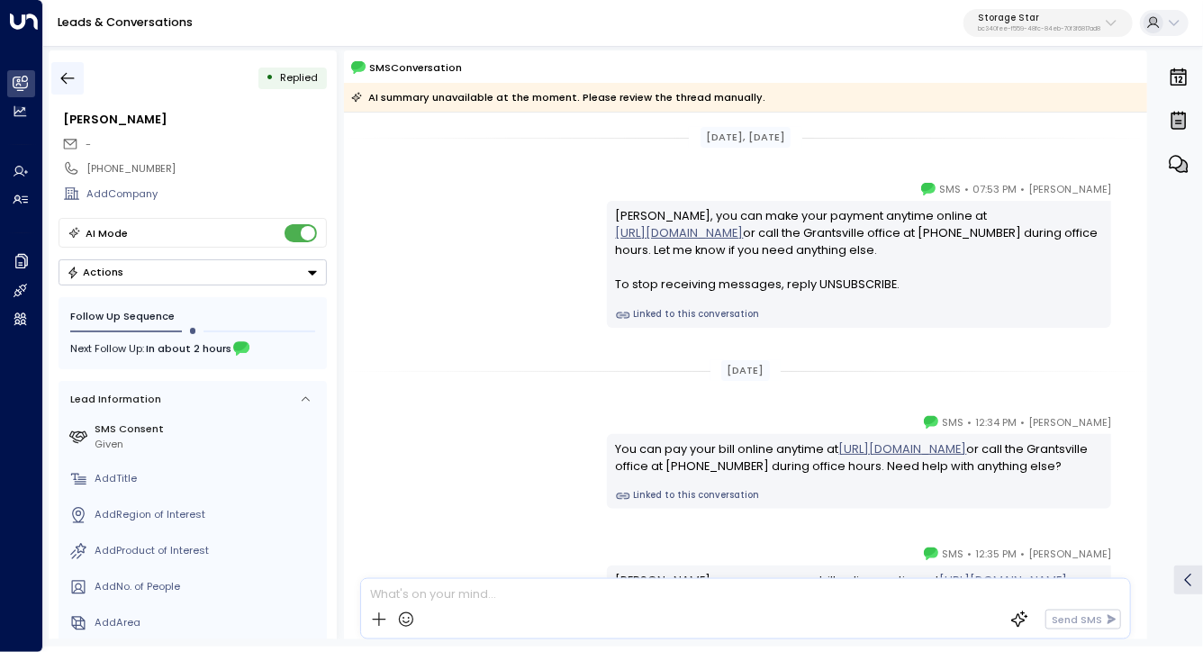
click at [69, 78] on icon "button" at bounding box center [68, 79] width 14 height 12
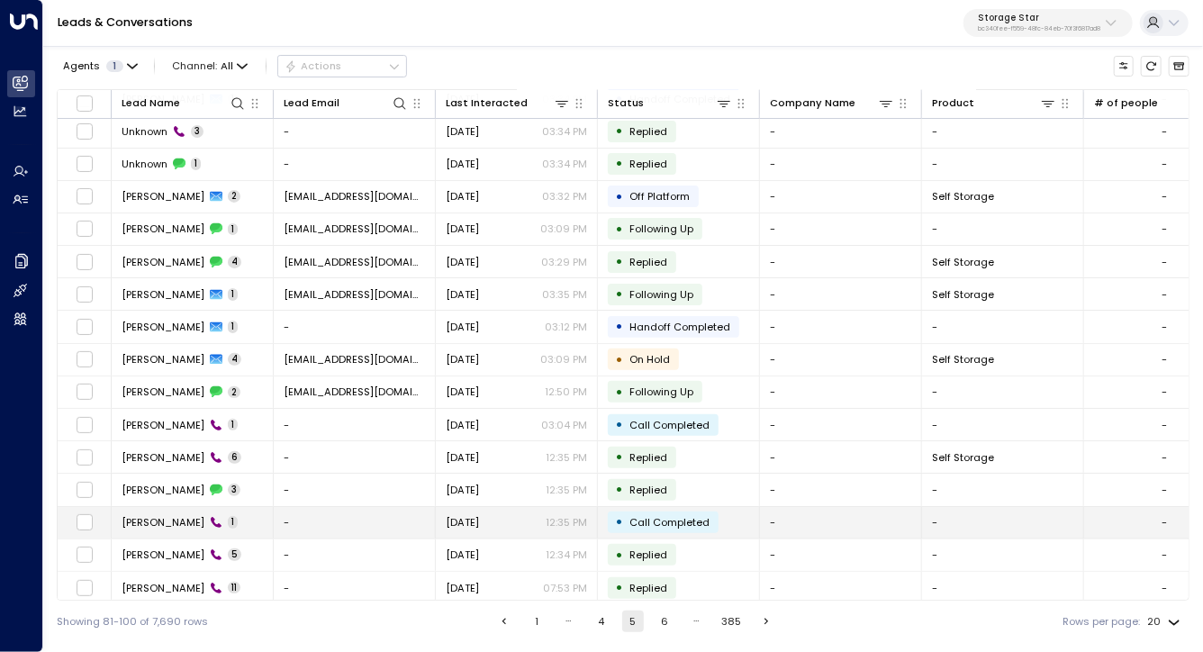
scroll to position [172, 0]
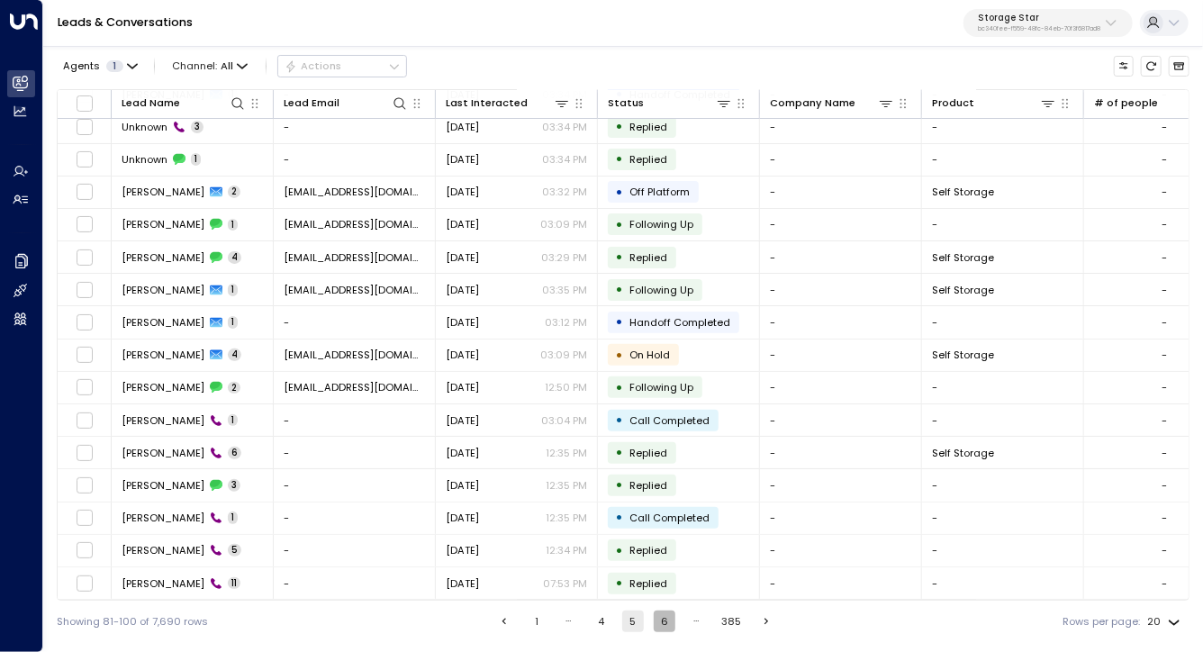
click at [656, 628] on button "6" at bounding box center [665, 622] width 22 height 22
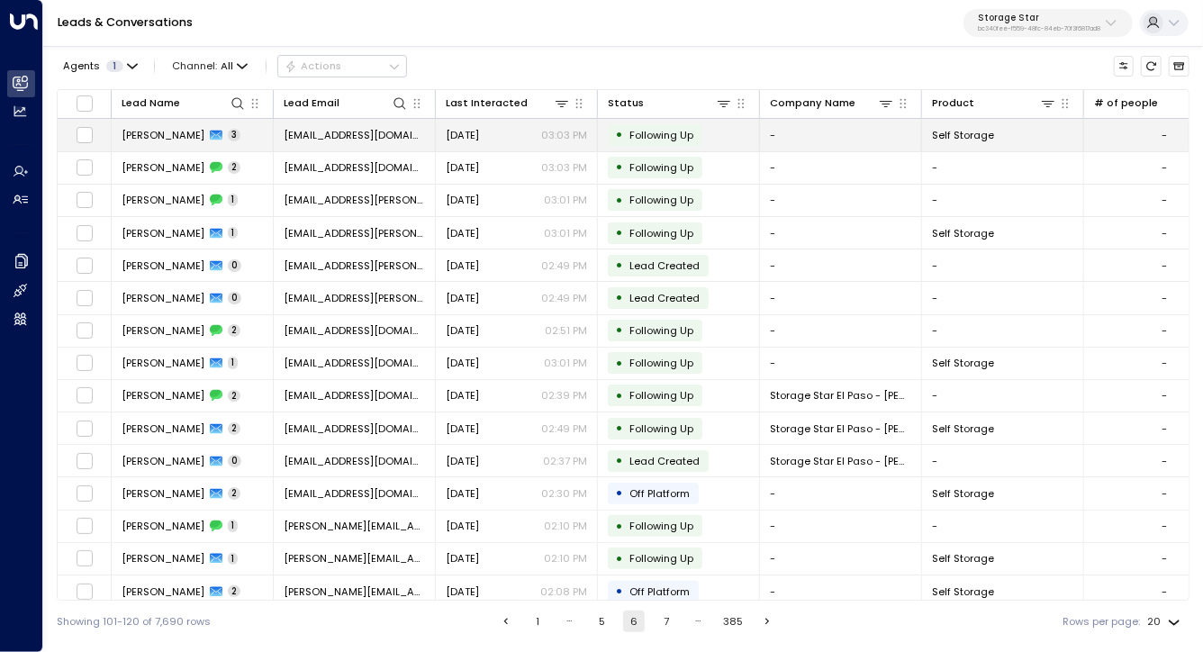
click at [166, 128] on span "Rebecca Jackson" at bounding box center [163, 135] width 83 height 14
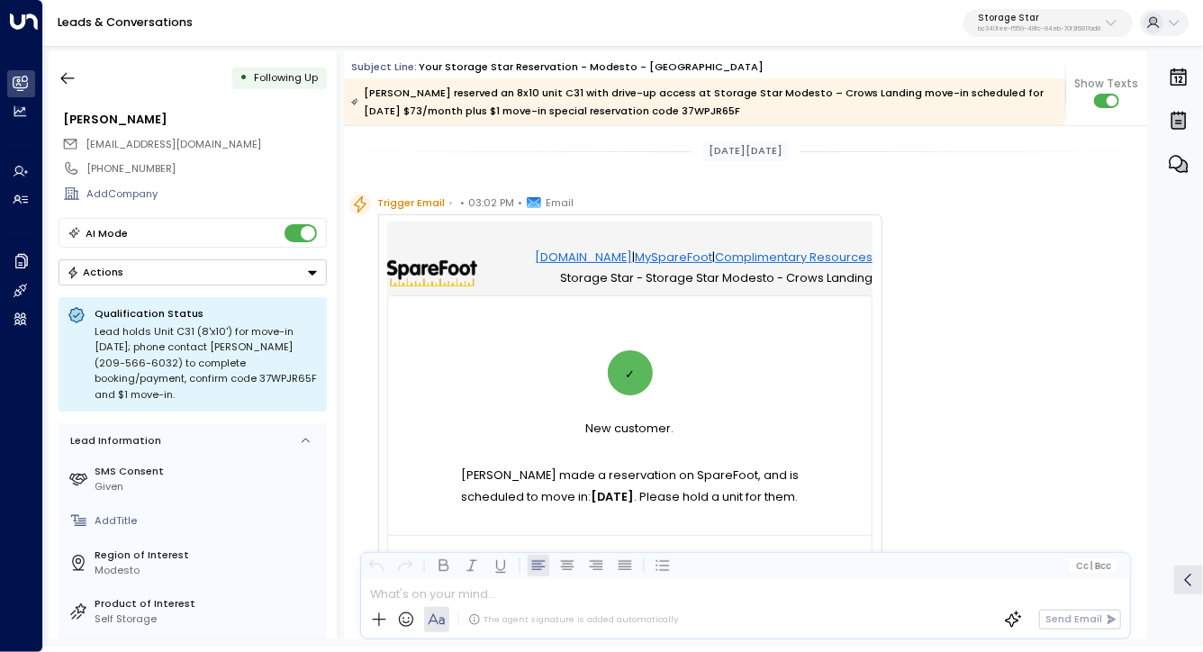
click at [45, 64] on div "• Following Up Rebecca Jackson rkjackson5150@gmail.com +12095666032 Add Company…" at bounding box center [623, 344] width 1160 height 603
click at [66, 81] on icon "button" at bounding box center [68, 78] width 18 height 18
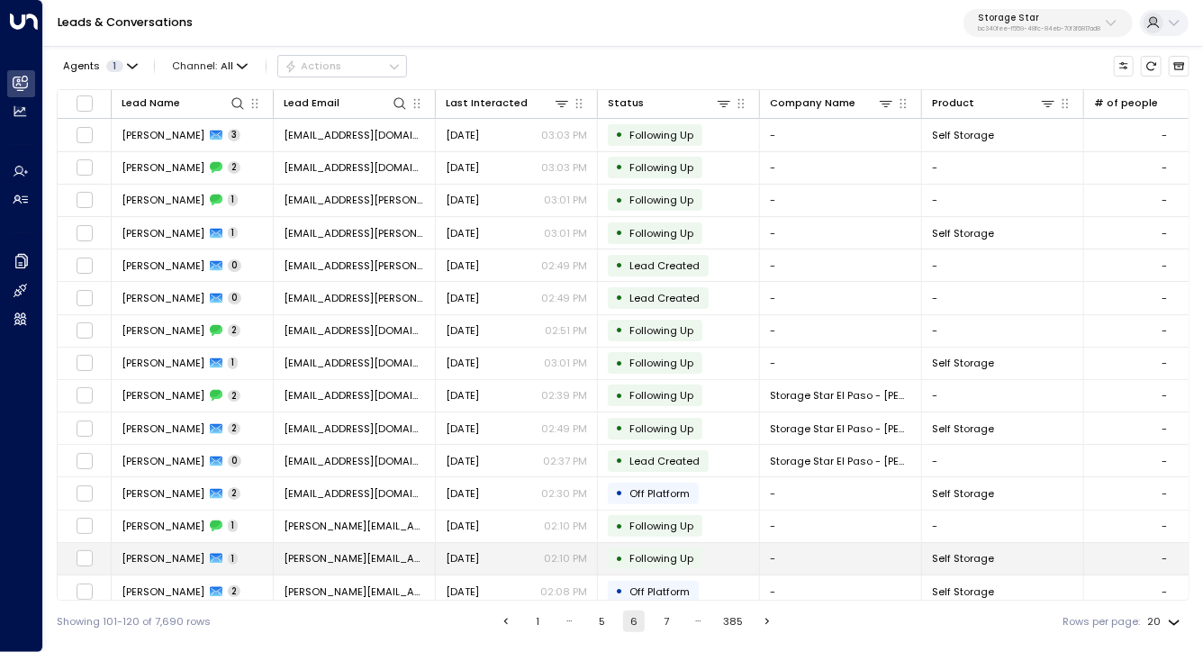
scroll to position [172, 0]
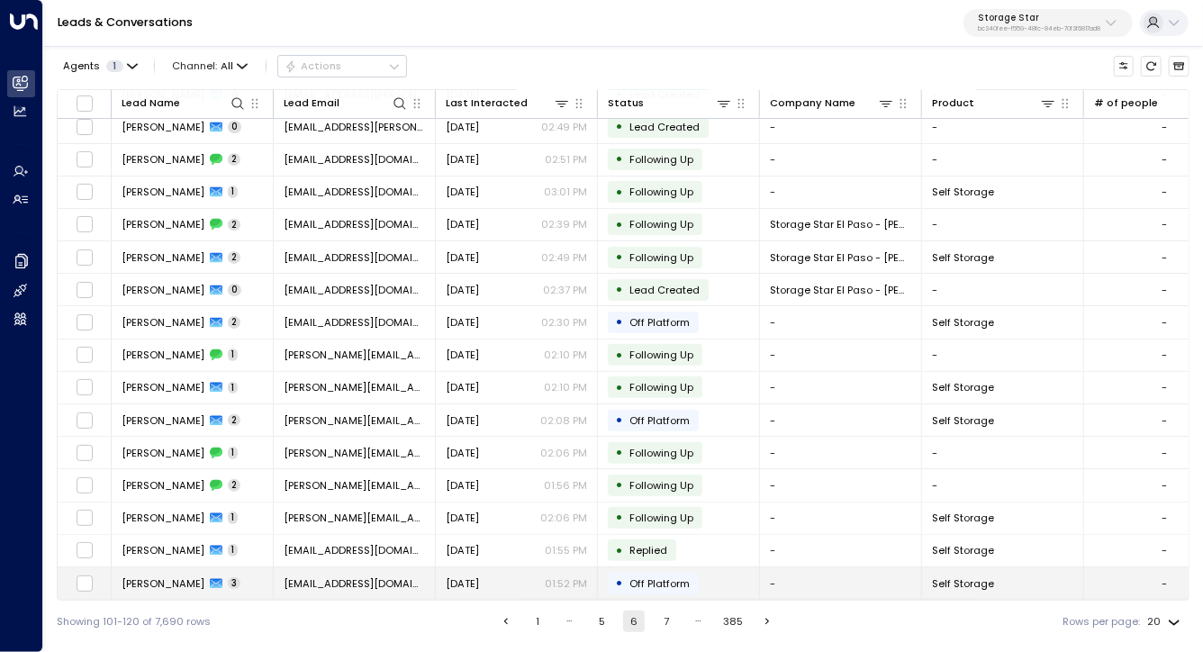
click at [181, 570] on td "Craig Jimerson 3" at bounding box center [193, 583] width 162 height 32
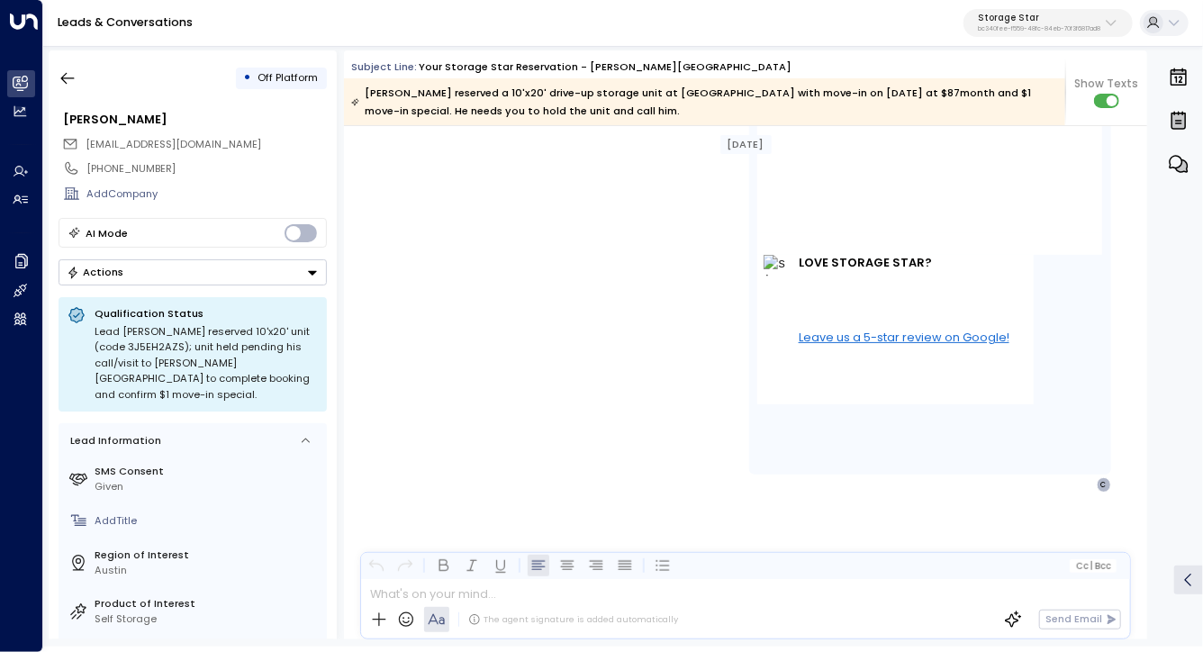
scroll to position [3026, 0]
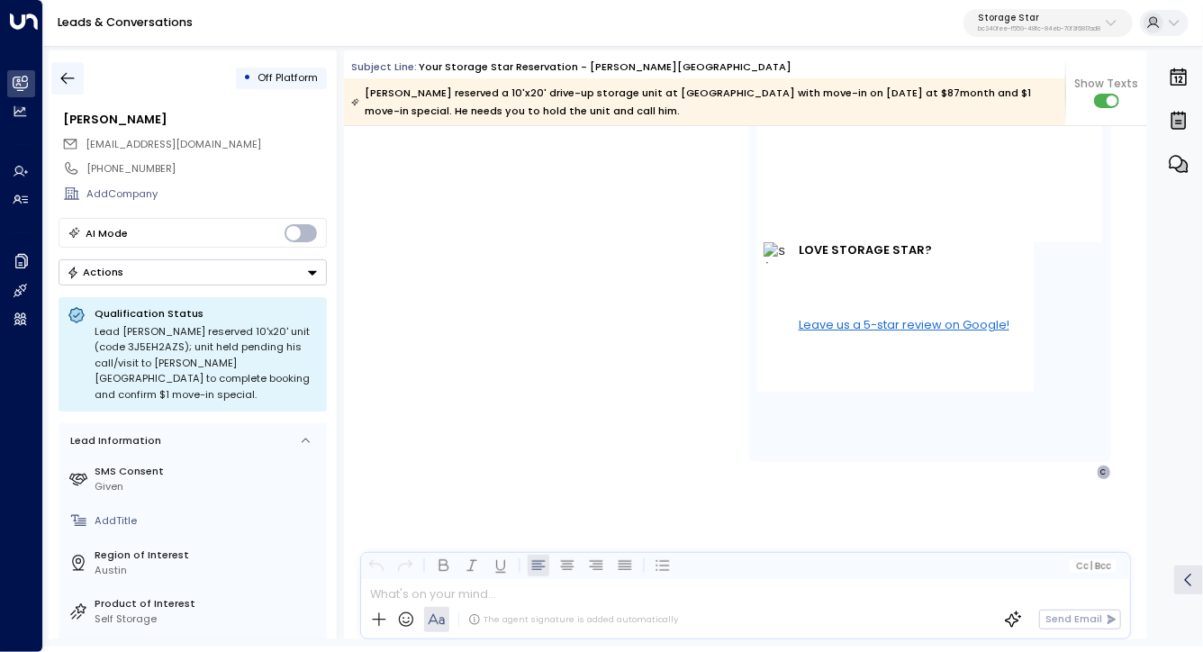
click at [68, 77] on icon "button" at bounding box center [68, 78] width 18 height 18
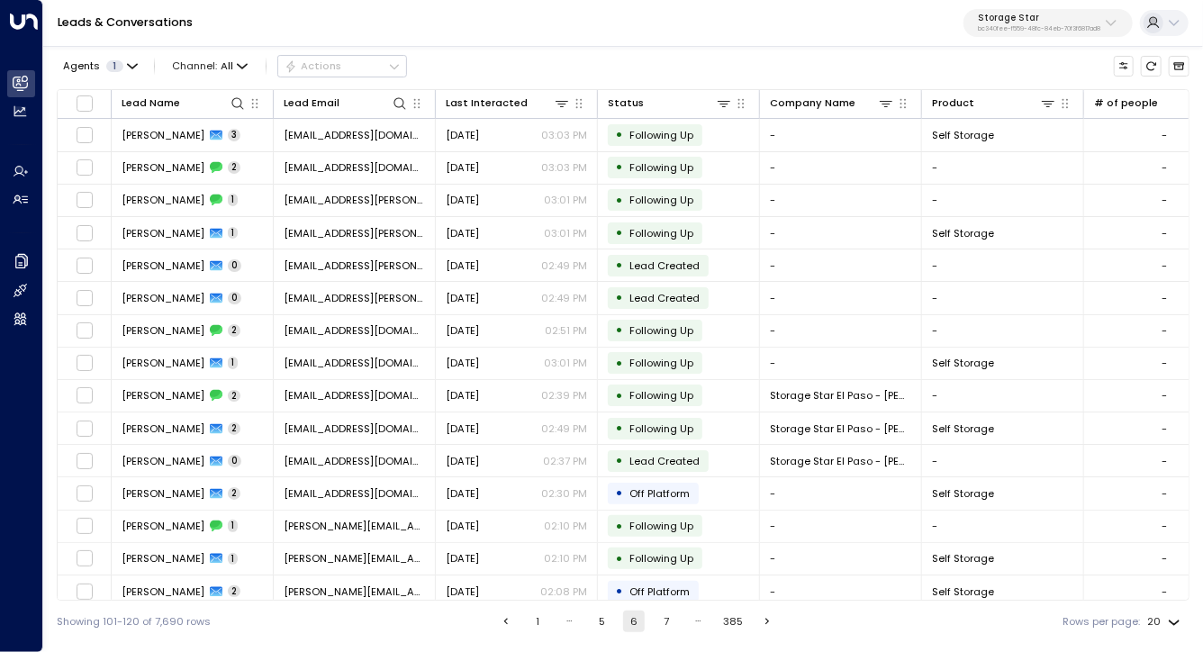
click at [666, 619] on button "7" at bounding box center [667, 622] width 22 height 22
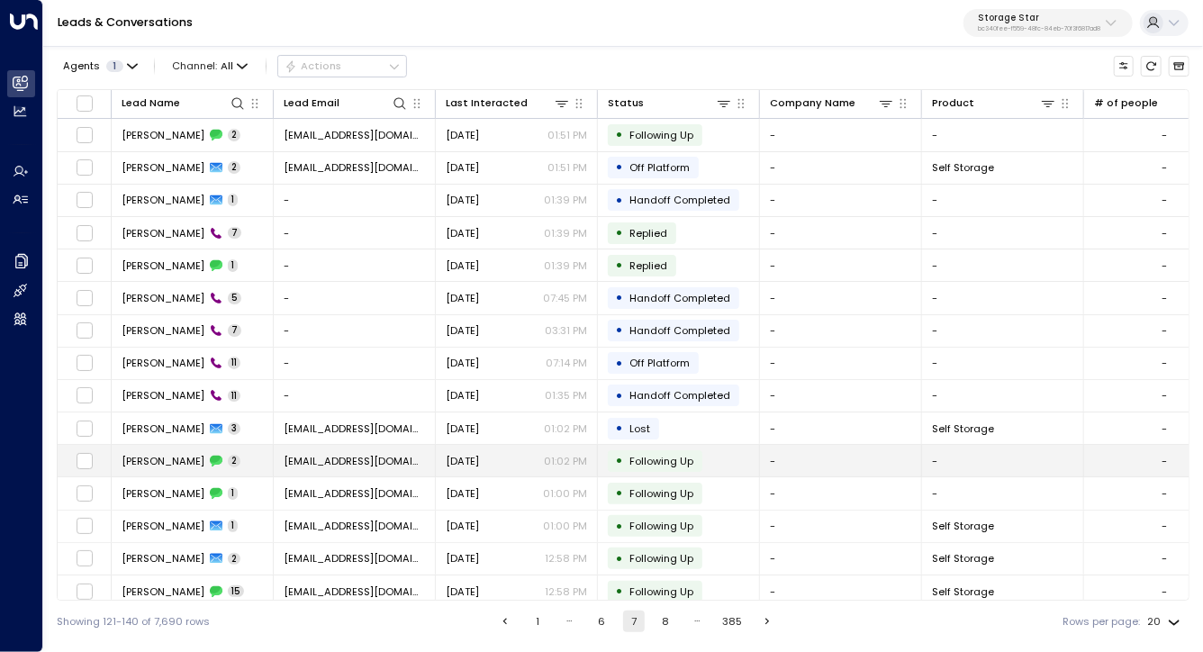
scroll to position [172, 0]
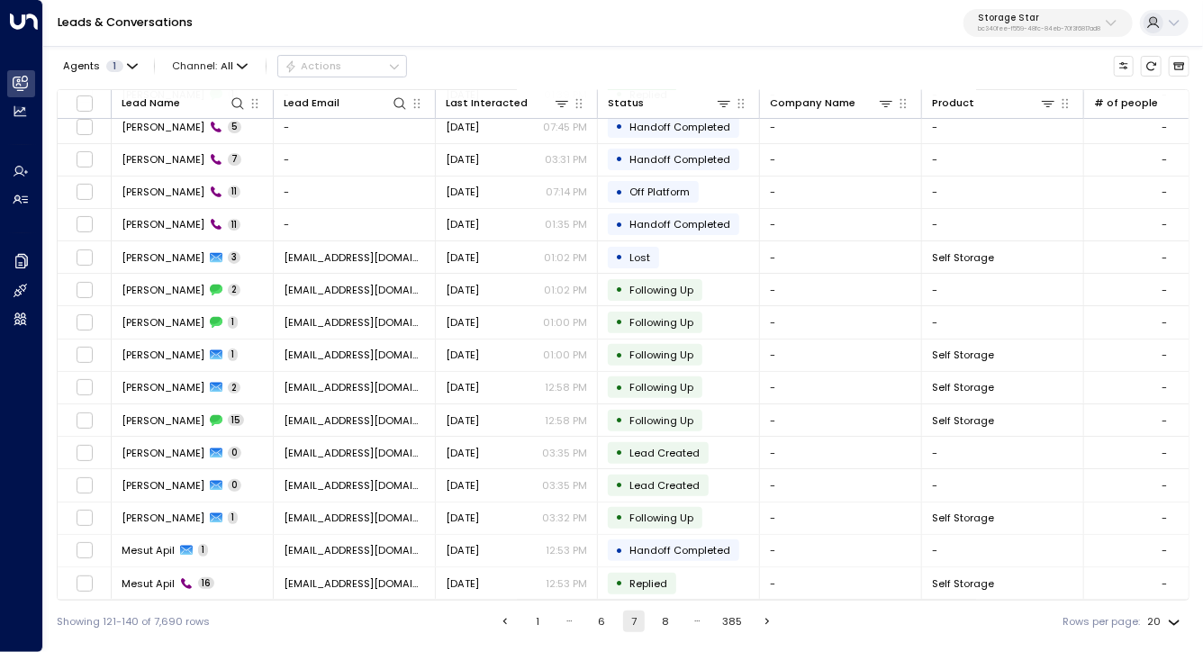
click at [673, 627] on button "8" at bounding box center [666, 622] width 22 height 22
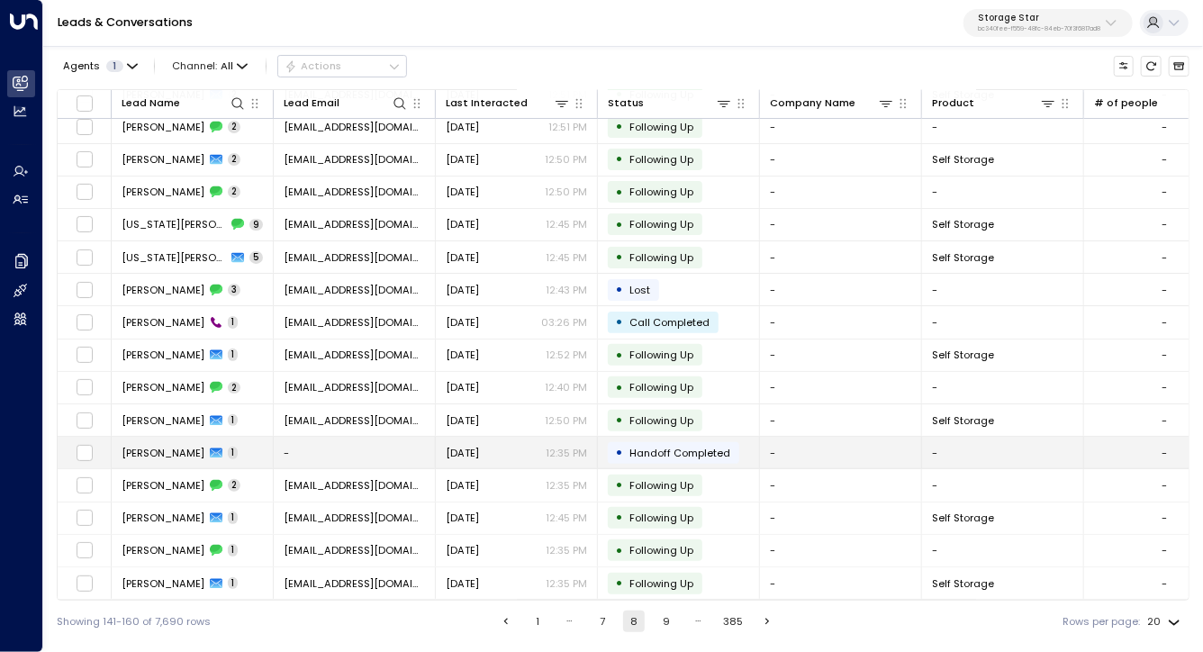
scroll to position [172, 1]
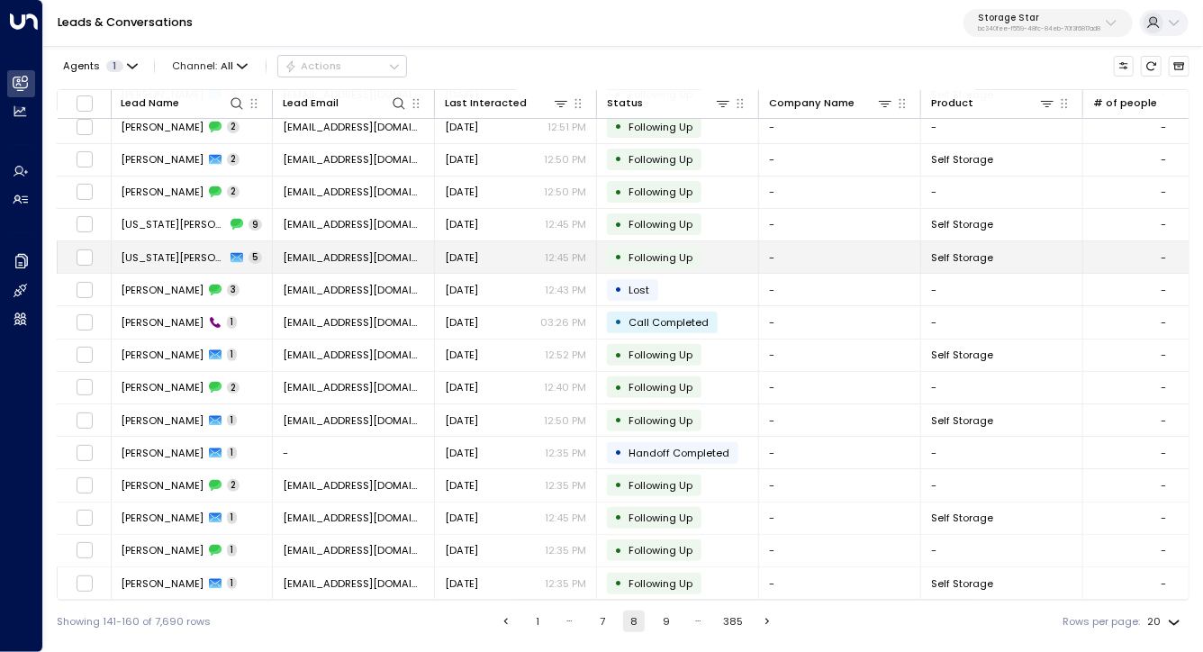
click at [165, 256] on span "Virginia Neely" at bounding box center [173, 257] width 104 height 14
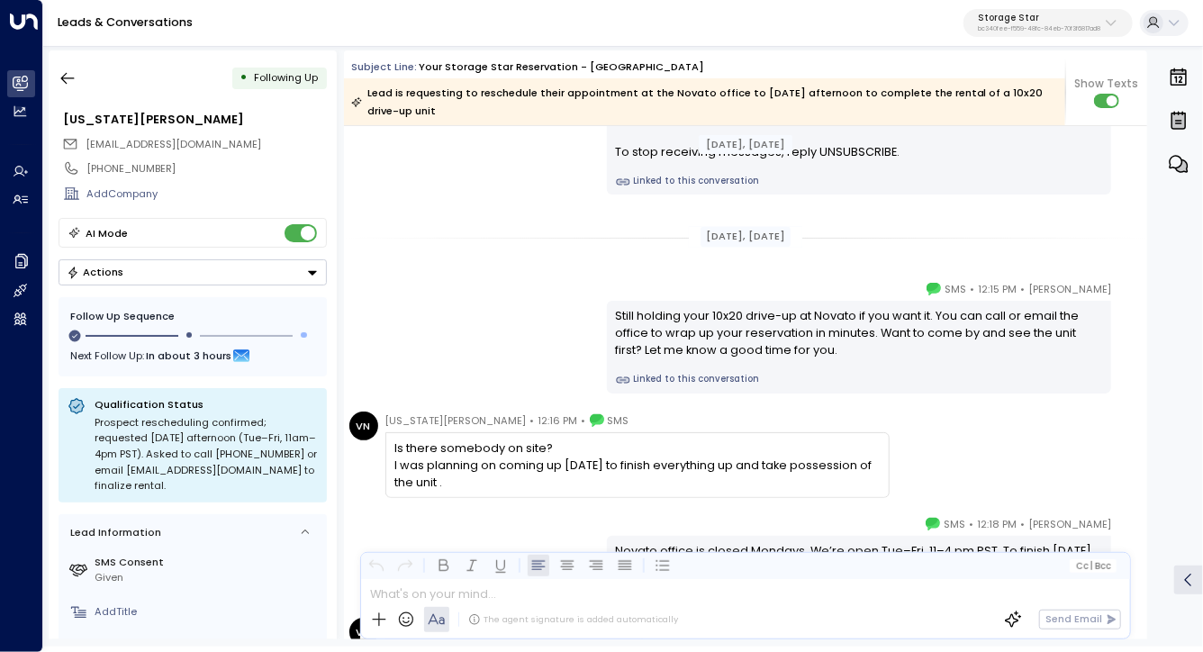
scroll to position [1694, 0]
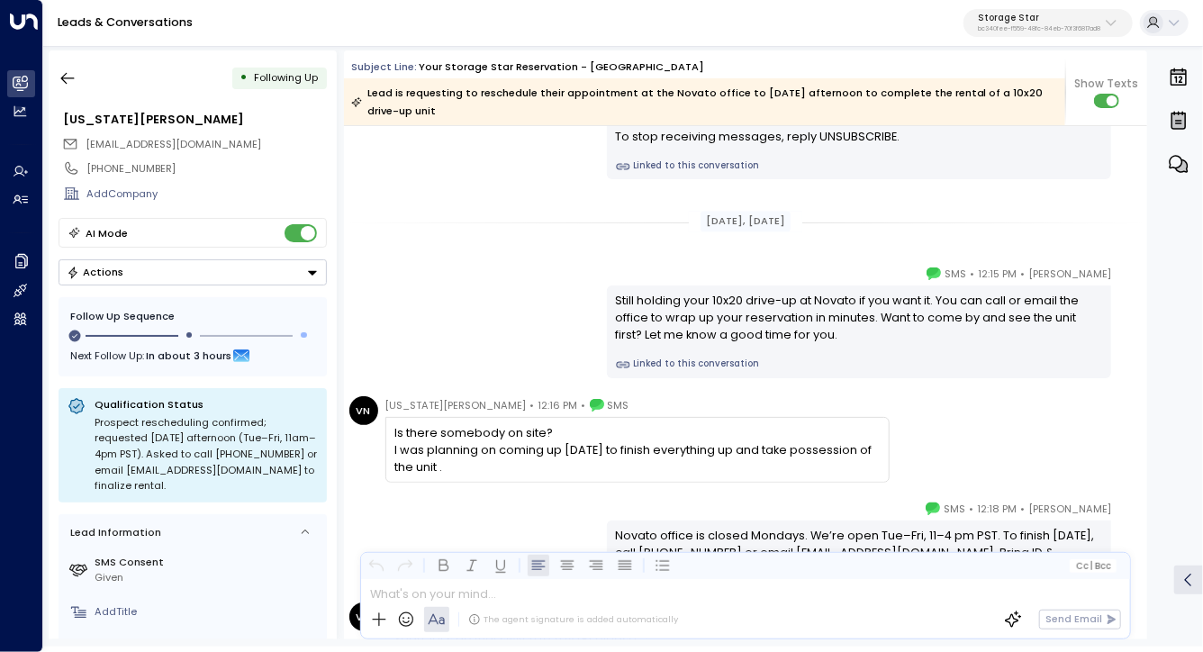
drag, startPoint x: 560, startPoint y: 396, endPoint x: 560, endPoint y: 417, distance: 20.7
click at [560, 396] on div "Virginia Neely • 12:16 PM • SMS Is there somebody on site? I was planning on co…" at bounding box center [637, 439] width 504 height 86
click at [560, 433] on div "Is there somebody on site? I was planning on coming up Monday to finish everyth…" at bounding box center [636, 450] width 485 height 52
click at [560, 444] on div "Is there somebody on site? I was planning on coming up Monday to finish everyth…" at bounding box center [636, 450] width 485 height 52
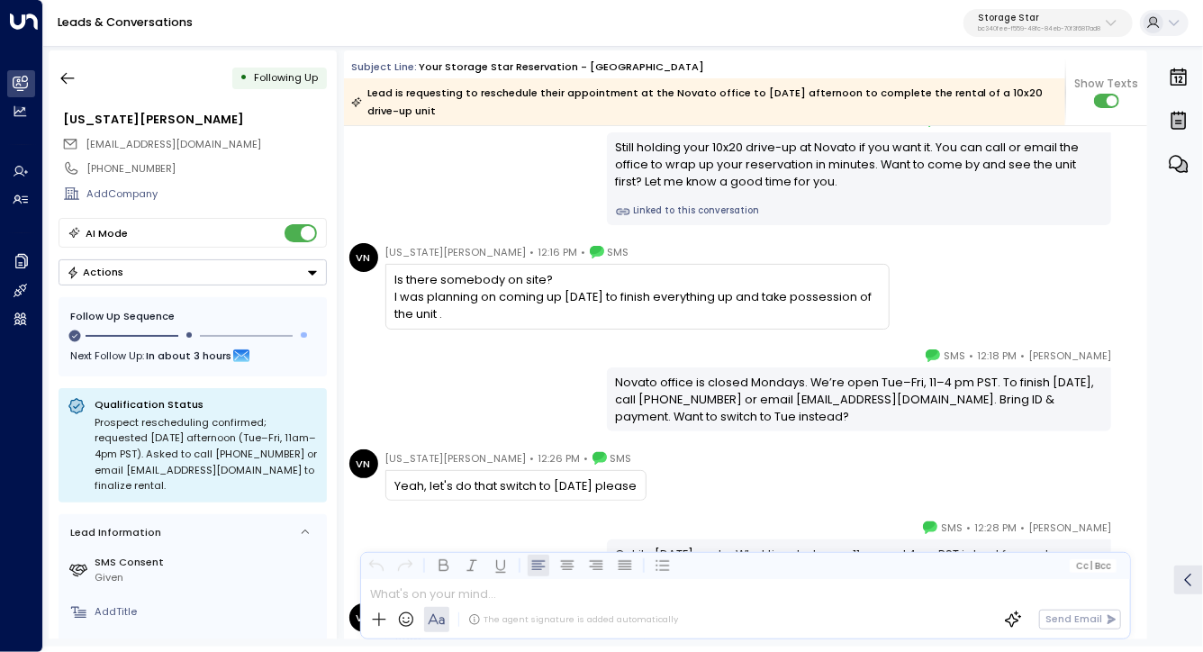
scroll to position [1848, 0]
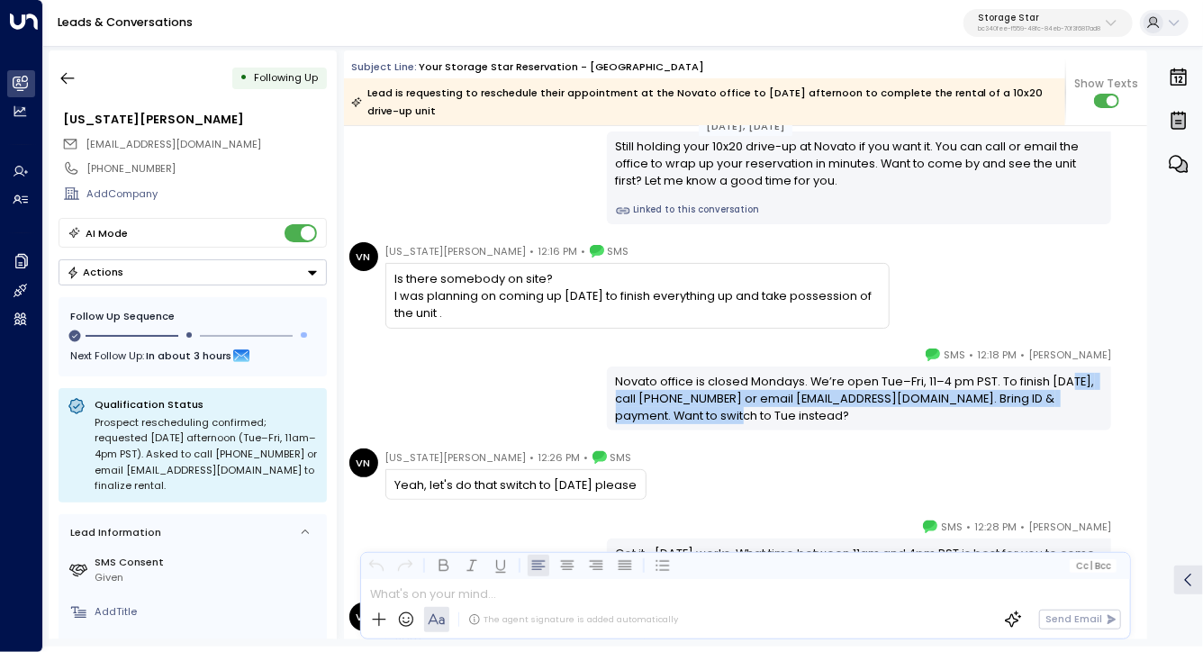
drag, startPoint x: 582, startPoint y: 392, endPoint x: 785, endPoint y: 431, distance: 207.4
click at [785, 431] on div "Sep 13, 5 days ago Sep 13, 5 days ago Celeste Harper • 12:15 PM • SMS Still hol…" at bounding box center [745, 247] width 803 height 3939
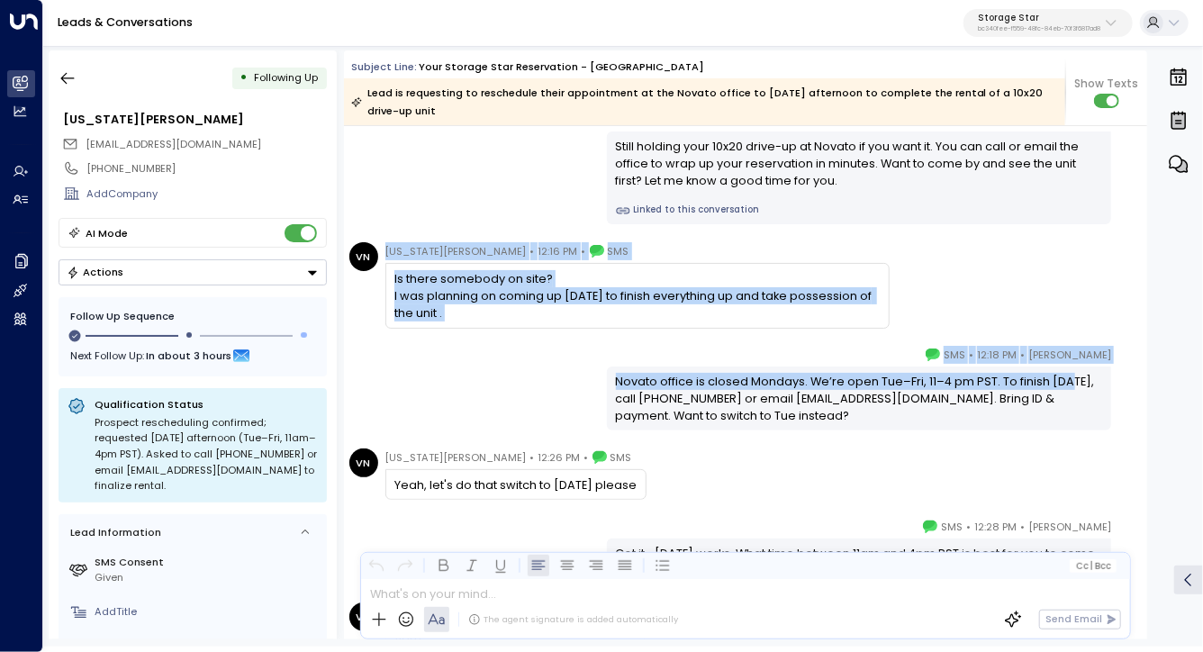
click at [785, 431] on div "Sep 13, 5 days ago Celeste Harper • 12:15 PM • SMS Still holding your 10x20 dri…" at bounding box center [745, 247] width 803 height 3939
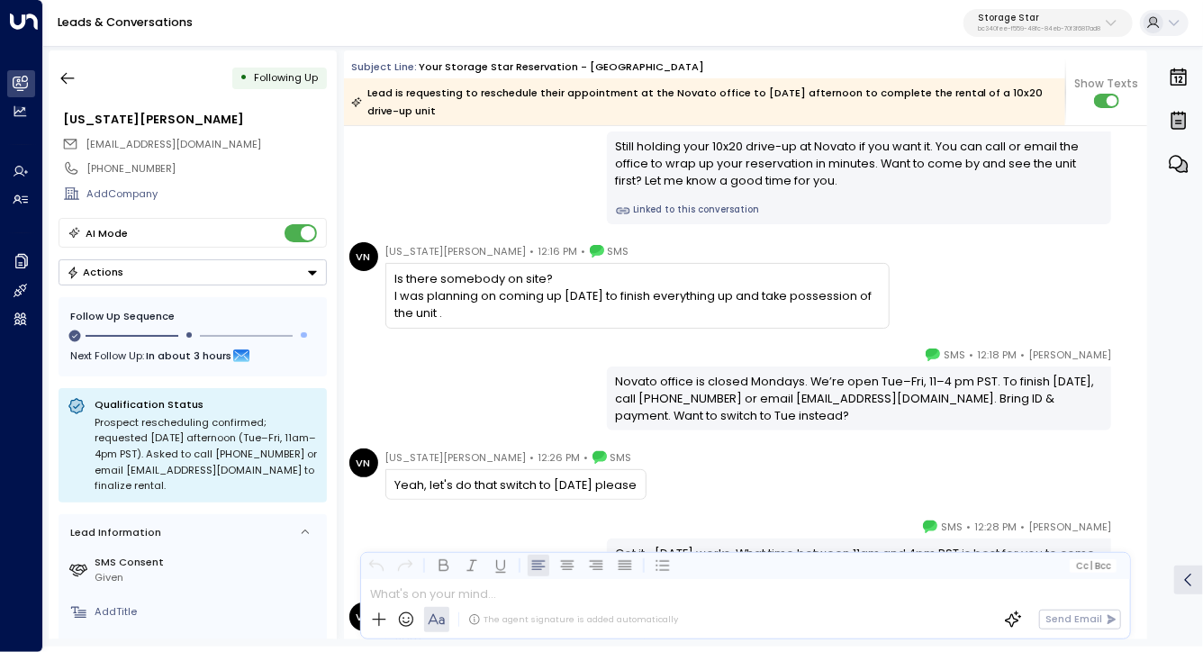
click at [785, 431] on div "Sep 13, 5 days ago Celeste Harper • 12:15 PM • SMS Still holding your 10x20 dri…" at bounding box center [745, 247] width 803 height 3939
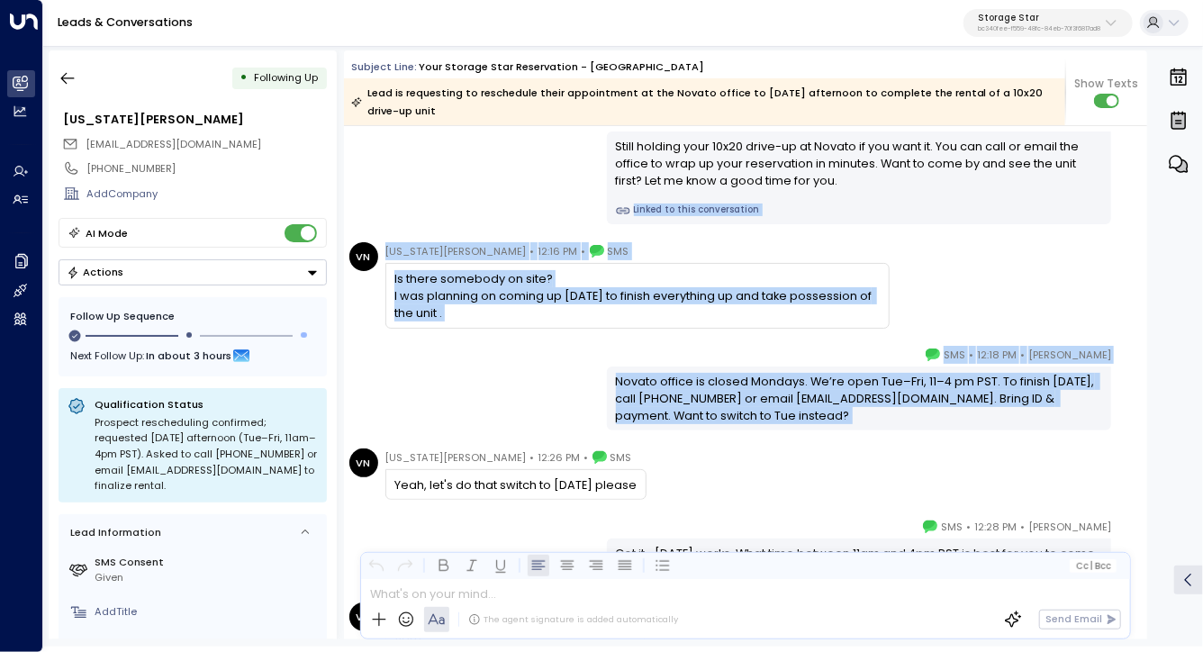
drag, startPoint x: 785, startPoint y: 431, endPoint x: 752, endPoint y: 391, distance: 52.5
click at [752, 391] on div "Sep 13, 5 days ago Celeste Harper • 12:15 PM • SMS Still holding your 10x20 dri…" at bounding box center [745, 247] width 803 height 3939
click at [752, 391] on div "Novato office is closed Mondays. We’re open Tue–Fri, 11–4 pm PST. To finish on …" at bounding box center [859, 399] width 487 height 52
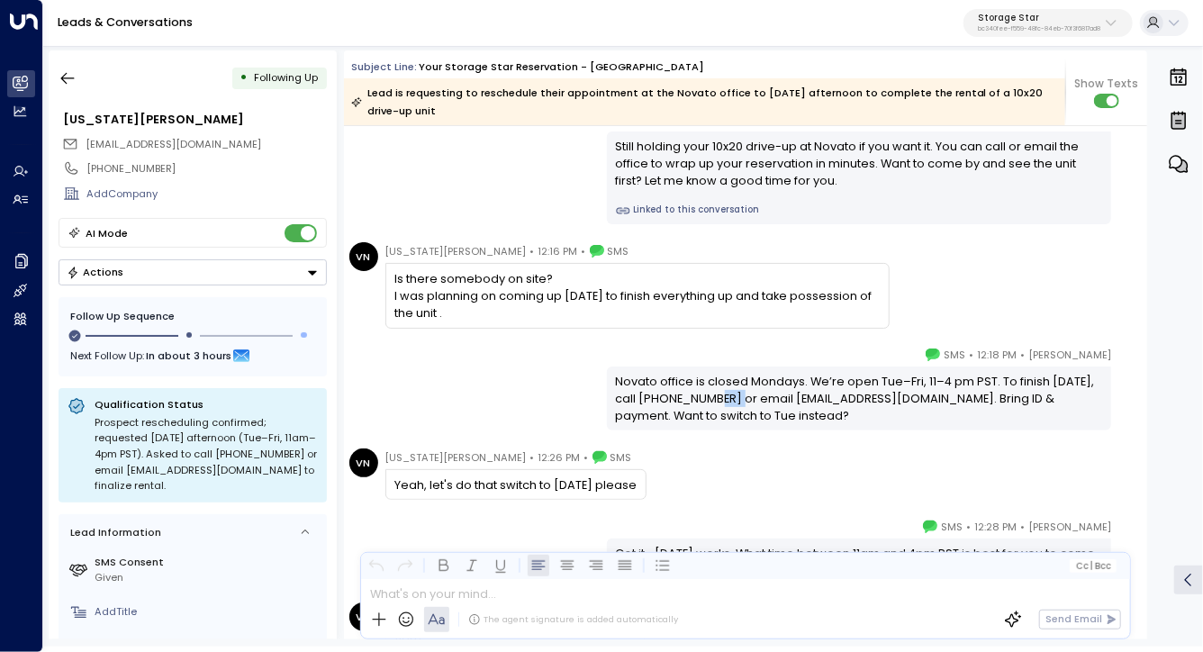
click at [752, 391] on div "Novato office is closed Mondays. We’re open Tue–Fri, 11–4 pm PST. To finish on …" at bounding box center [859, 399] width 487 height 52
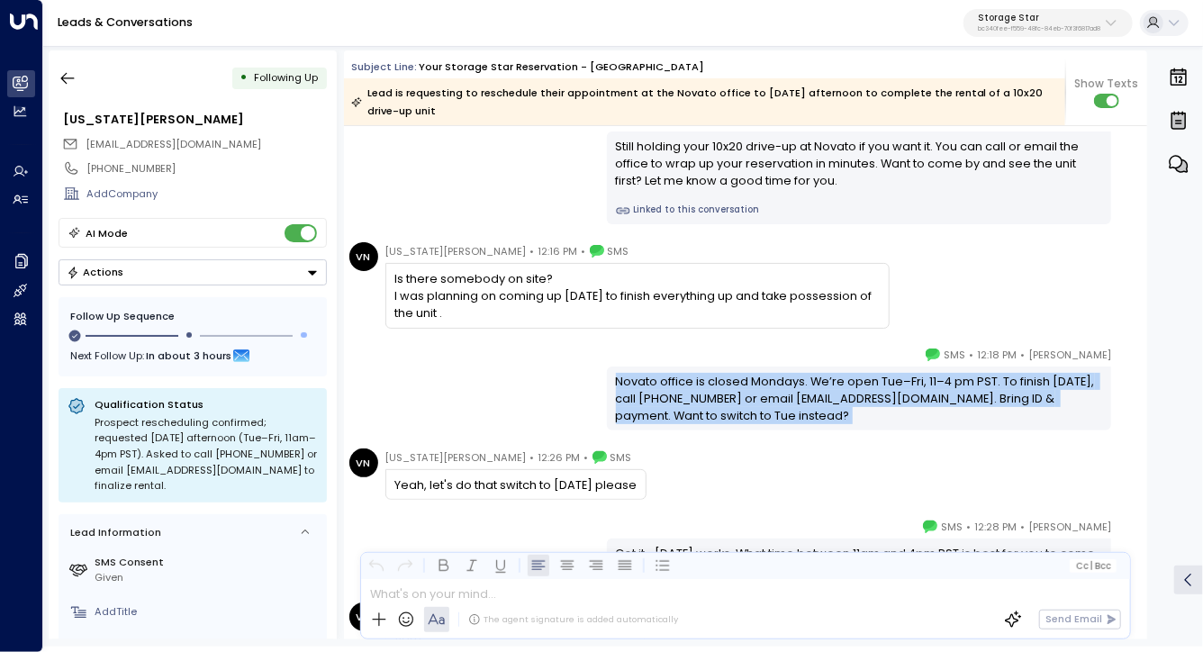
drag, startPoint x: 752, startPoint y: 391, endPoint x: 753, endPoint y: 402, distance: 10.8
click at [753, 402] on div "Novato office is closed Mondays. We’re open Tue–Fri, 11–4 pm PST. To finish on …" at bounding box center [859, 399] width 487 height 52
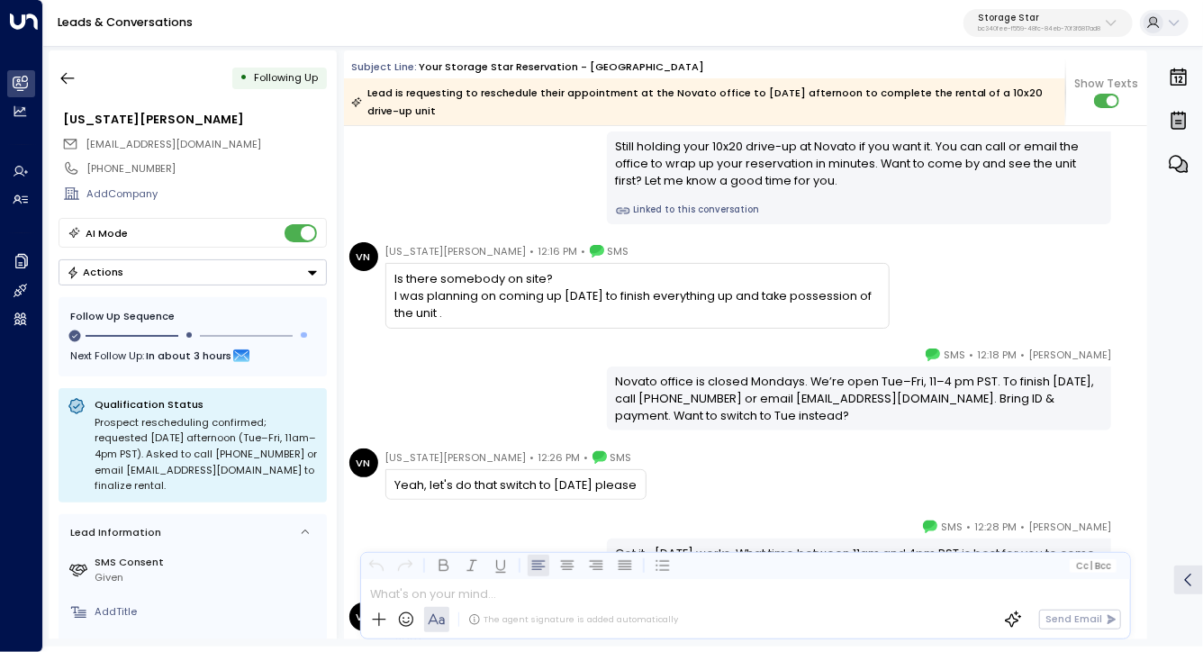
click at [753, 402] on div "Novato office is closed Mondays. We’re open Tue–Fri, 11–4 pm PST. To finish on …" at bounding box center [859, 399] width 487 height 52
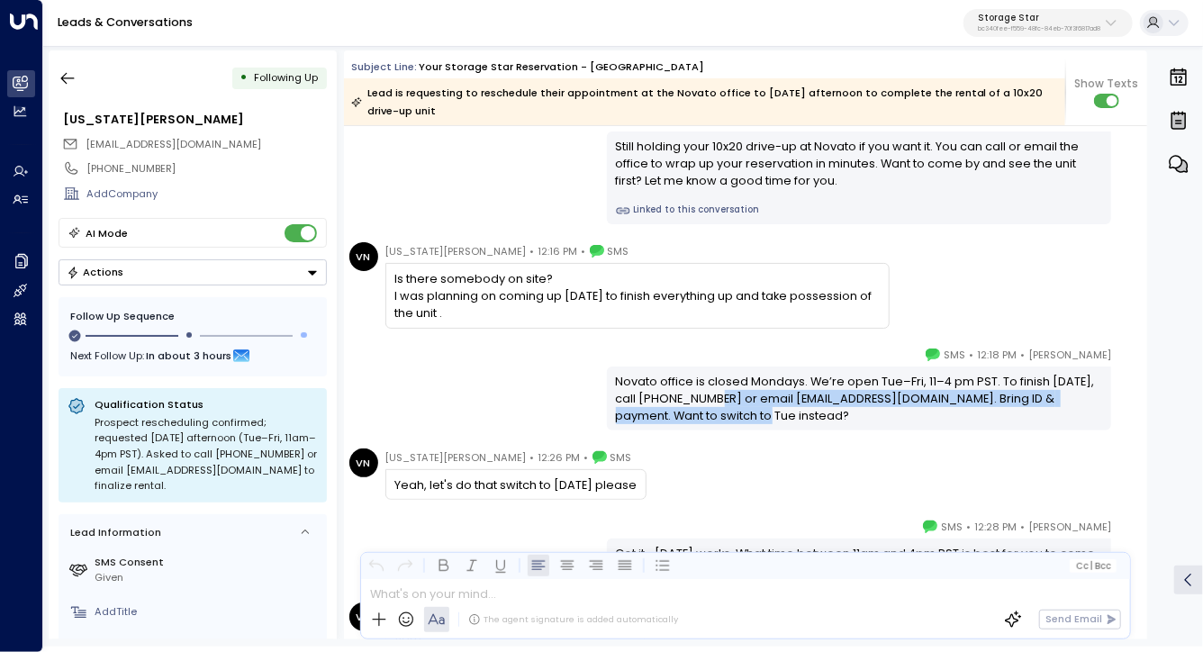
drag, startPoint x: 753, startPoint y: 402, endPoint x: 754, endPoint y: 537, distance: 135.1
click at [753, 537] on div "Sep 13, 5 days ago Celeste Harper • 12:15 PM • SMS Still holding your 10x20 dri…" at bounding box center [745, 247] width 803 height 3939
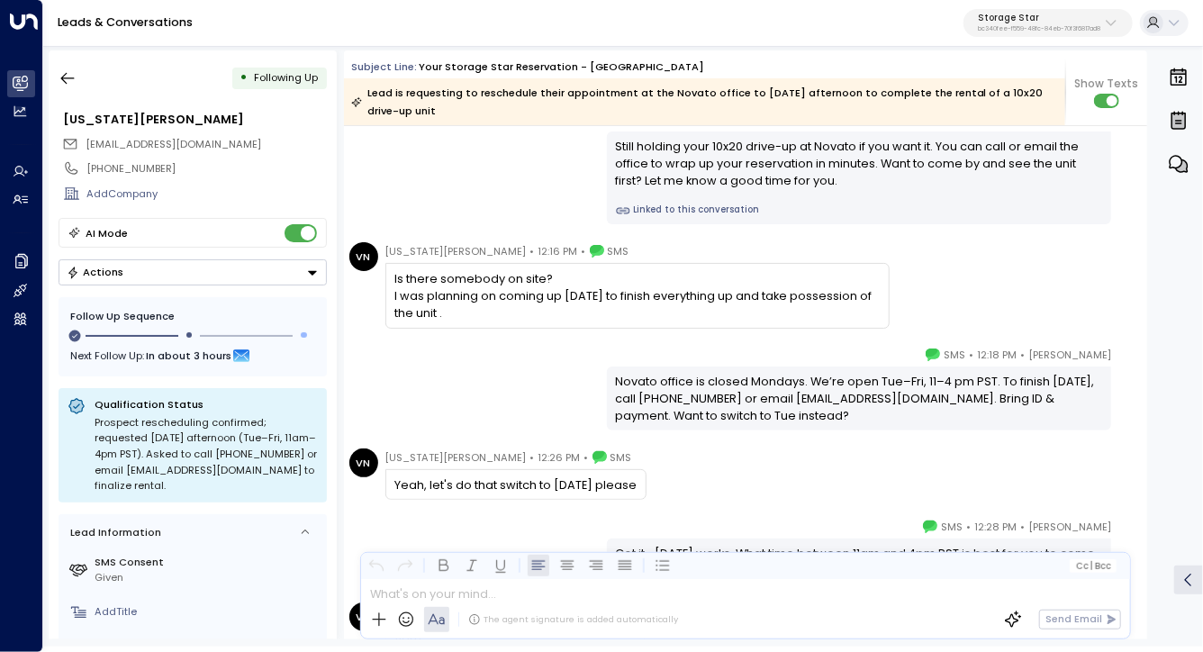
click at [753, 501] on div "Sep 13, 5 days ago Celeste Harper • 12:15 PM • SMS Still holding your 10x20 dri…" at bounding box center [745, 247] width 803 height 3939
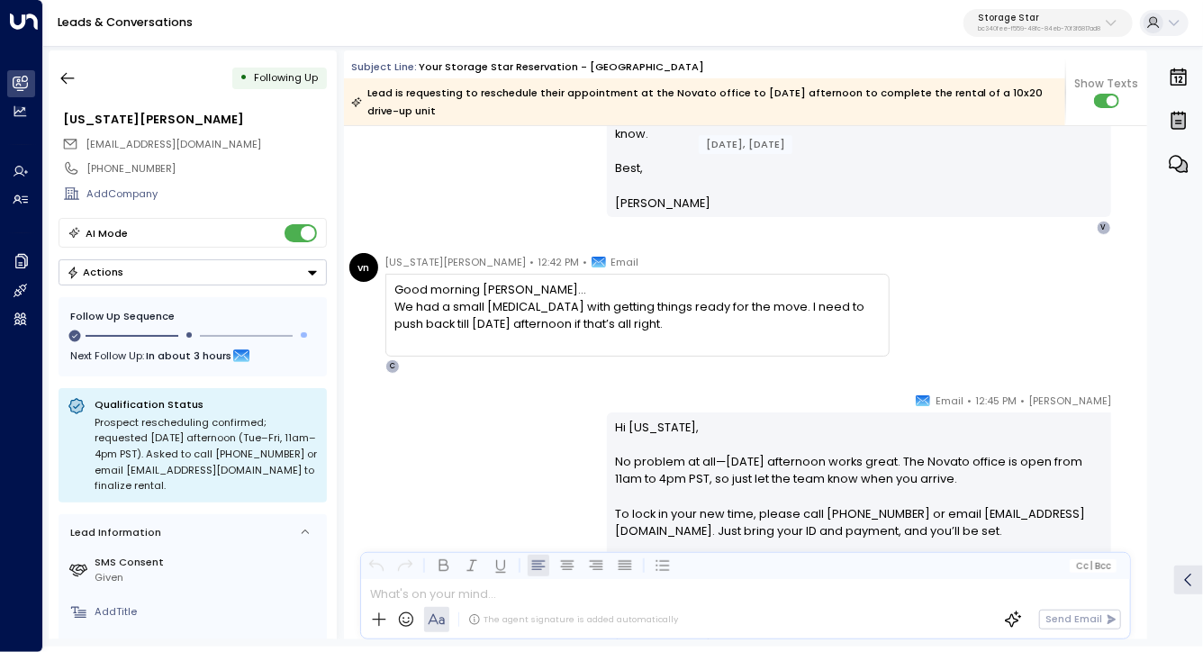
scroll to position [3059, 0]
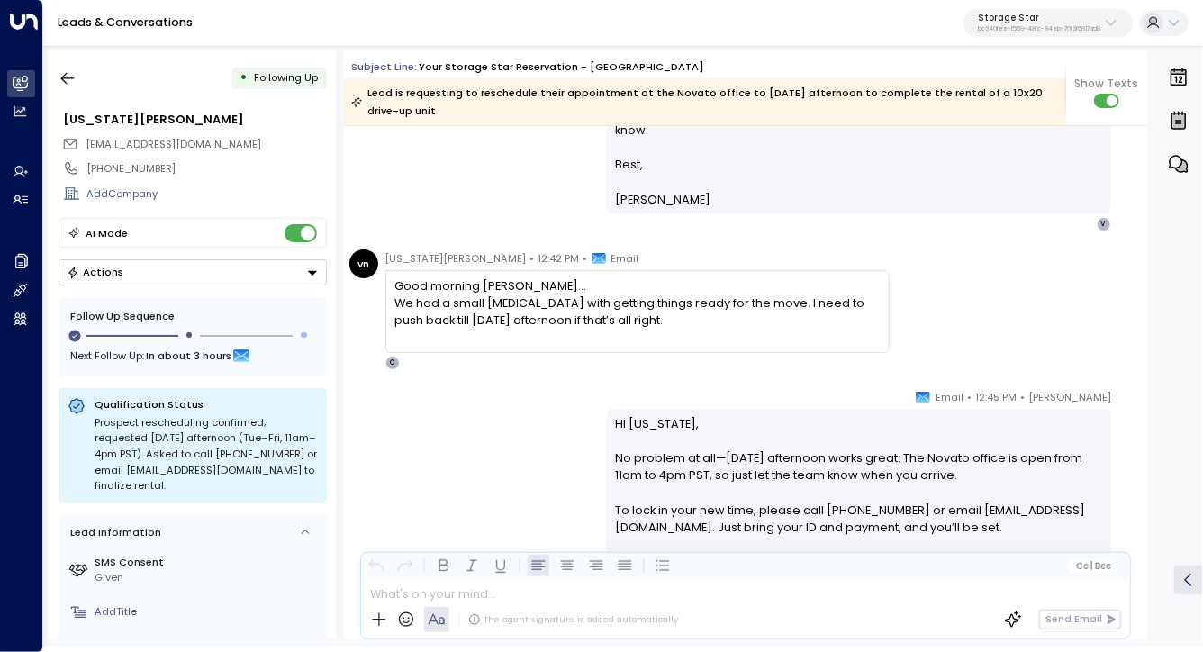
click at [644, 295] on div "We had a small hiccup with getting things ready for the move. I need to push ba…" at bounding box center [636, 312] width 485 height 34
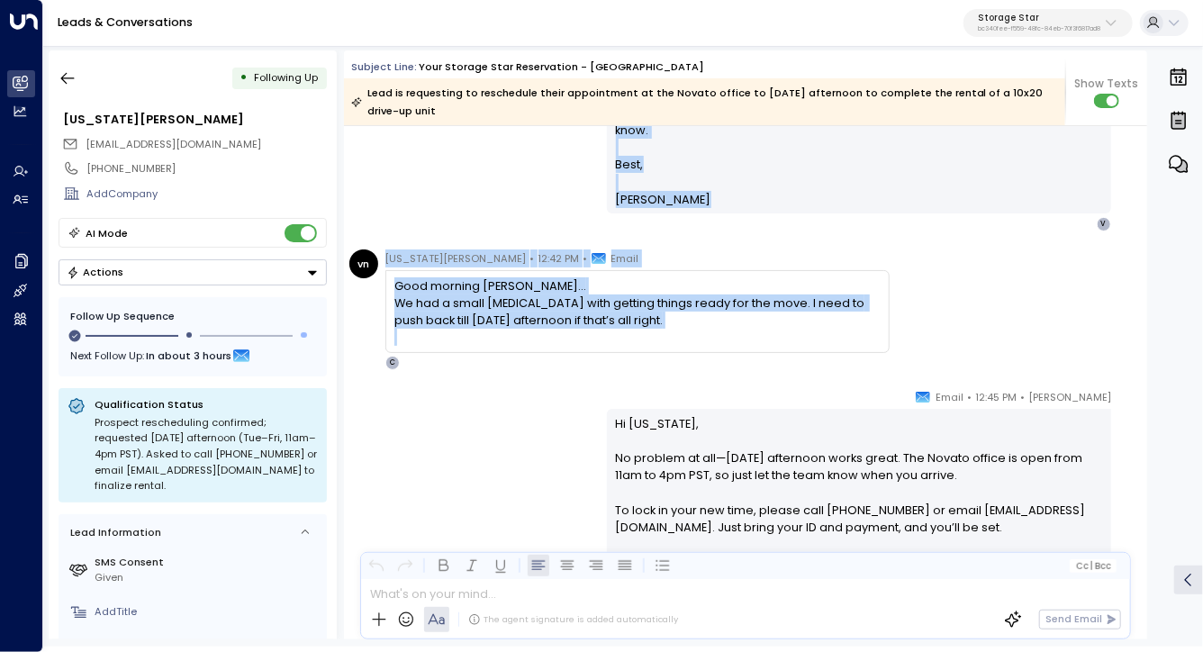
drag, startPoint x: 644, startPoint y: 295, endPoint x: 649, endPoint y: 385, distance: 90.2
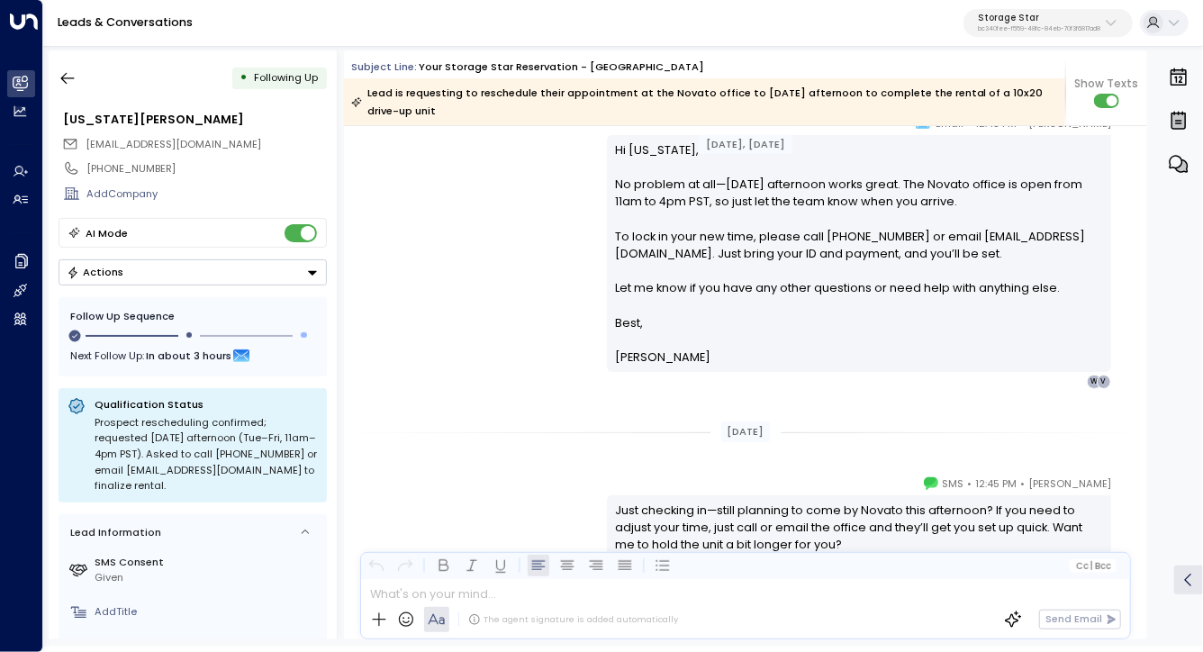
scroll to position [3425, 0]
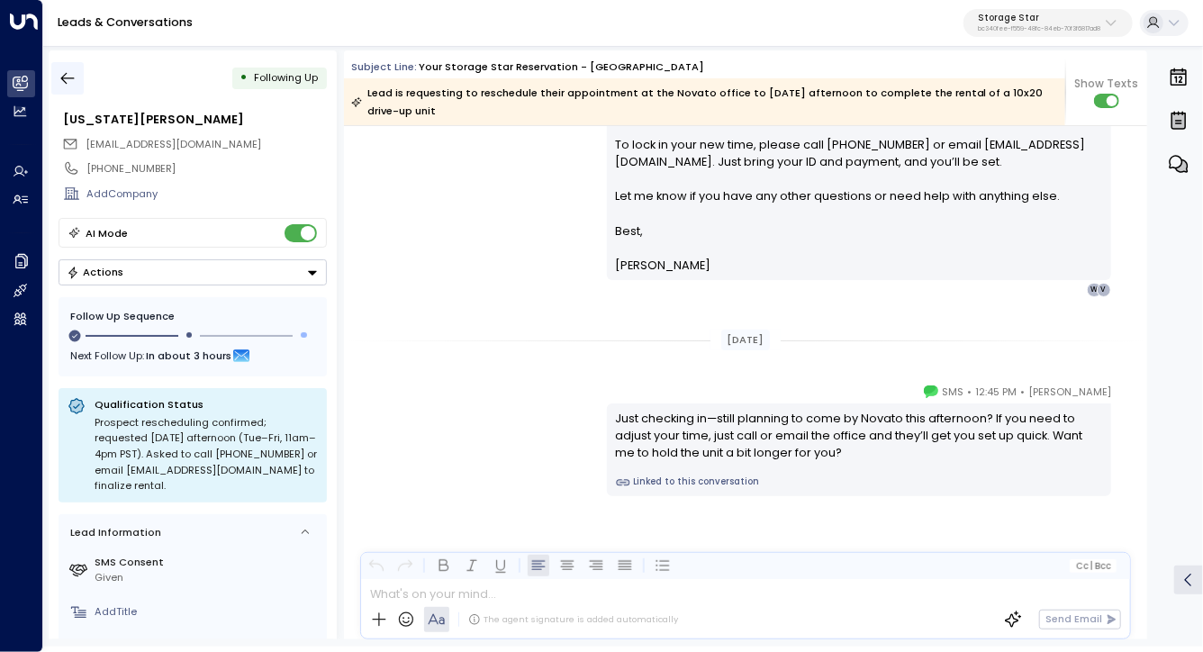
click at [58, 67] on button "button" at bounding box center [67, 78] width 32 height 32
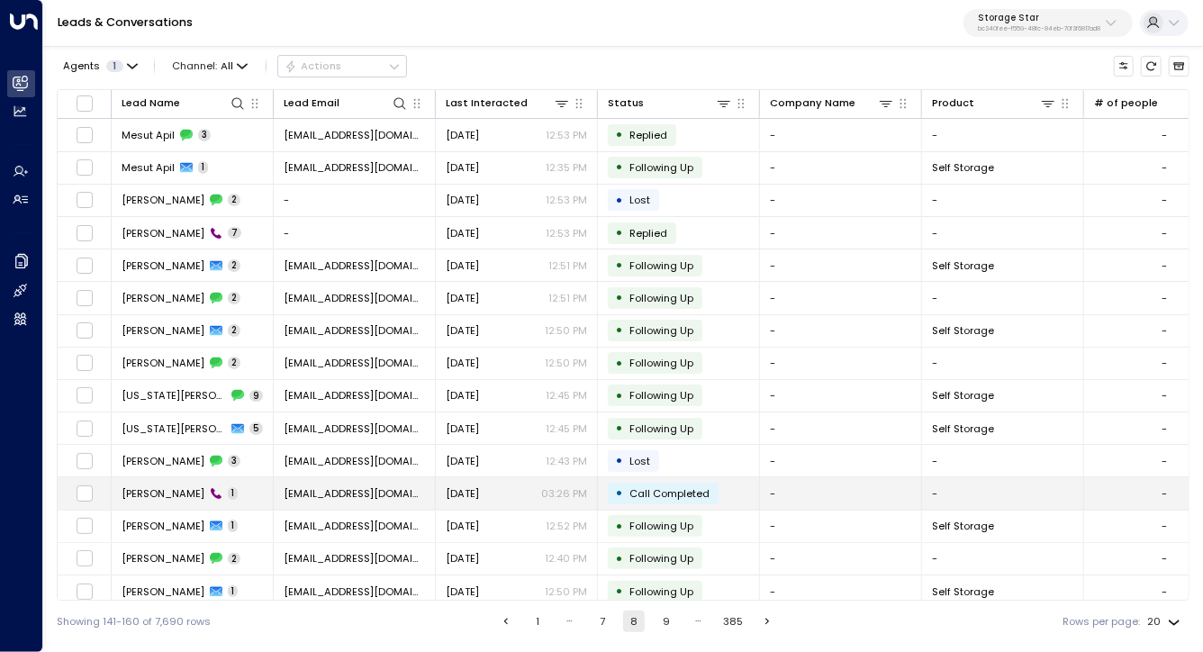
scroll to position [172, 0]
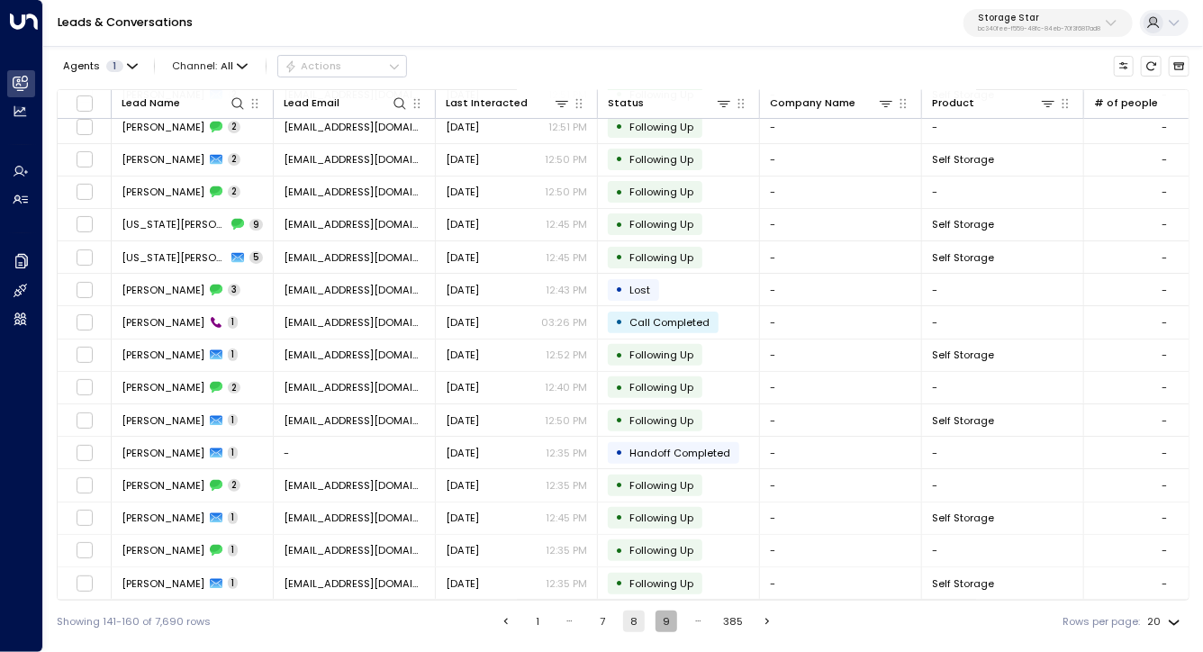
click at [660, 615] on button "9" at bounding box center [667, 622] width 22 height 22
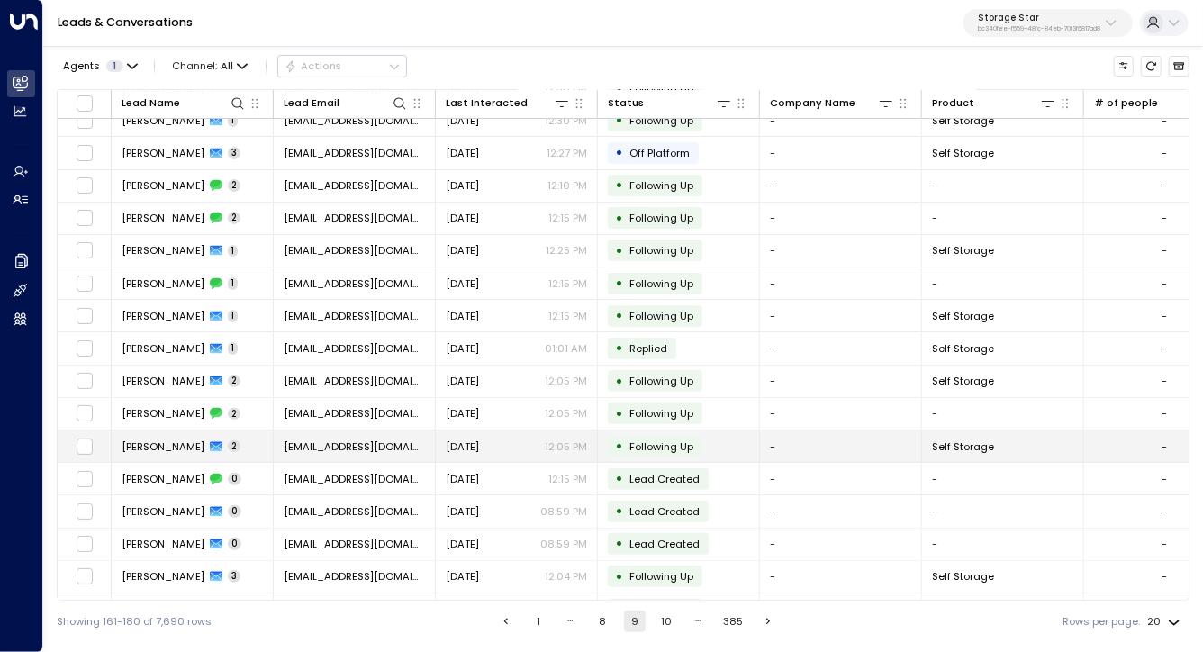
scroll to position [172, 0]
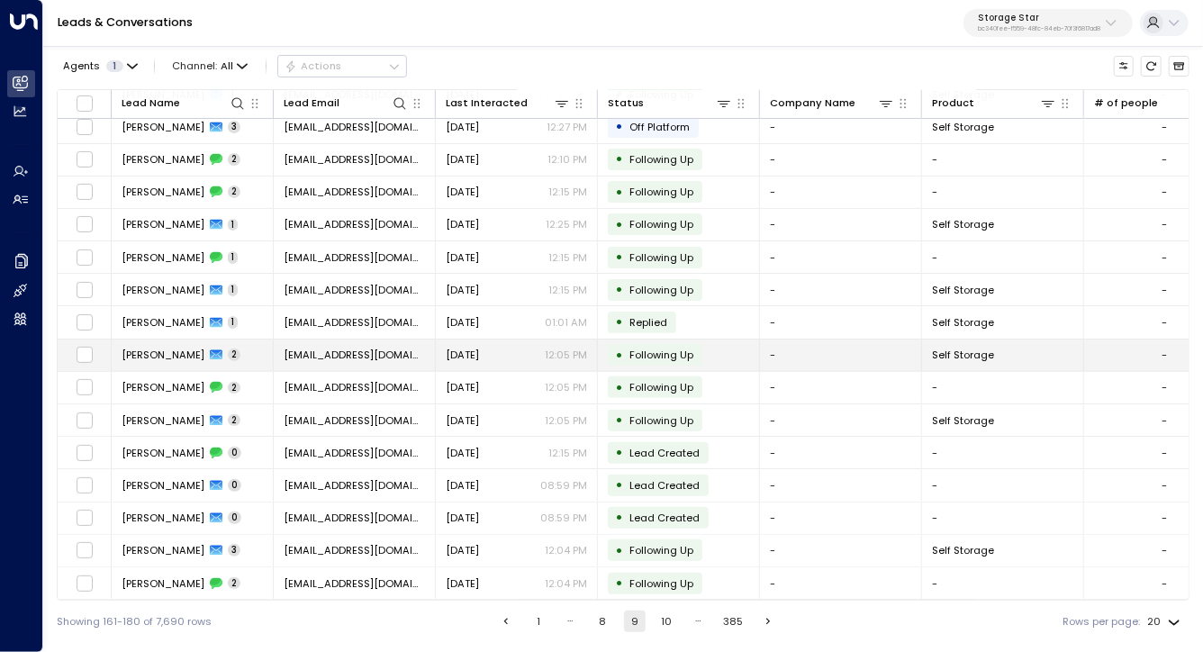
click at [146, 359] on td "Cazonova Turner 2" at bounding box center [193, 356] width 162 height 32
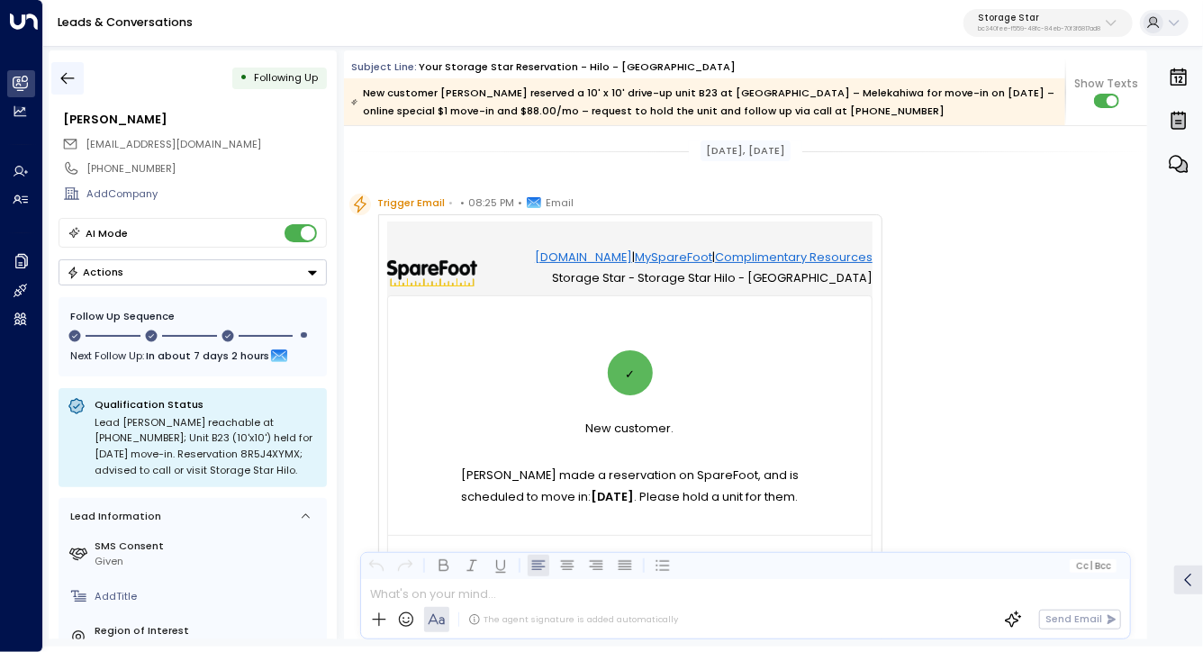
click at [75, 87] on button "button" at bounding box center [67, 78] width 32 height 32
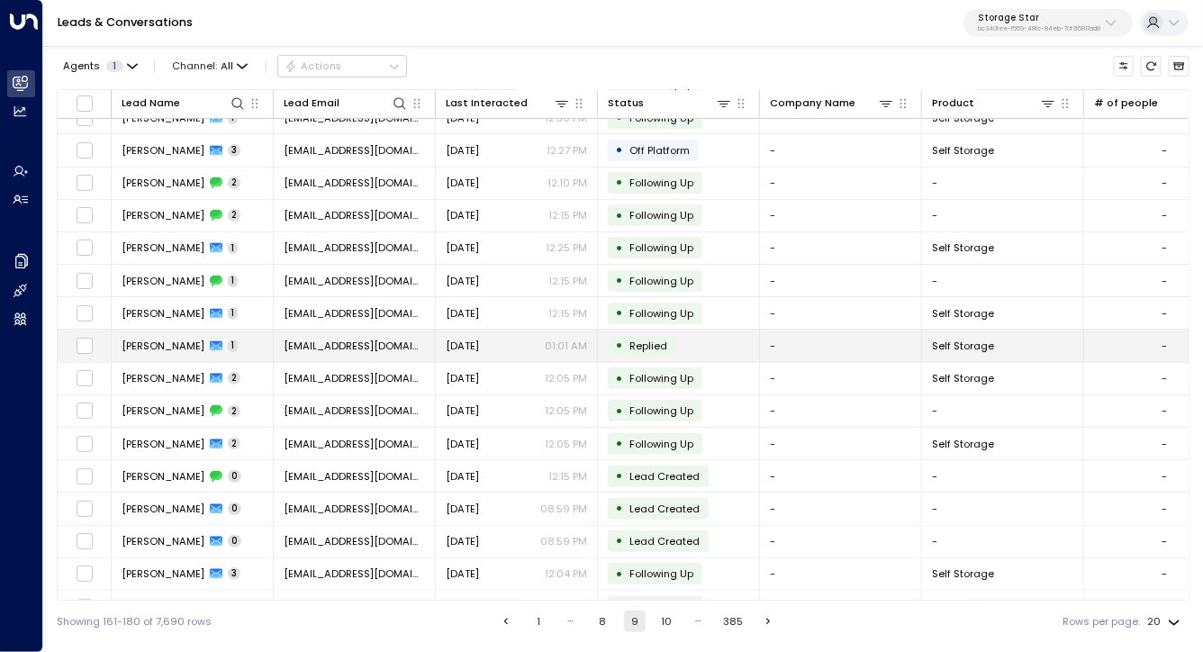
scroll to position [149, 0]
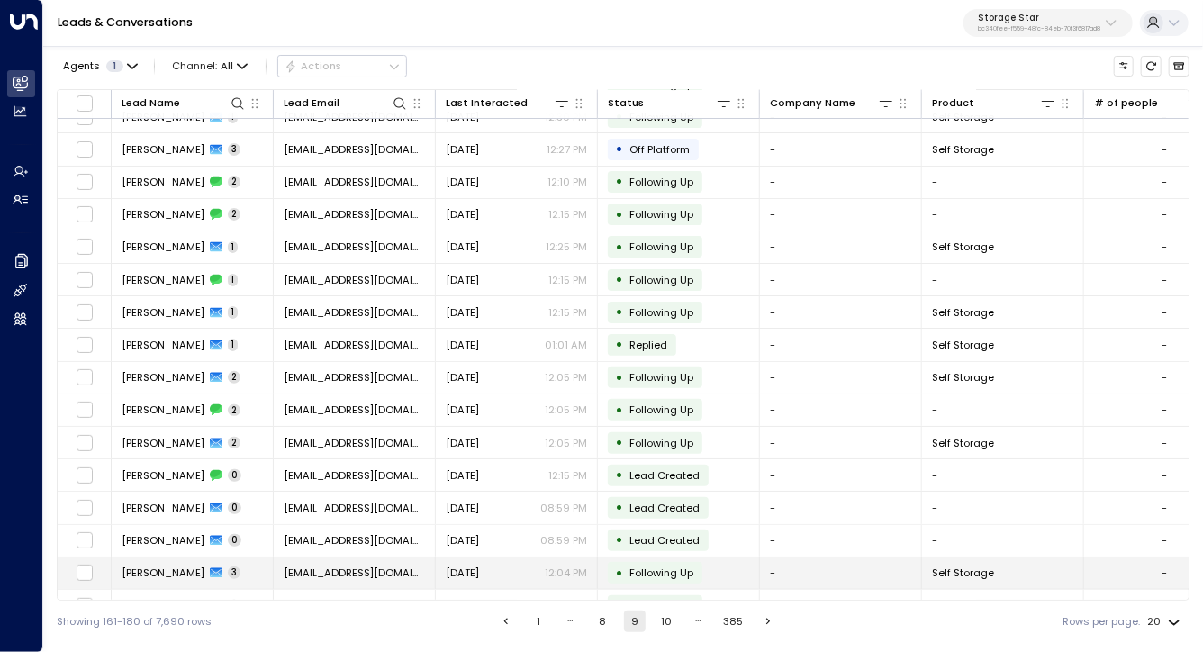
click at [139, 573] on span "Kristen Sweezy" at bounding box center [163, 573] width 83 height 14
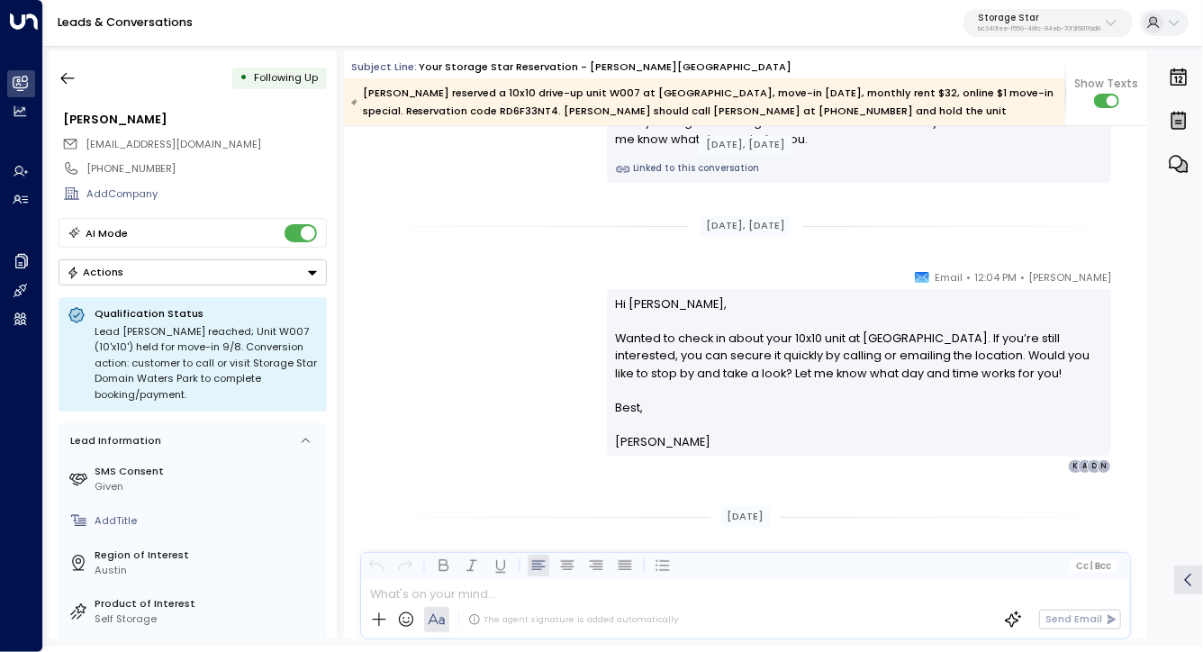
scroll to position [2327, 0]
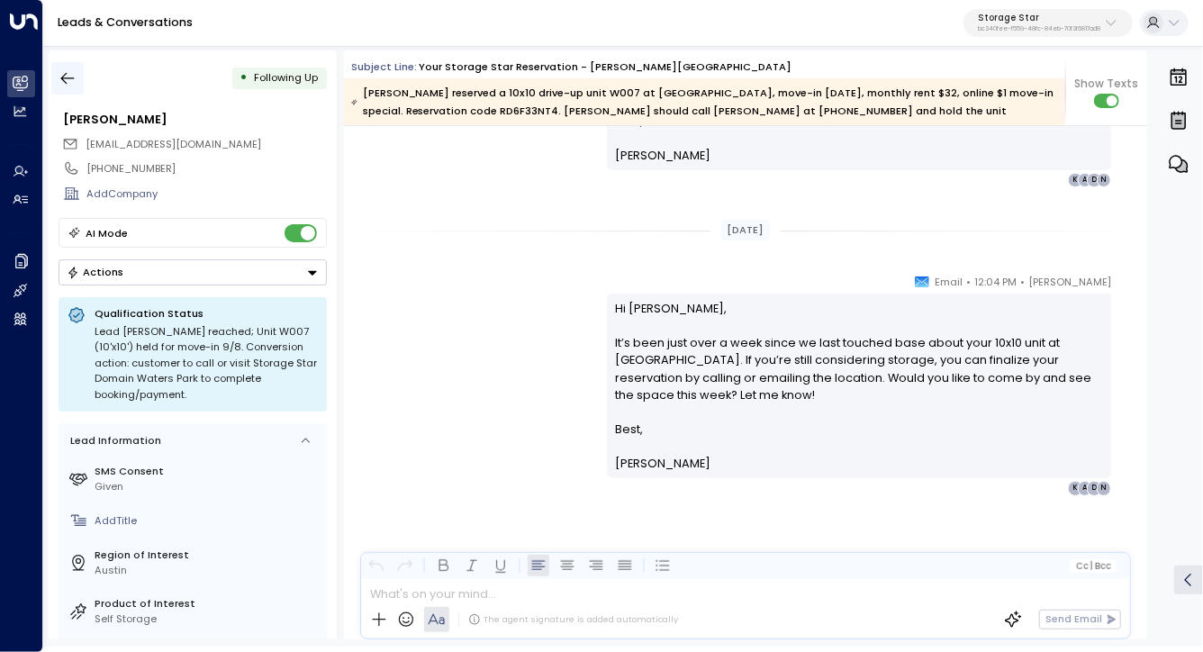
click at [74, 77] on icon "button" at bounding box center [68, 79] width 14 height 12
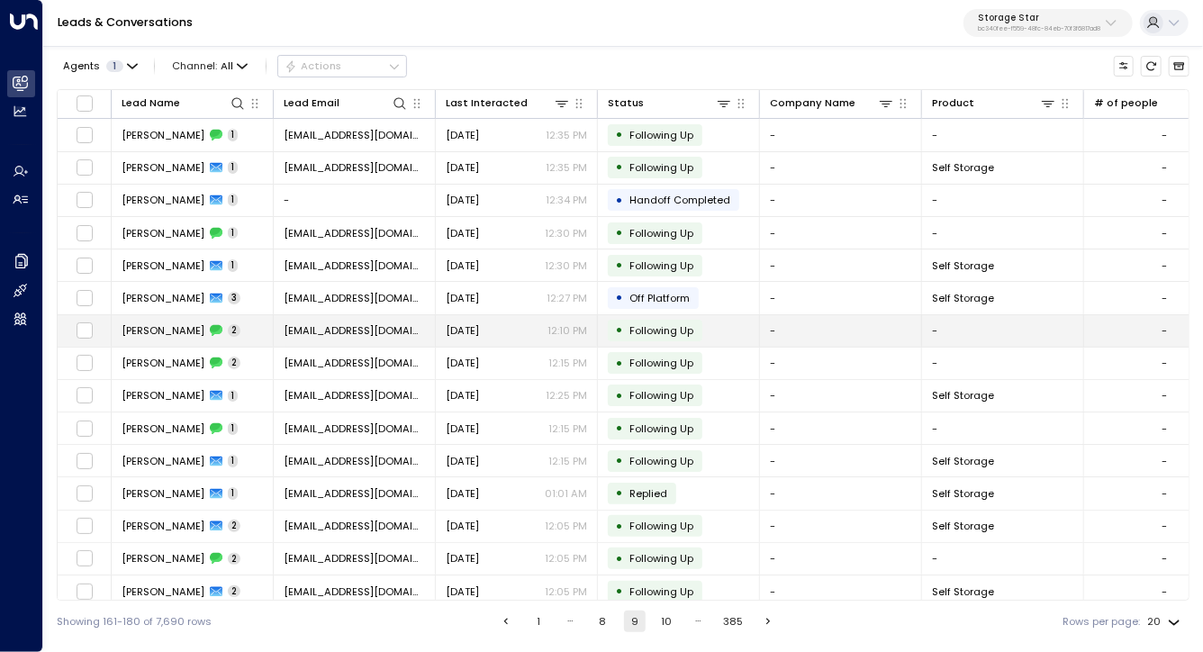
scroll to position [172, 0]
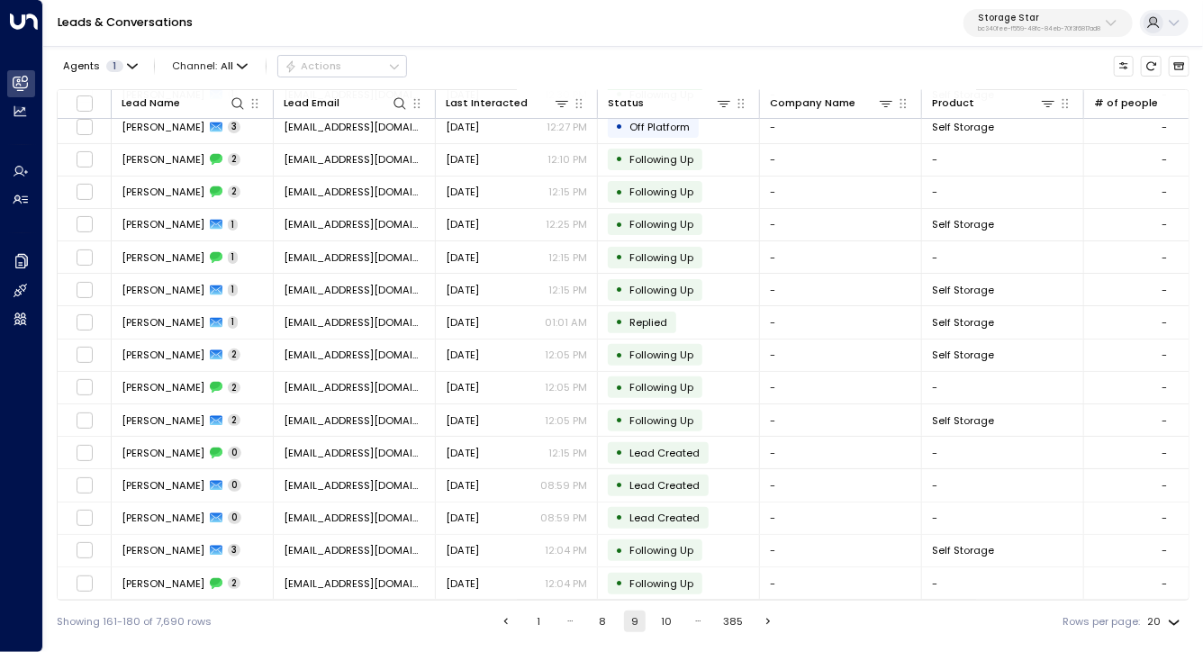
click at [677, 618] on ul "1 … 8 9 10 … 385" at bounding box center [637, 622] width 286 height 22
click at [671, 619] on button "10" at bounding box center [667, 622] width 22 height 22
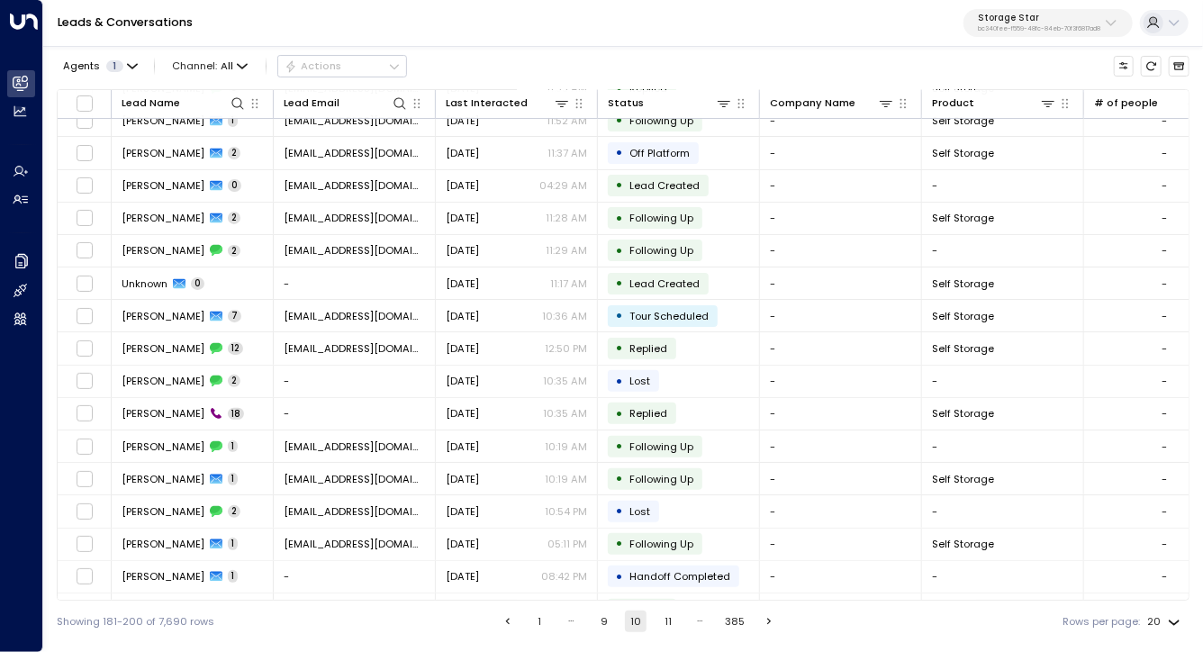
scroll to position [172, 0]
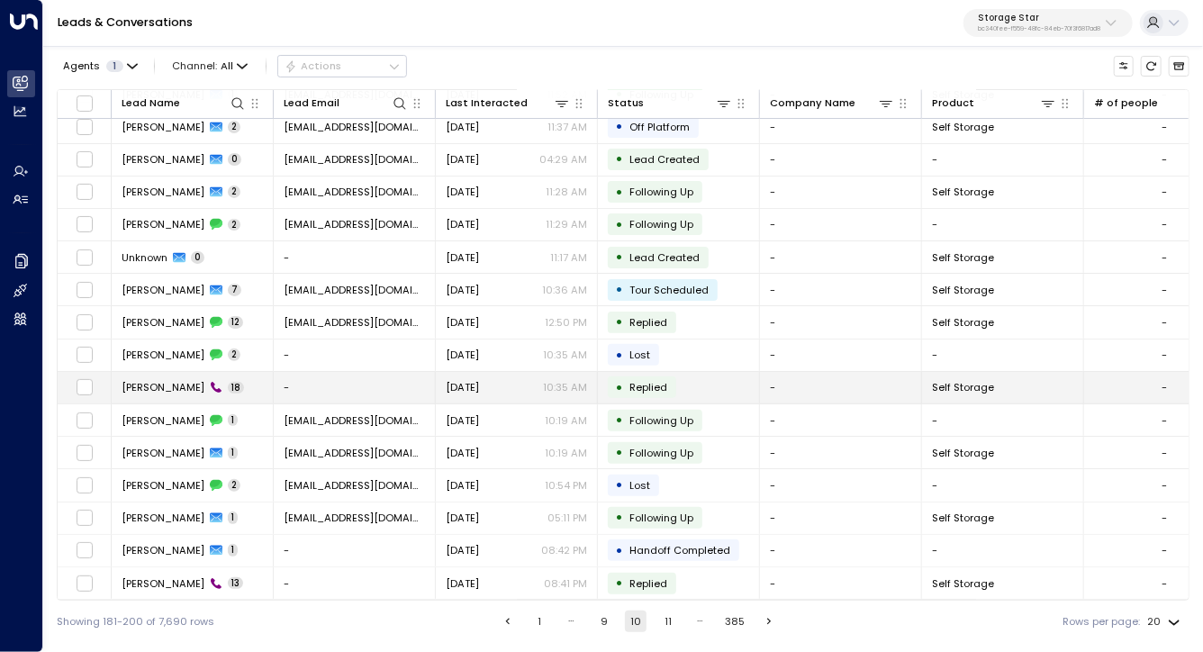
click at [164, 392] on span "Horacio Ornsby" at bounding box center [163, 387] width 83 height 14
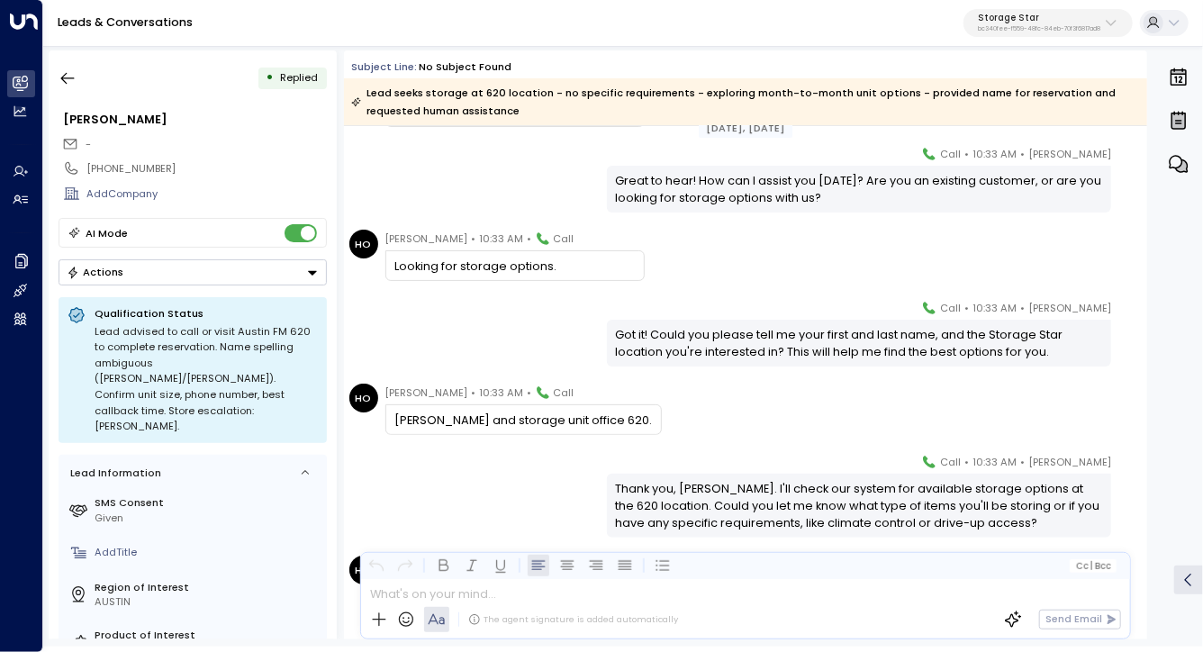
scroll to position [225, 0]
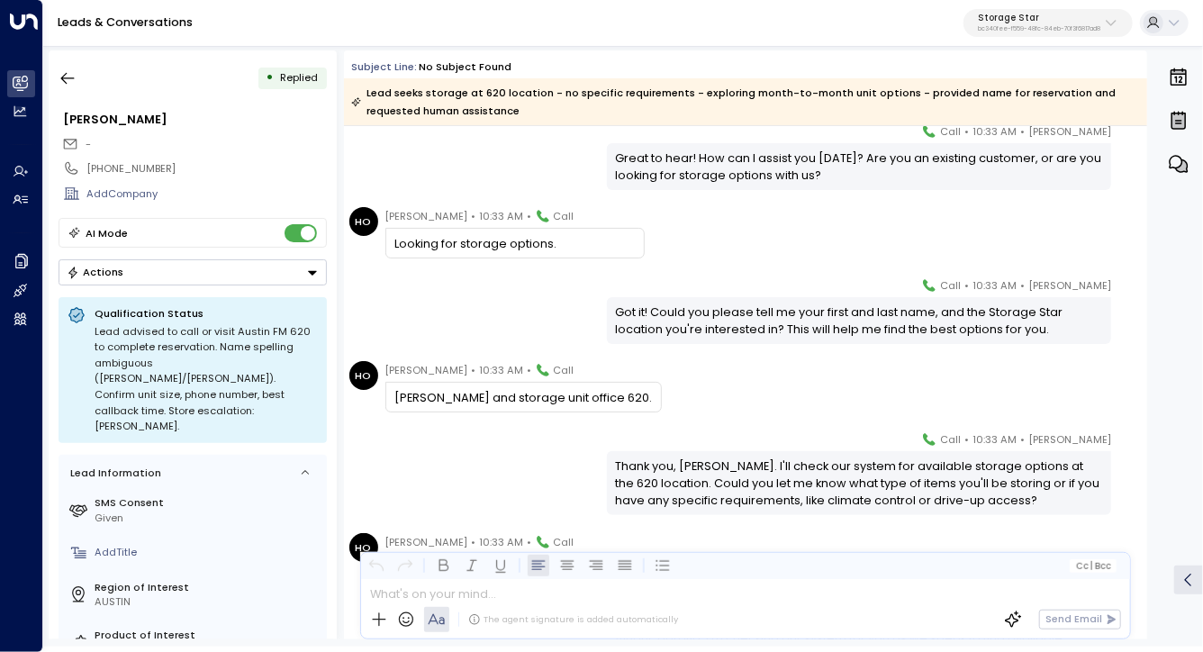
click at [560, 392] on div "Horatio Hornsby and storage unit office 620." at bounding box center [523, 397] width 258 height 17
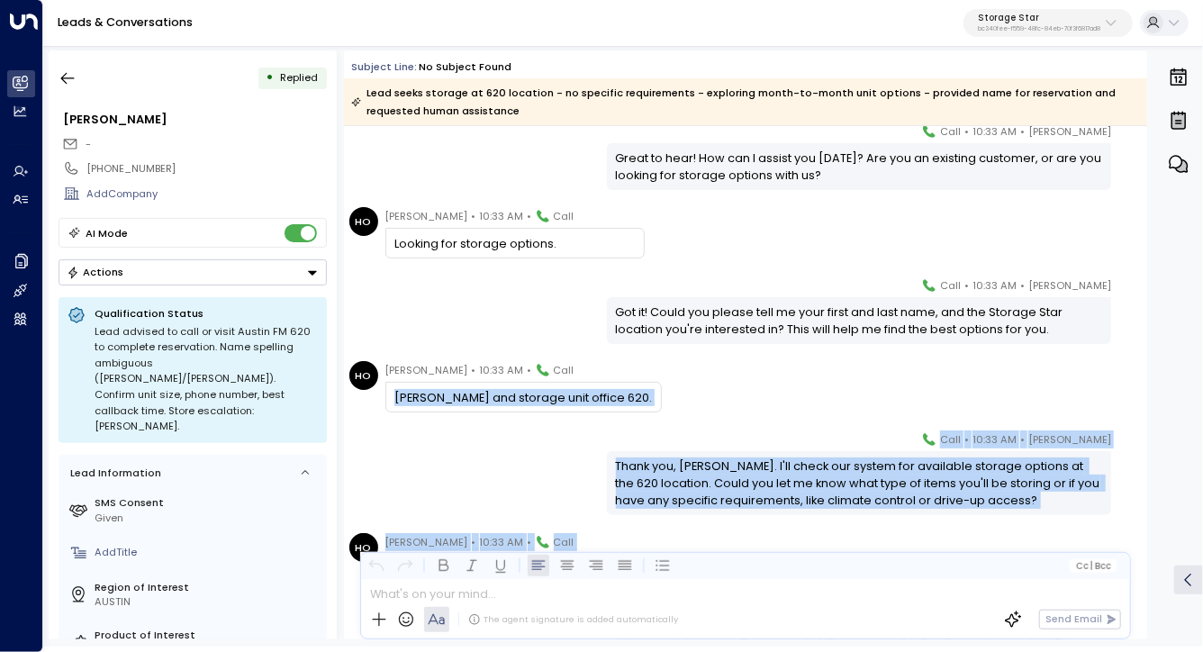
drag, startPoint x: 560, startPoint y: 392, endPoint x: 557, endPoint y: 426, distance: 34.4
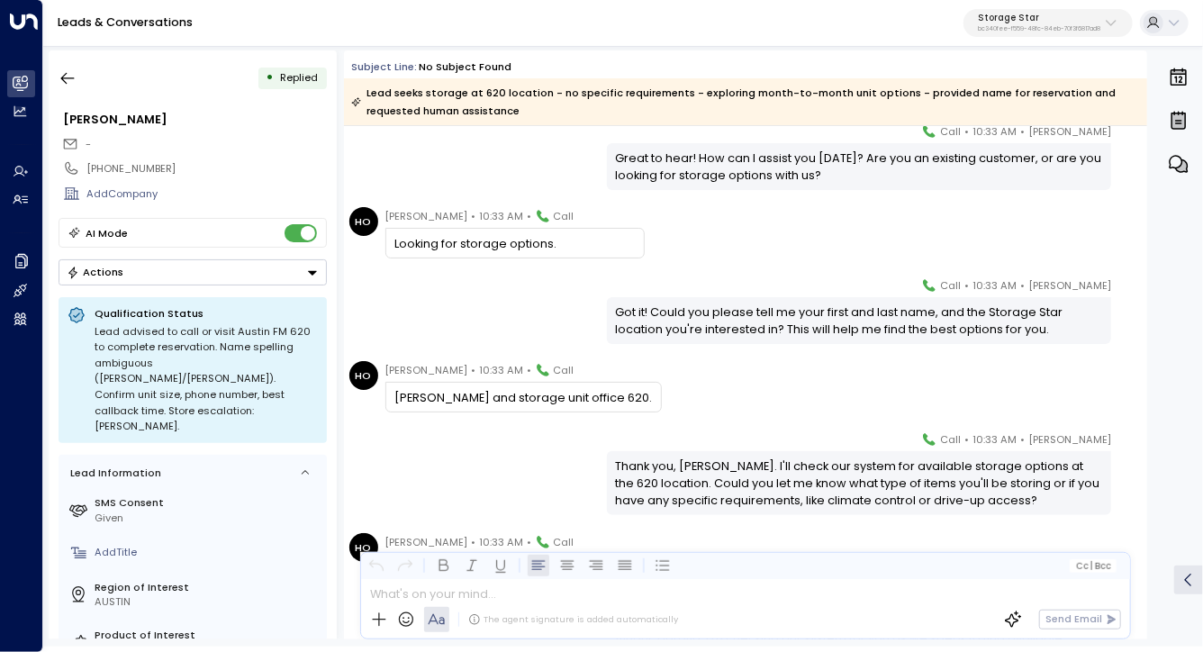
scroll to position [372, 0]
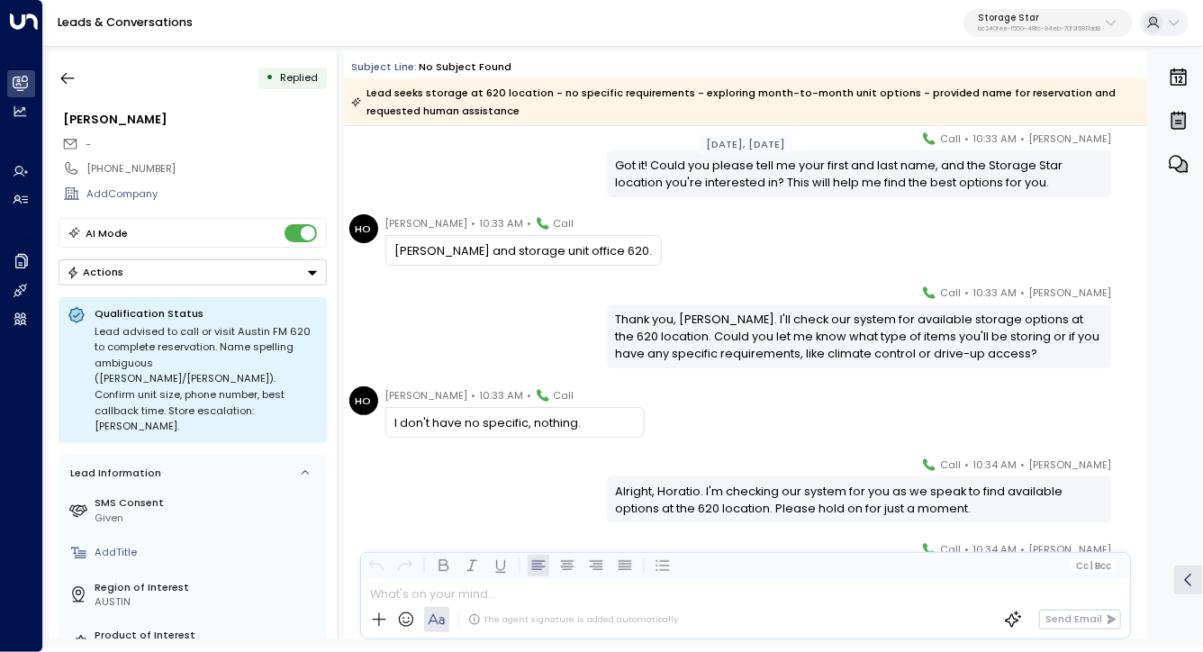
click at [557, 426] on div "I don't have no specific, nothing." at bounding box center [514, 422] width 240 height 17
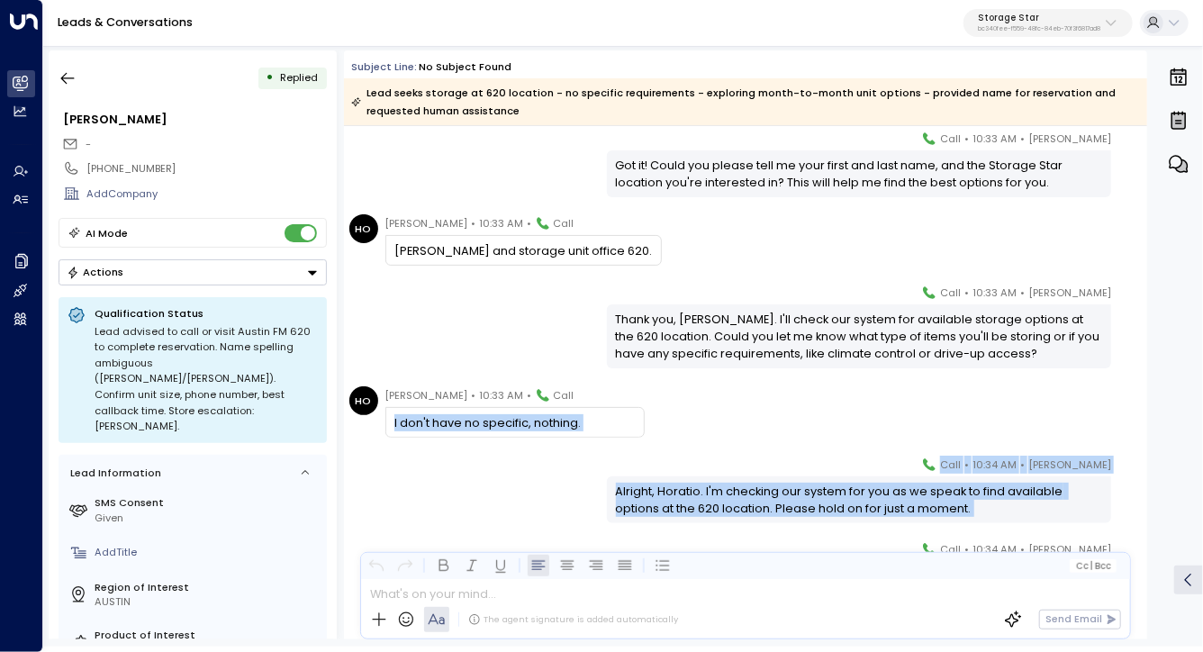
drag, startPoint x: 557, startPoint y: 426, endPoint x: 555, endPoint y: 458, distance: 32.5
click at [557, 458] on div "Sep 15, 3 days ago Celeste Harper • 10:33 AM • Call Great to hear! How can I as…" at bounding box center [745, 613] width 803 height 1718
click at [555, 458] on div "Celeste Harper • 10:34 AM • Call Alright, Horatio. I'm checking our system for …" at bounding box center [745, 489] width 803 height 67
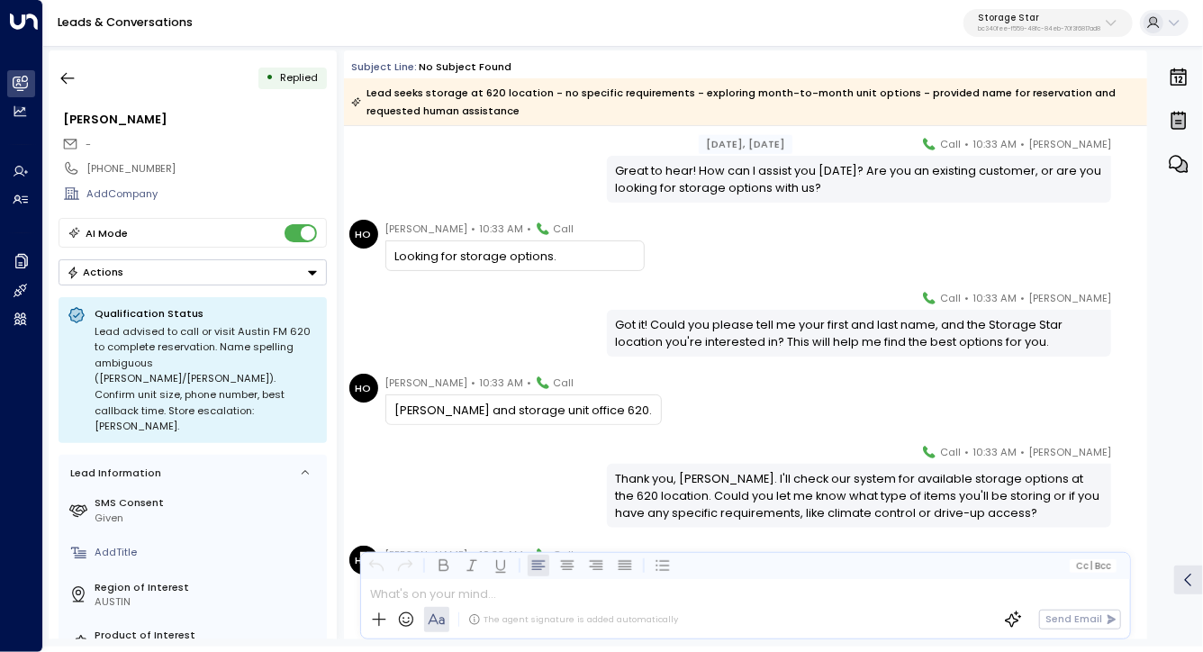
scroll to position [0, 0]
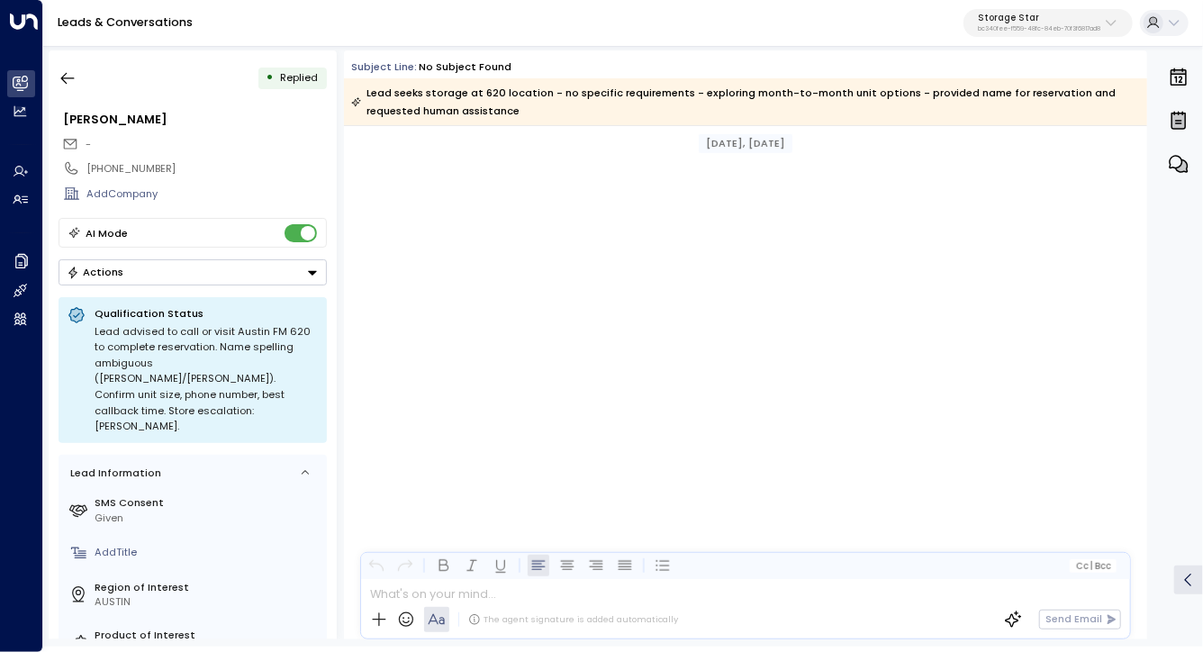
scroll to position [1204, 0]
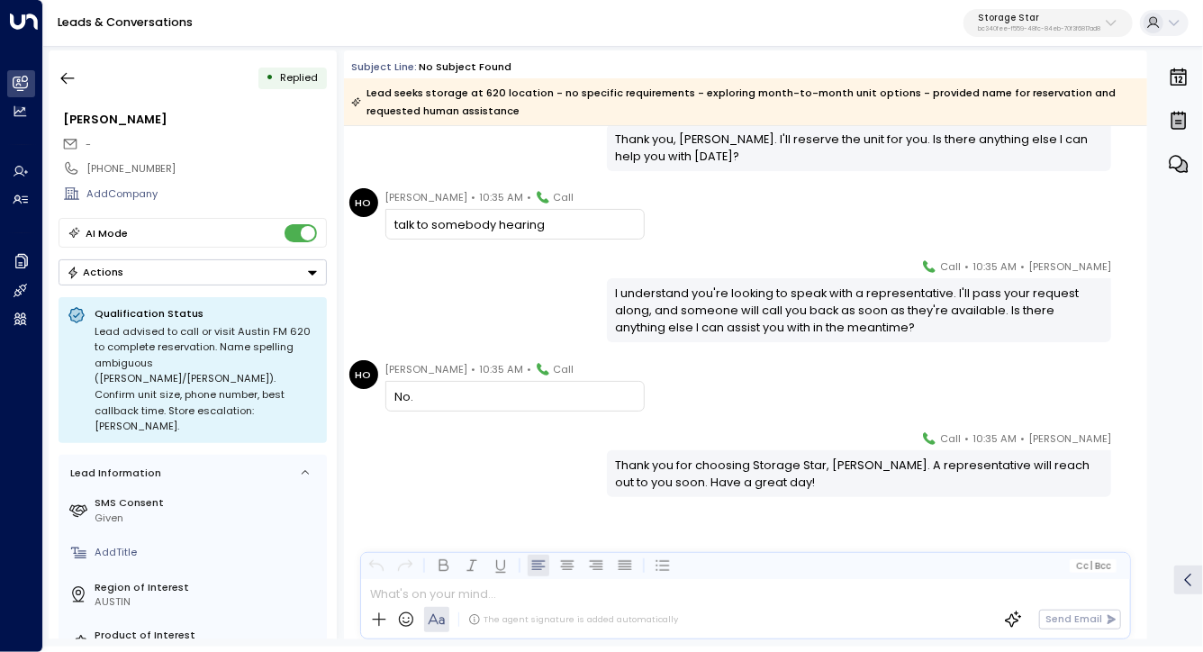
click at [640, 591] on div at bounding box center [744, 590] width 767 height 22
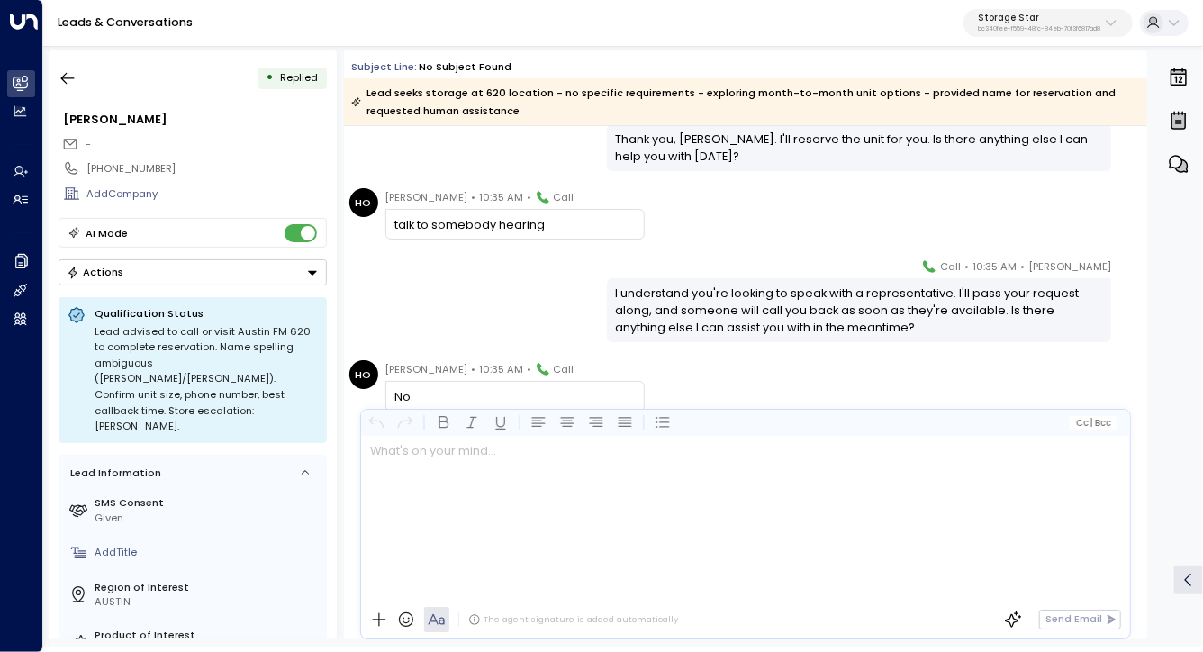
click at [519, 331] on div "Celeste Harper • 10:35 AM • Call I understand you're looking to speak with a re…" at bounding box center [745, 300] width 803 height 85
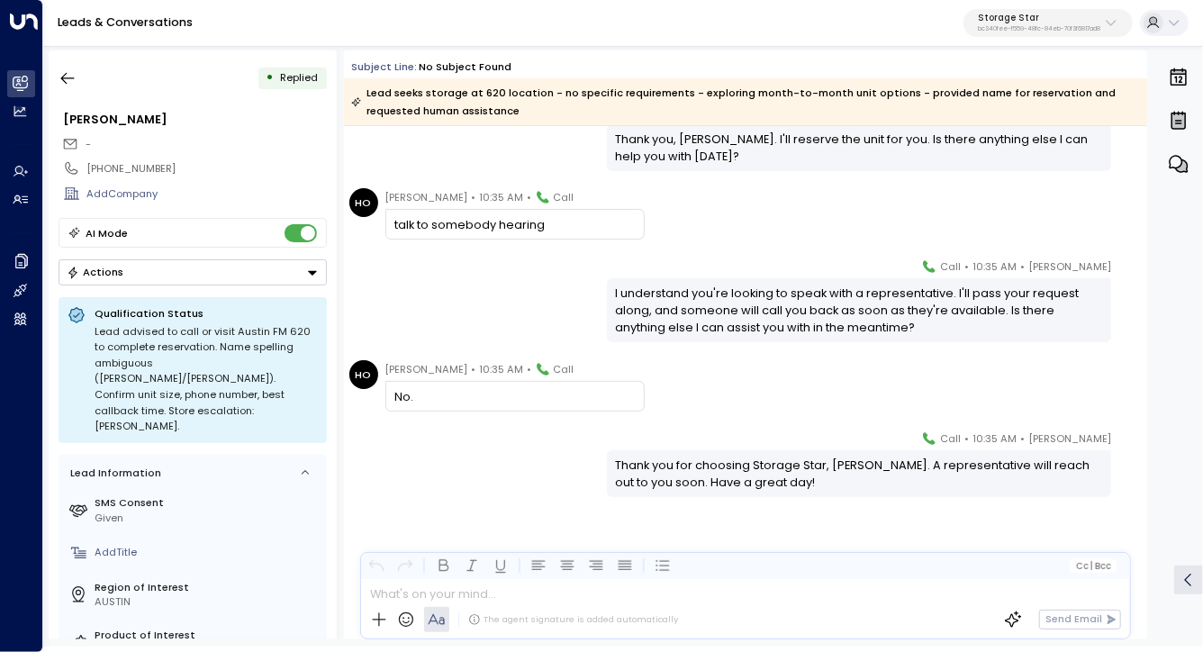
click at [745, 386] on div "HO Horacio Ornsby • 10:35 AM • Call No." at bounding box center [748, 385] width 798 height 51
